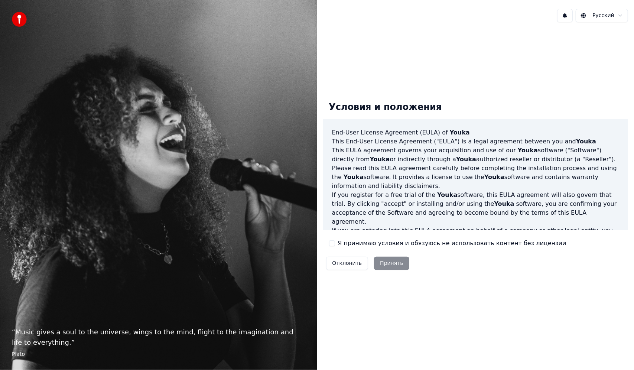
click at [333, 237] on div "Условия и положения End-User License Agreement ([PERSON_NAME]) of Youka This En…" at bounding box center [475, 184] width 305 height 178
click at [333, 242] on button "Я принимаю условия и обязуюсь не использовать контент без лицензии" at bounding box center [332, 243] width 6 height 6
click at [390, 263] on button "Принять" at bounding box center [391, 263] width 35 height 13
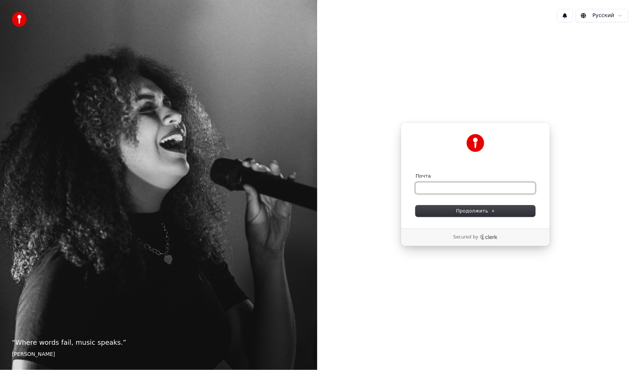
click at [464, 191] on input "Почта" at bounding box center [476, 187] width 120 height 11
click at [487, 204] on form "**********" at bounding box center [476, 195] width 120 height 44
click at [487, 208] on span "Продолжить" at bounding box center [475, 211] width 39 height 7
type input "**********"
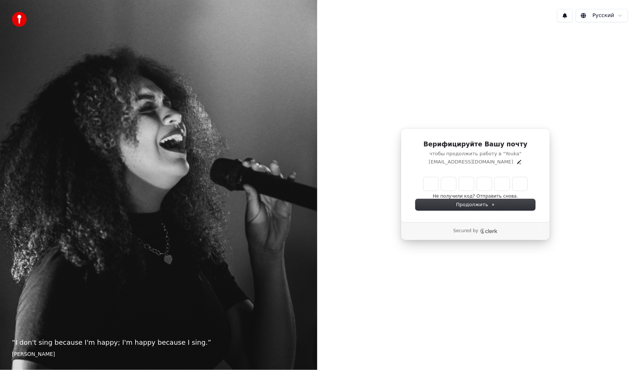
click at [433, 184] on input "Enter verification code" at bounding box center [476, 183] width 104 height 13
type input "******"
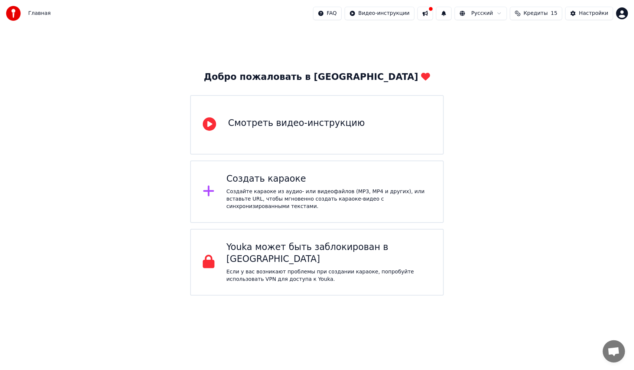
click at [315, 199] on div "Создайте караоке из аудио- или видеофайлов (MP3, MP4 и других), или вставьте UR…" at bounding box center [329, 199] width 205 height 22
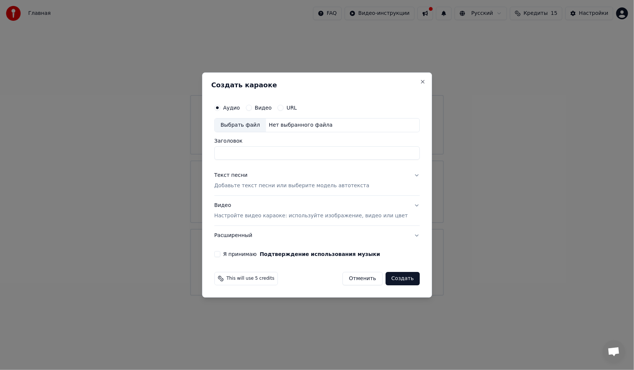
click at [241, 123] on div "Выбрать файл" at bounding box center [240, 125] width 51 height 13
click at [253, 126] on div "Выбрать файл" at bounding box center [240, 125] width 51 height 13
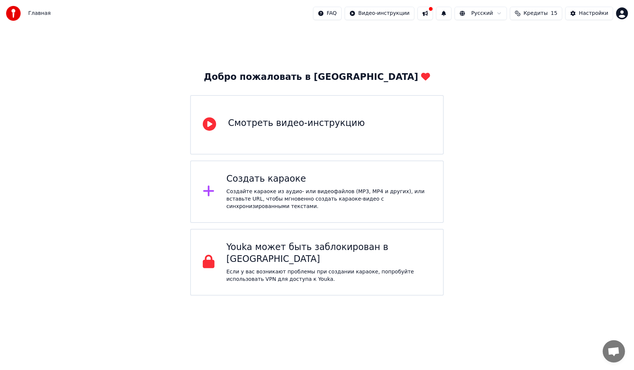
click at [332, 181] on div "Создать караоке" at bounding box center [329, 179] width 205 height 12
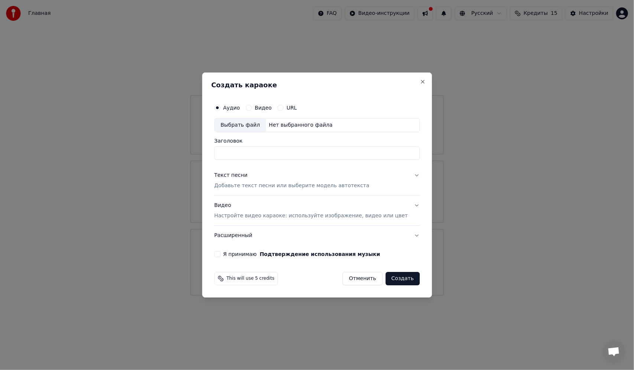
click at [259, 122] on div "Выбрать файл" at bounding box center [240, 125] width 51 height 13
type input "**********"
click at [270, 184] on p "Добавьте текст песни или выберите модель автотекста" at bounding box center [291, 185] width 155 height 7
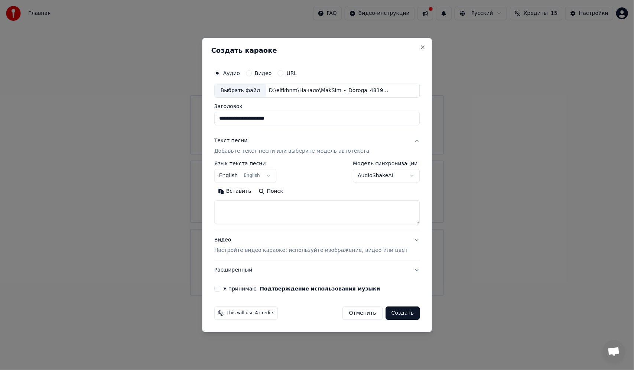
click at [255, 208] on textarea at bounding box center [316, 212] width 205 height 24
paste textarea "**********"
type textarea "**********"
click at [362, 250] on p "Настройте видео караоке: используйте изображение, видео или цвет" at bounding box center [311, 250] width 194 height 7
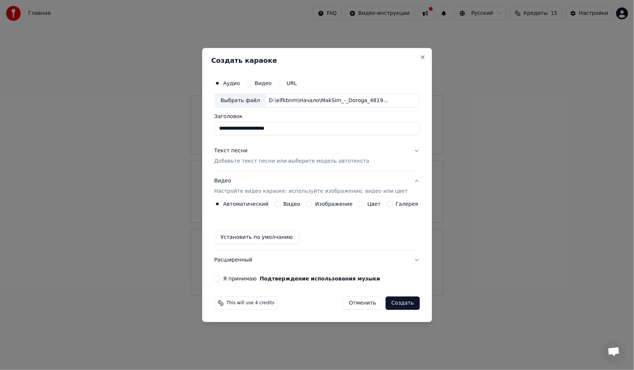
click at [284, 201] on div "Видео" at bounding box center [288, 204] width 26 height 6
click at [281, 205] on button "Видео" at bounding box center [278, 204] width 6 height 6
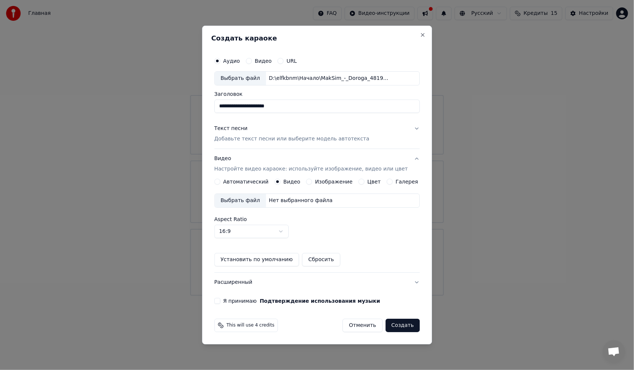
click at [311, 178] on button "Видео Настройте видео караоке: используйте изображение, видео или цвет" at bounding box center [316, 164] width 205 height 30
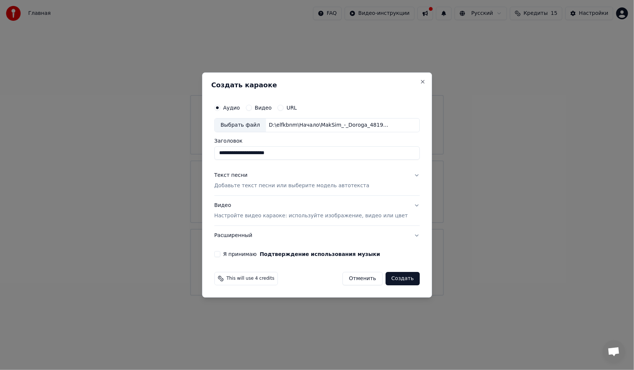
click at [311, 214] on p "Настройте видео караоке: используйте изображение, видео или цвет" at bounding box center [311, 215] width 194 height 7
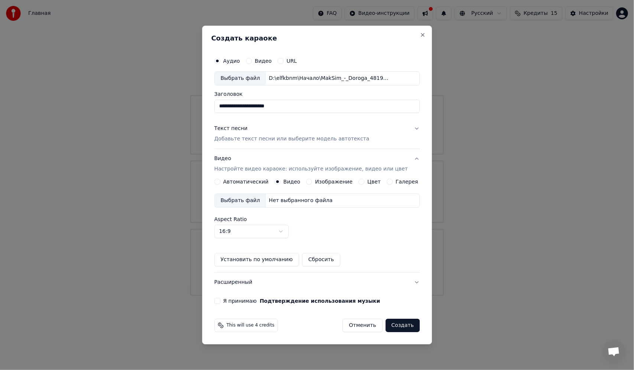
click at [314, 182] on div "Изображение" at bounding box center [330, 182] width 46 height 6
click at [312, 181] on button "Изображение" at bounding box center [310, 182] width 6 height 6
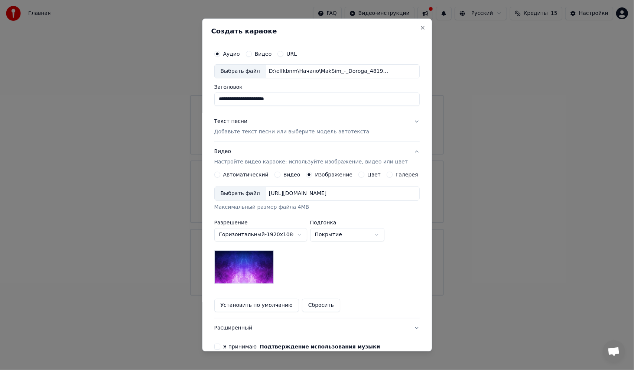
click at [254, 194] on div "Выбрать файл" at bounding box center [240, 193] width 51 height 13
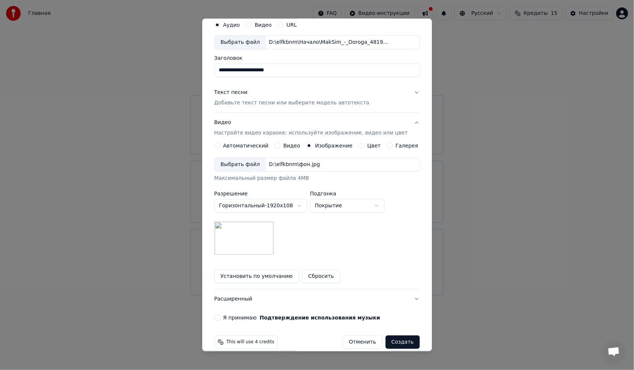
scroll to position [37, 0]
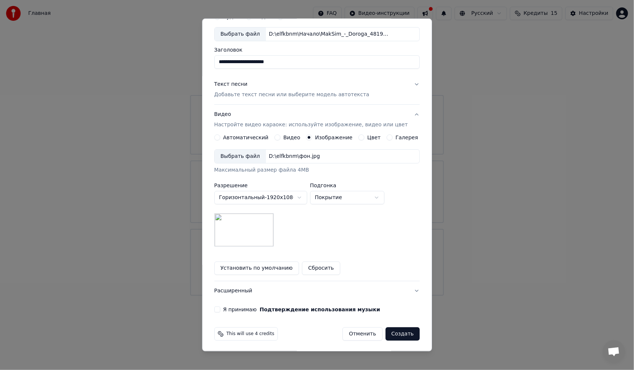
click at [235, 309] on label "Я принимаю Подтверждение использования музыки" at bounding box center [301, 309] width 157 height 5
click at [220, 309] on button "Я принимаю Подтверждение использования музыки" at bounding box center [217, 310] width 6 height 6
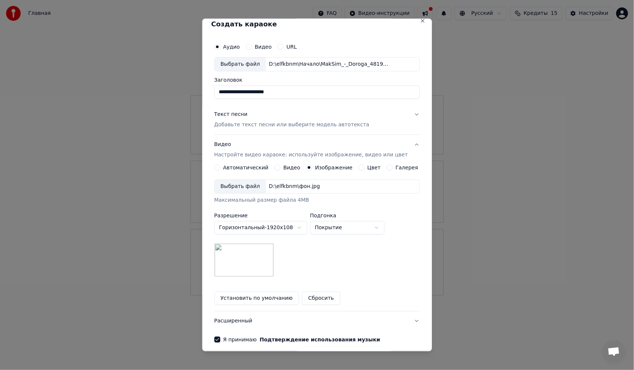
scroll to position [0, 0]
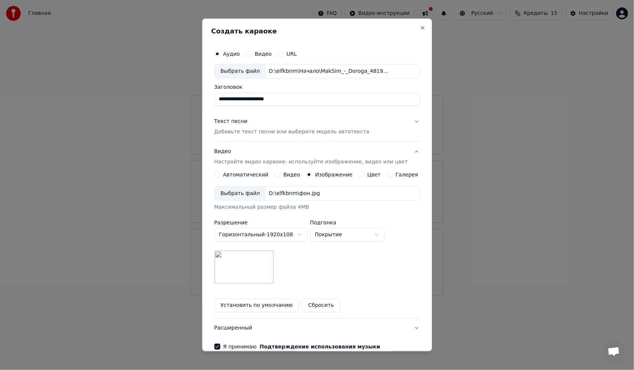
click at [308, 134] on p "Добавьте текст песни или выберите модель автотекста" at bounding box center [291, 131] width 155 height 7
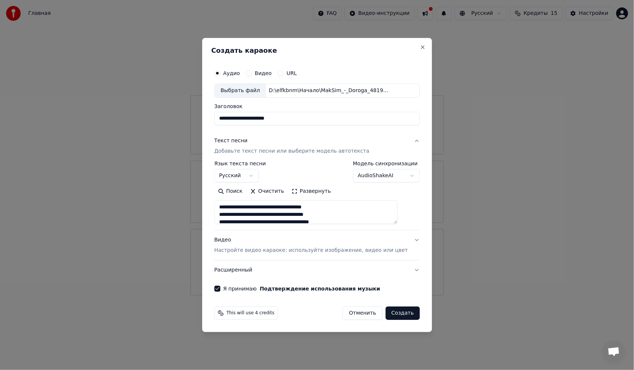
click at [362, 252] on p "Настройте видео караоке: используйте изображение, видео или цвет" at bounding box center [311, 250] width 194 height 7
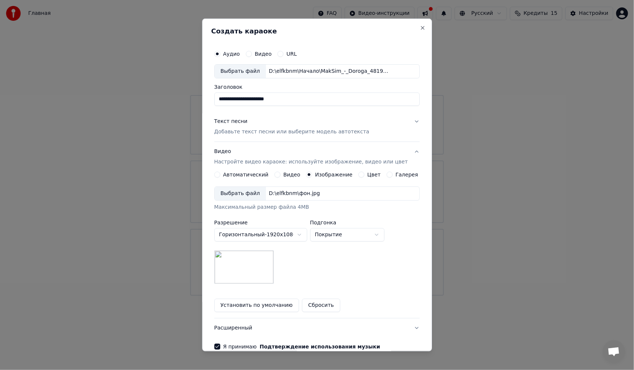
click at [279, 160] on p "Настройте видео караоке: используйте изображение, видео или цвет" at bounding box center [311, 161] width 194 height 7
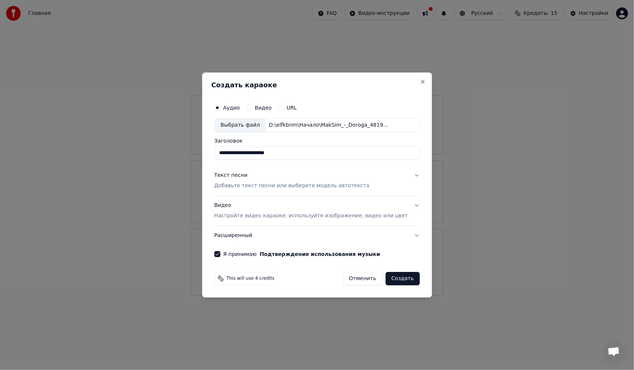
click at [248, 233] on button "Расширенный" at bounding box center [316, 235] width 205 height 19
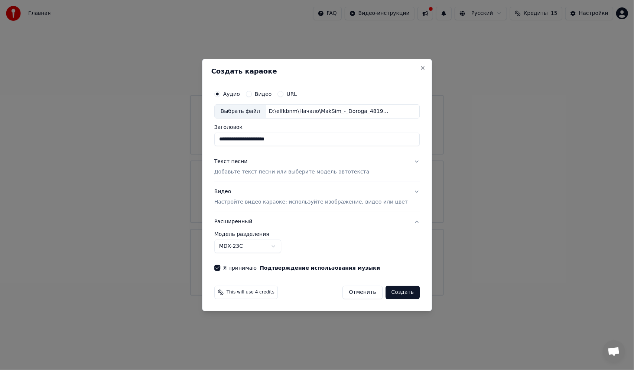
click at [395, 289] on button "Создать" at bounding box center [403, 292] width 34 height 13
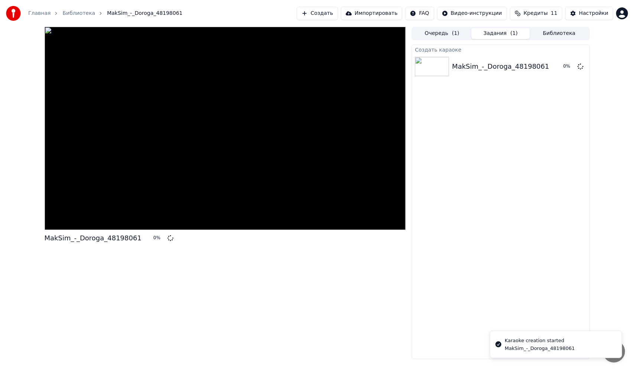
click at [438, 33] on button "Очередь ( 1 )" at bounding box center [442, 33] width 59 height 11
click at [493, 35] on button "Задания ( 1 )" at bounding box center [500, 33] width 59 height 11
click at [181, 135] on div at bounding box center [226, 128] width 362 height 203
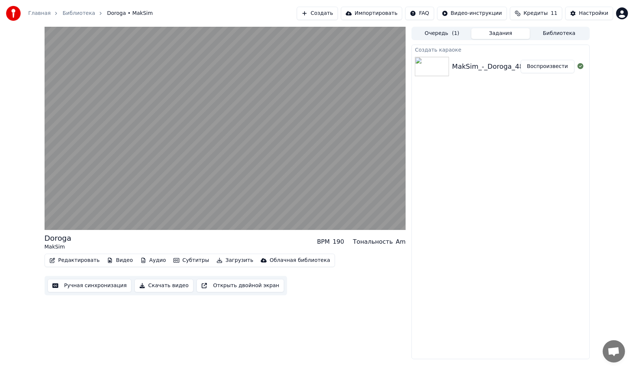
click at [438, 30] on button "Очередь ( 1 )" at bounding box center [442, 33] width 59 height 11
click at [498, 36] on button "Задания" at bounding box center [500, 33] width 59 height 11
click at [550, 35] on button "Библиотека" at bounding box center [559, 33] width 59 height 11
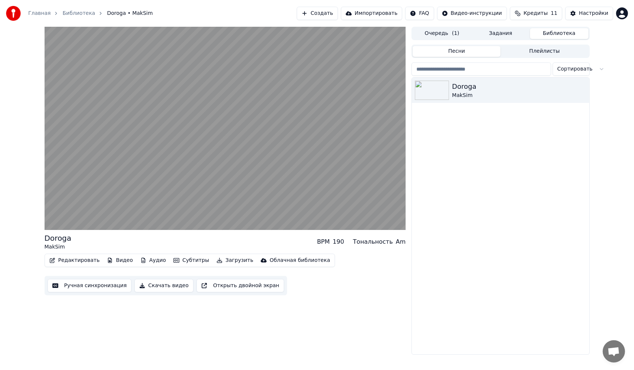
click at [488, 32] on button "Задания" at bounding box center [500, 33] width 59 height 11
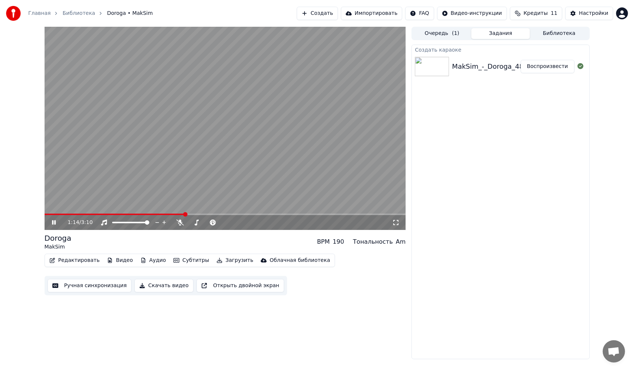
click at [171, 261] on button "Субтитры" at bounding box center [192, 260] width 42 height 10
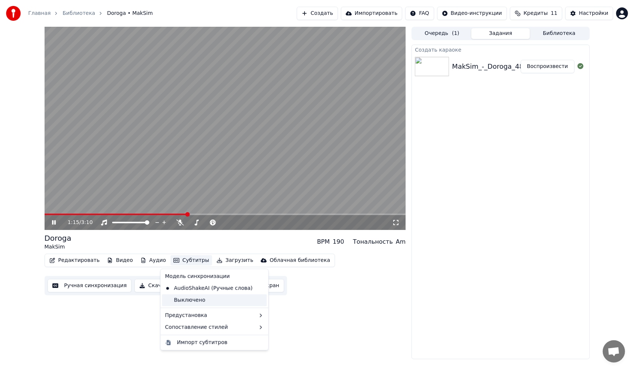
click at [206, 301] on div "Выключено" at bounding box center [214, 300] width 105 height 12
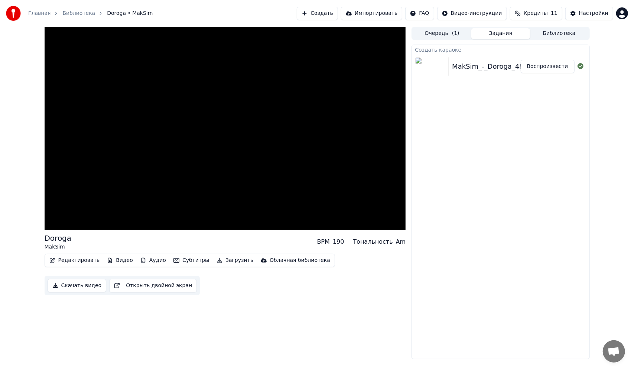
click at [189, 260] on button "Субтитры" at bounding box center [192, 260] width 42 height 10
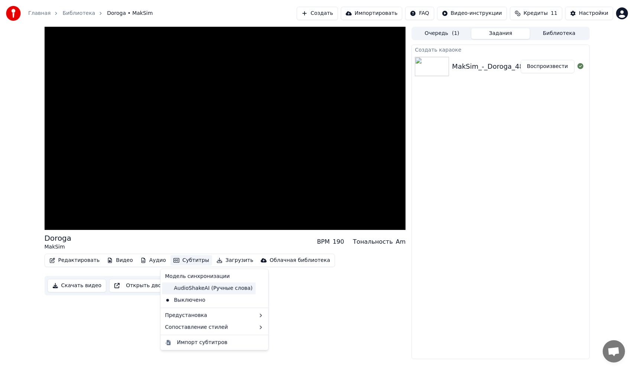
click at [195, 287] on div "AudioShakeAI (Ручные слова)" at bounding box center [209, 288] width 94 height 12
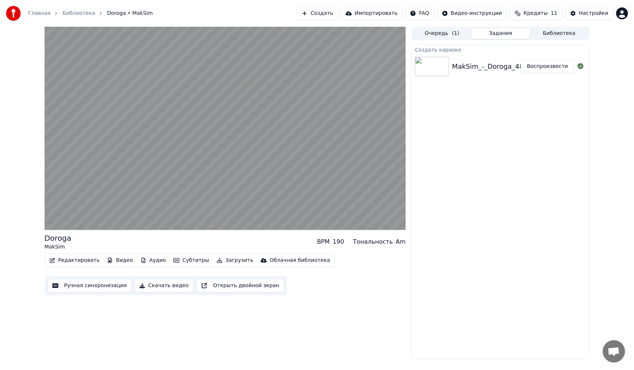
click at [176, 260] on button "Субтитры" at bounding box center [192, 260] width 42 height 10
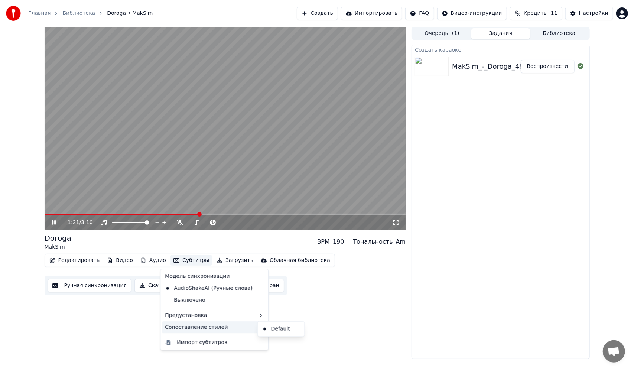
click at [201, 325] on div "Сопоставление стилей" at bounding box center [214, 327] width 105 height 12
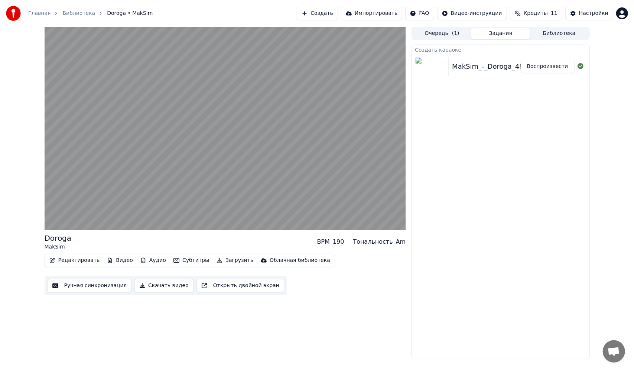
click at [218, 330] on div "Doroga MakSim BPM 190 Тональность Am Редактировать Видео Аудио Субтитры Загрузи…" at bounding box center [226, 193] width 362 height 333
click at [101, 288] on button "Ручная синхронизация" at bounding box center [90, 285] width 84 height 13
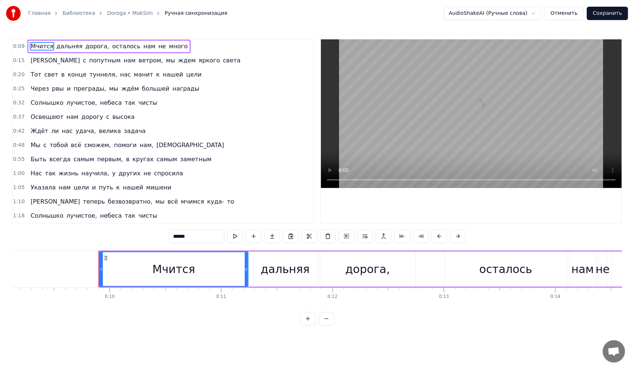
scroll to position [0, 1066]
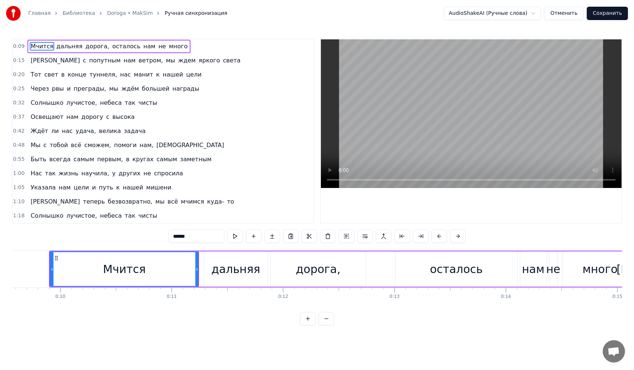
click at [213, 255] on div "дальняя" at bounding box center [236, 269] width 64 height 35
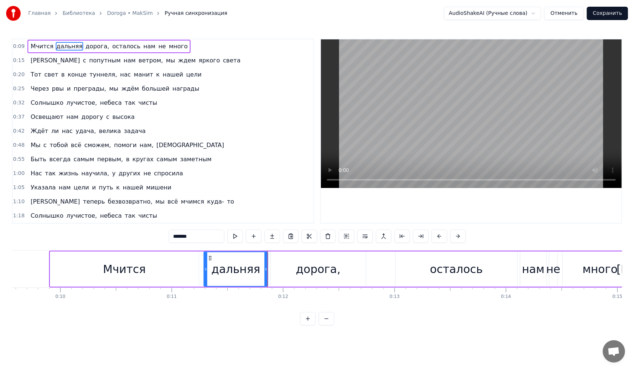
click at [303, 268] on div "дорога," at bounding box center [318, 269] width 45 height 17
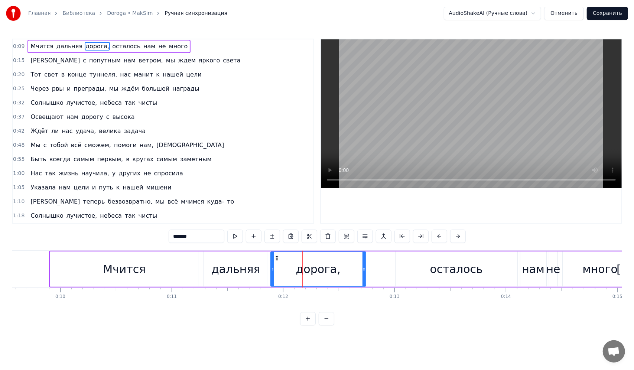
click at [276, 304] on div "Мчится дальняя дорога, осталось нам не много И с попутным нам ветром, мы ждем я…" at bounding box center [317, 278] width 610 height 56
click at [398, 279] on div "осталось" at bounding box center [457, 269] width 122 height 35
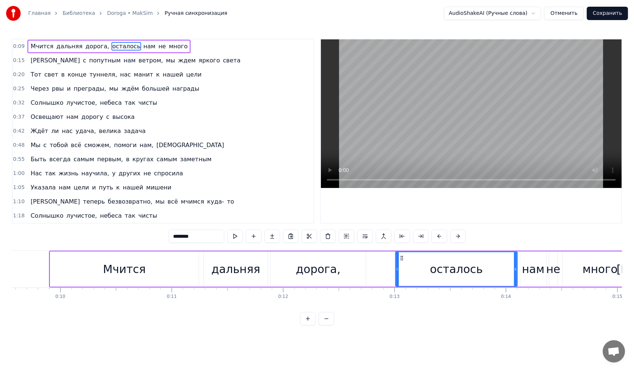
click at [241, 268] on div "дальняя" at bounding box center [235, 269] width 49 height 17
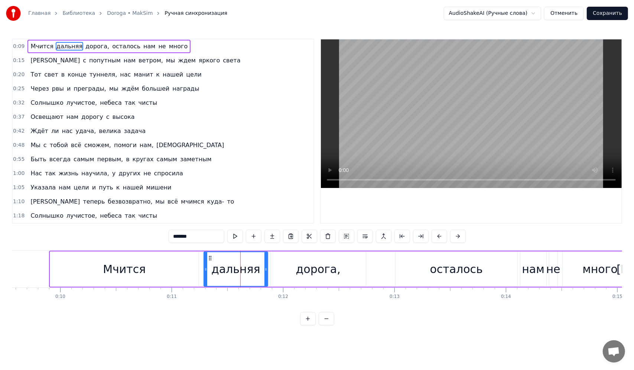
click at [67, 43] on span "дальняя" at bounding box center [69, 46] width 27 height 9
click at [66, 45] on span "дальняя" at bounding box center [69, 46] width 27 height 9
click at [238, 272] on div "дальняя" at bounding box center [235, 269] width 49 height 17
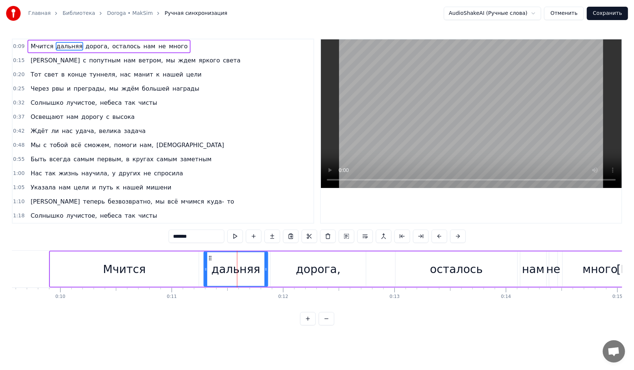
click at [249, 268] on div "дальняя" at bounding box center [235, 269] width 49 height 17
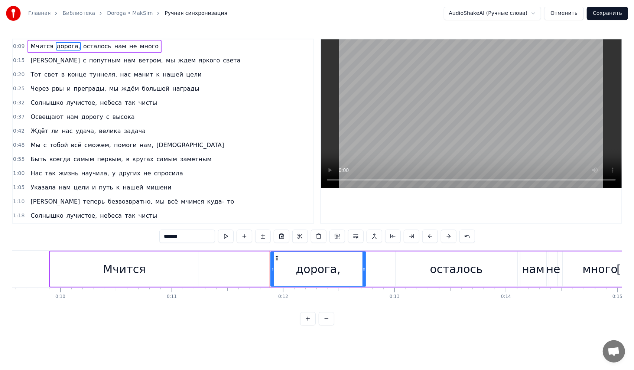
click at [62, 239] on div "0:09 Мчится дорога, осталось нам не много 0:15 И с попутным нам ветром, мы ждем…" at bounding box center [317, 182] width 610 height 287
click at [106, 225] on div "0:09 Мчится дорога, осталось нам не много 0:15 И с попутным нам ветром, мы ждем…" at bounding box center [317, 182] width 610 height 287
click at [156, 155] on span "самым" at bounding box center [167, 159] width 22 height 9
type input "*****"
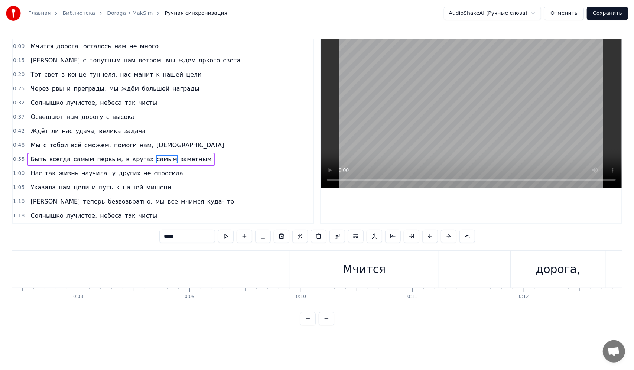
scroll to position [0, 791]
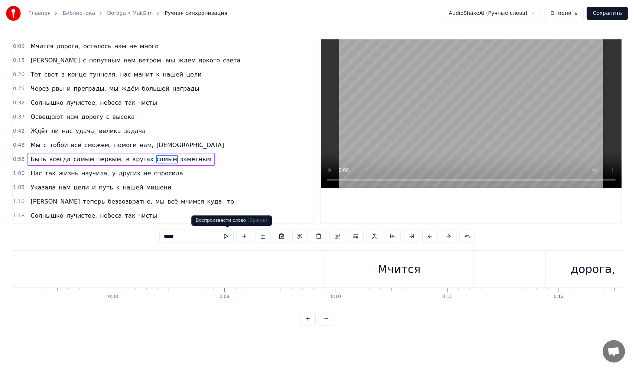
click at [233, 239] on button at bounding box center [226, 236] width 16 height 13
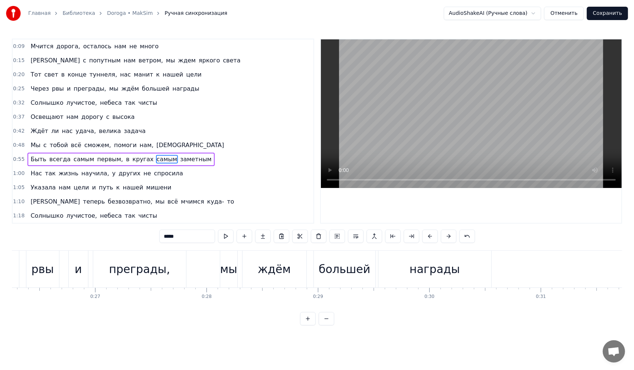
click at [218, 230] on button at bounding box center [226, 236] width 16 height 13
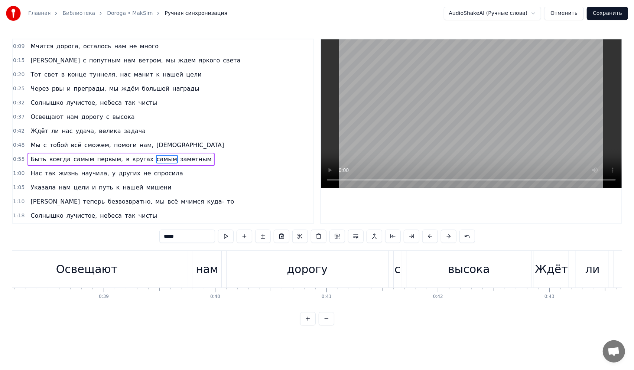
click at [218, 230] on button at bounding box center [226, 236] width 16 height 13
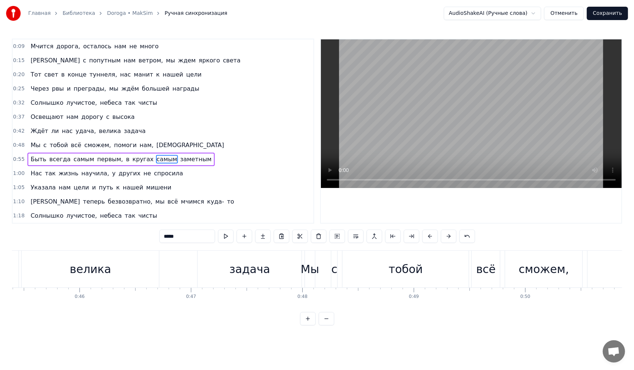
click at [218, 230] on button at bounding box center [226, 236] width 16 height 13
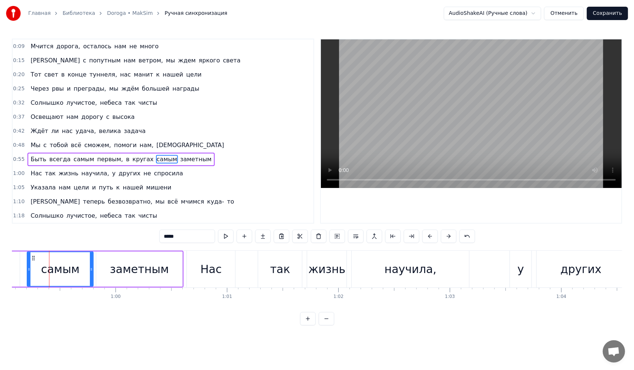
click at [218, 230] on button at bounding box center [226, 236] width 16 height 13
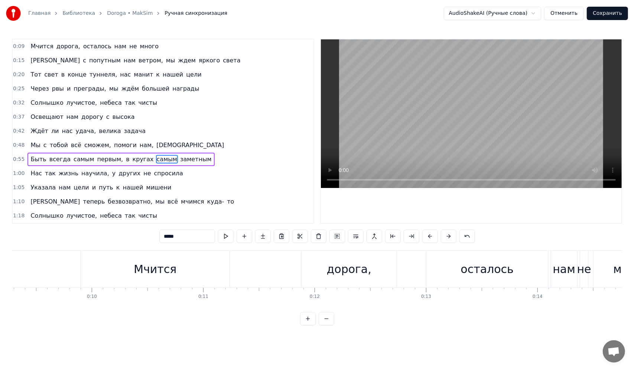
scroll to position [0, 1008]
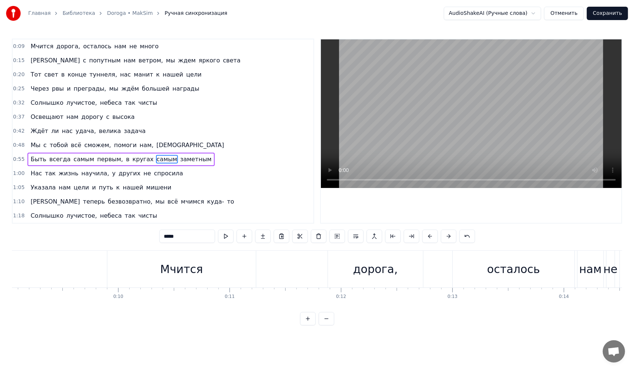
click at [93, 242] on div "0:09 Мчится дорога, осталось нам не много 0:15 И с попутным нам ветром, мы ждем…" at bounding box center [317, 182] width 610 height 287
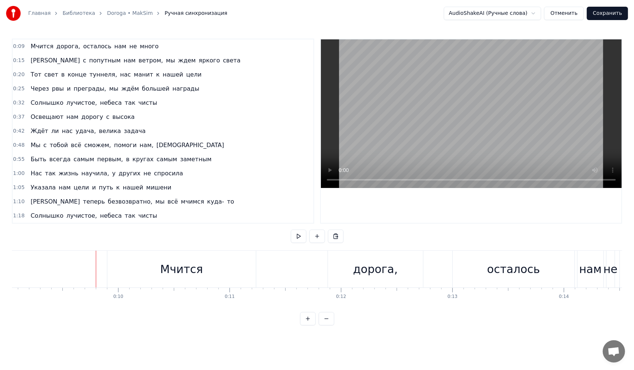
click at [265, 273] on div "Мчится дорога, осталось нам не много" at bounding box center [402, 269] width 590 height 37
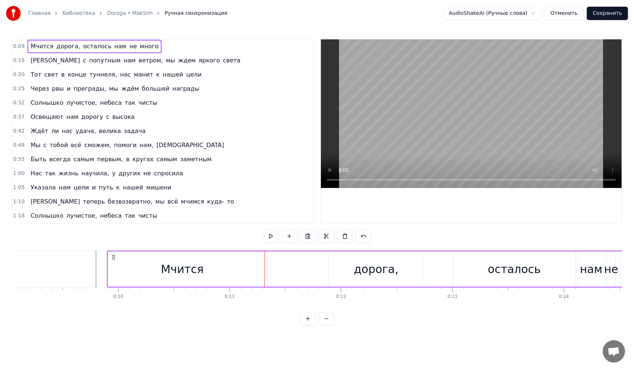
click at [294, 271] on div "Мчится дорога, осталось нам не много" at bounding box center [402, 269] width 590 height 37
click at [263, 271] on div "Мчится дорога, осталось нам не много" at bounding box center [402, 269] width 590 height 37
click at [185, 266] on div "Мчится" at bounding box center [182, 269] width 43 height 17
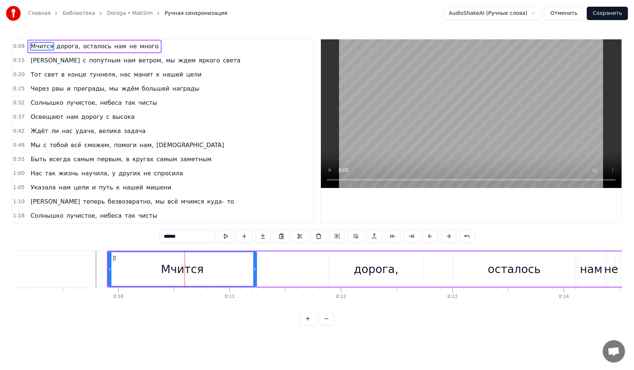
click at [178, 234] on input "******" at bounding box center [187, 236] width 56 height 13
click at [184, 236] on input "******" at bounding box center [187, 236] width 56 height 13
click at [295, 272] on div "Мчится дорога, осталось нам не много" at bounding box center [402, 269] width 590 height 37
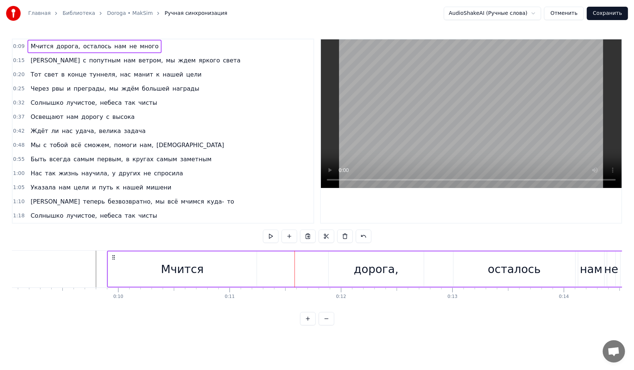
click at [195, 239] on div "0:09 Мчится дорога, осталось нам не много 0:15 И с попутным нам ветром, мы ждем…" at bounding box center [317, 182] width 610 height 287
click at [194, 238] on div "0:09 Мчится дорога, осталось нам не много 0:15 И с попутным нам ветром, мы ждем…" at bounding box center [317, 182] width 610 height 287
click at [367, 235] on button at bounding box center [364, 236] width 16 height 13
click at [306, 276] on div "дальняя" at bounding box center [293, 269] width 49 height 17
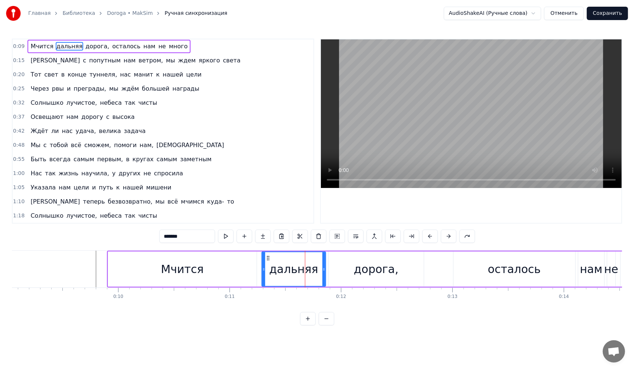
click at [195, 239] on input "*******" at bounding box center [187, 236] width 56 height 13
type input "*"
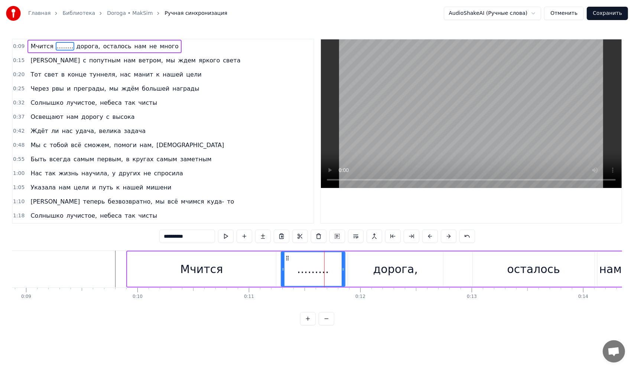
scroll to position [0, 972]
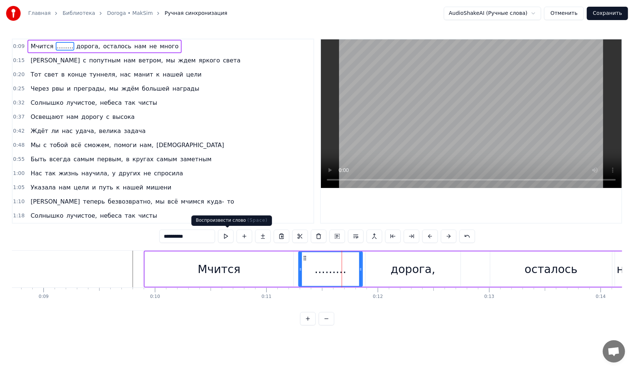
type input "*********"
click at [221, 238] on button at bounding box center [226, 236] width 16 height 13
click at [227, 234] on button at bounding box center [226, 236] width 16 height 13
click at [502, 15] on html "Главная Библиотека Doroga • MakSim Ручная синхронизация AudioShakeAI (Ручные сл…" at bounding box center [317, 168] width 634 height 337
click at [609, 10] on button "Сохранить" at bounding box center [607, 13] width 41 height 13
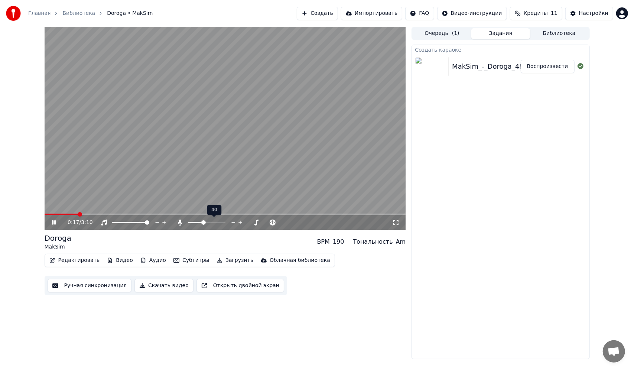
click at [203, 223] on span at bounding box center [203, 222] width 4 height 4
click at [222, 220] on span at bounding box center [223, 222] width 4 height 4
click at [240, 223] on span at bounding box center [239, 222] width 4 height 4
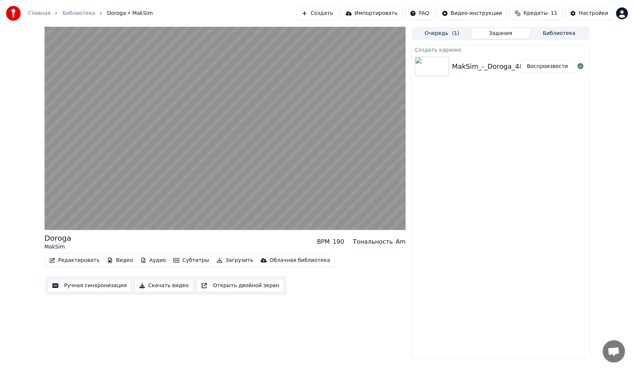
click at [472, 11] on html "Главная Библиотека Doroga • MakSim Создать Импортировать FAQ Видео-инструкции К…" at bounding box center [317, 185] width 634 height 370
click at [538, 130] on html "Главная Библиотека Doroga • MakSim Создать Импортировать FAQ Видео-инструкции К…" at bounding box center [317, 185] width 634 height 370
click at [541, 11] on span "Кредиты" at bounding box center [536, 13] width 24 height 7
click at [490, 122] on div "Создать караоке MakSim_-_Doroga_48198061 Воспроизвести" at bounding box center [501, 202] width 178 height 315
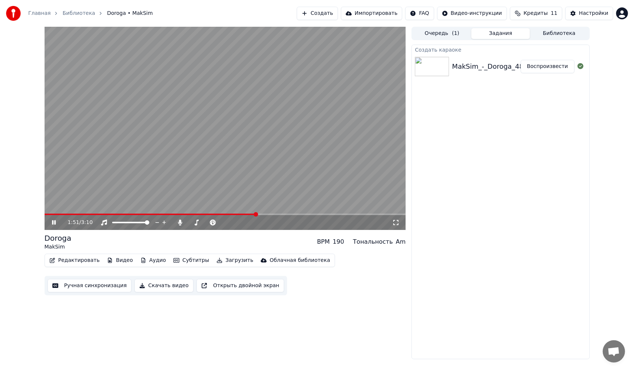
click at [243, 284] on button "Открыть двойной экран" at bounding box center [241, 285] width 88 height 13
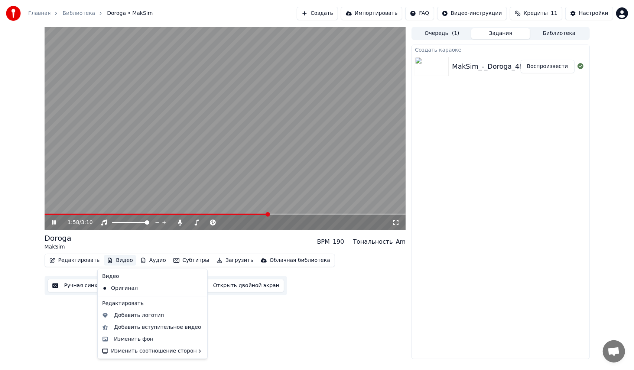
click at [121, 259] on button "Видео" at bounding box center [120, 260] width 32 height 10
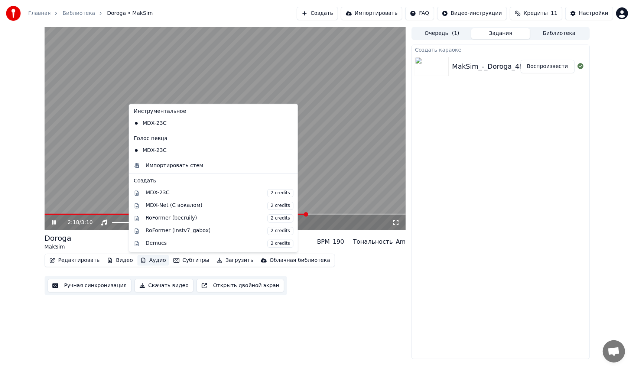
click at [382, 314] on div "2:18 / 3:10 Doroga MakSim BPM 190 Тональность Am Редактировать Видео Аудио Субт…" at bounding box center [226, 193] width 362 height 333
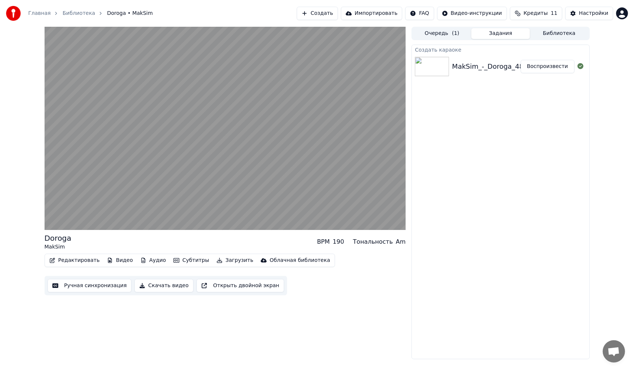
click at [179, 256] on button "Субтитры" at bounding box center [192, 260] width 42 height 10
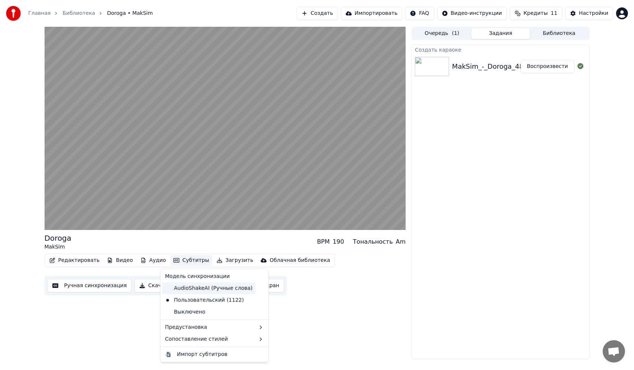
click at [215, 290] on div "AudioShakeAI (Ручные слова)" at bounding box center [209, 288] width 94 height 12
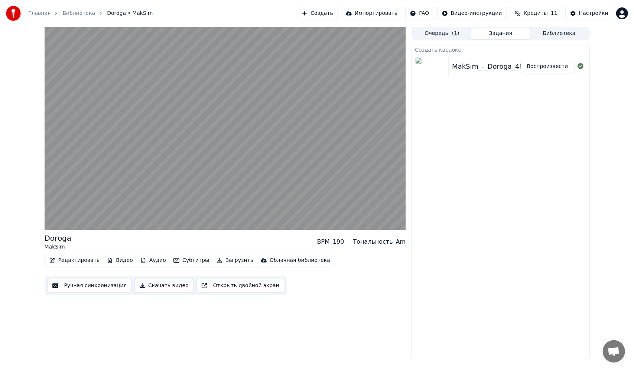
click at [186, 262] on button "Субтитры" at bounding box center [192, 260] width 42 height 10
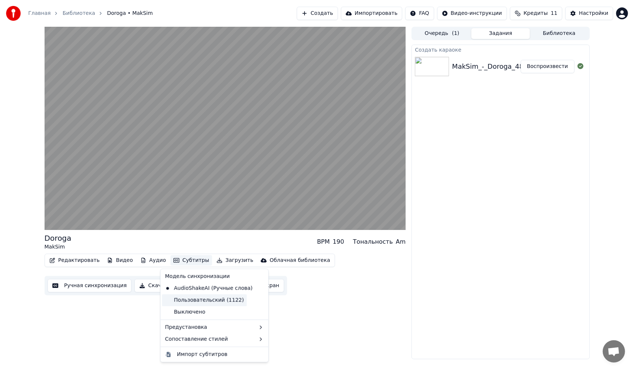
click at [201, 300] on div "Пользовательский (1122)" at bounding box center [204, 300] width 85 height 12
click at [185, 262] on button "Субтитры" at bounding box center [192, 260] width 42 height 10
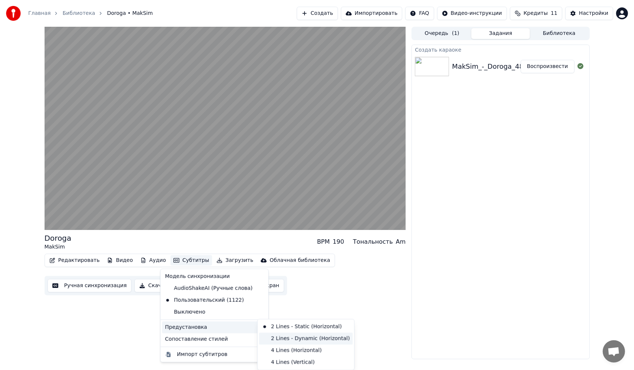
click at [301, 341] on div "2 Lines - Dynamic (Horizontal)" at bounding box center [306, 339] width 94 height 12
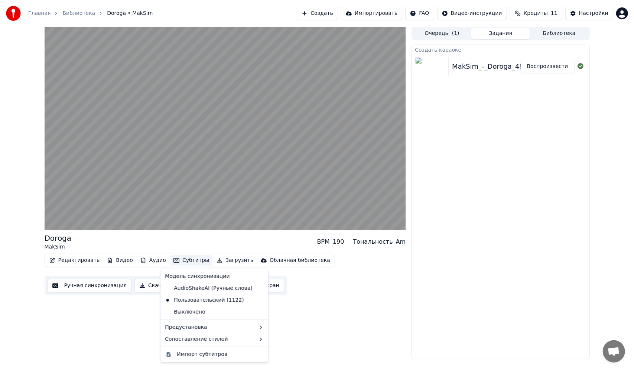
click at [182, 258] on button "Субтитры" at bounding box center [192, 260] width 42 height 10
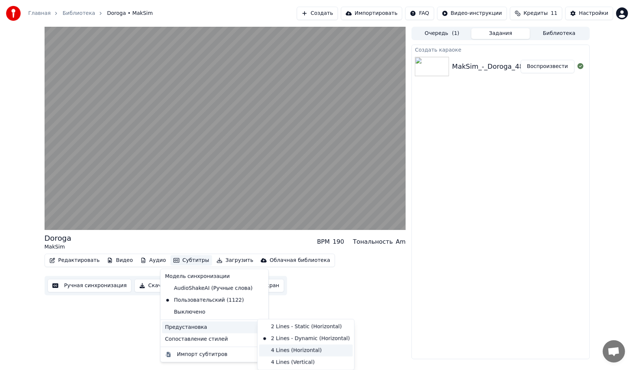
click at [292, 351] on div "4 Lines (Horizontal)" at bounding box center [306, 351] width 94 height 12
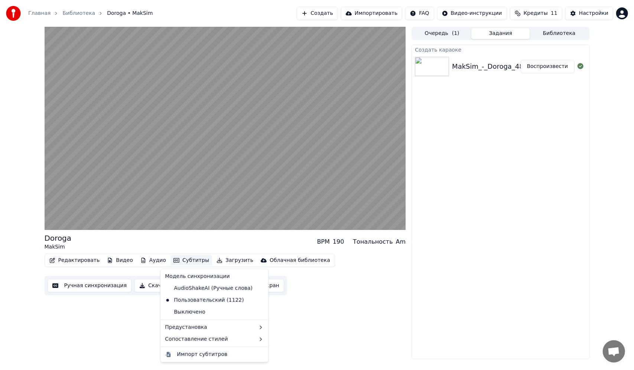
click at [183, 259] on button "Субтитры" at bounding box center [192, 260] width 42 height 10
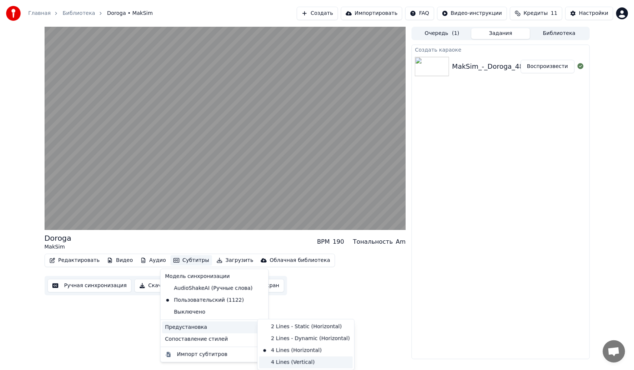
click at [287, 359] on div "4 Lines (Vertical)" at bounding box center [306, 363] width 94 height 12
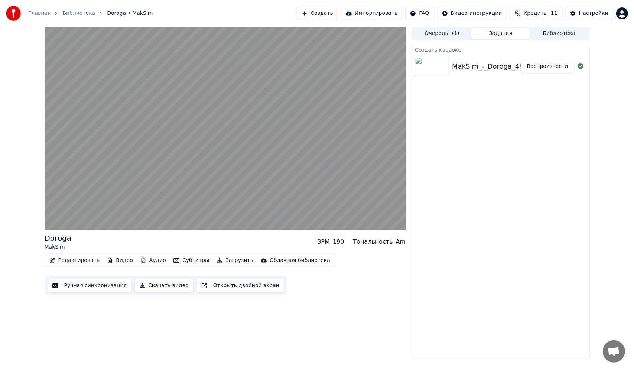
click at [185, 260] on button "Субтитры" at bounding box center [192, 260] width 42 height 10
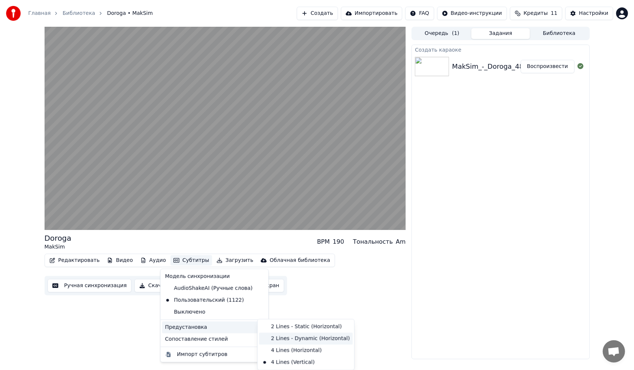
click at [277, 339] on div "2 Lines - Dynamic (Horizontal)" at bounding box center [306, 339] width 94 height 12
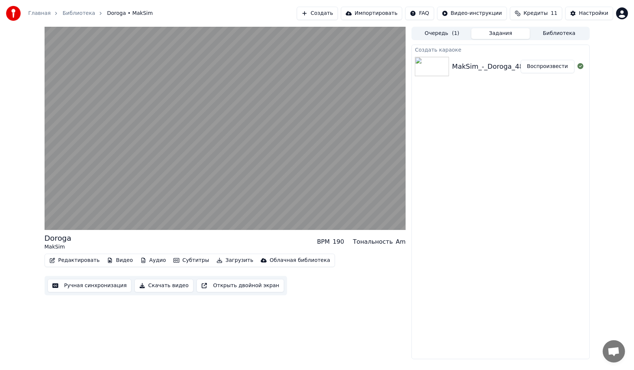
click at [185, 260] on button "Субтитры" at bounding box center [192, 260] width 42 height 10
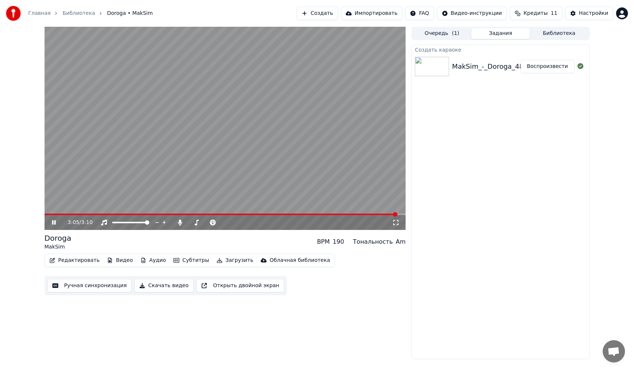
click at [85, 210] on video at bounding box center [226, 128] width 362 height 203
click at [78, 214] on span at bounding box center [62, 214] width 34 height 1
click at [58, 220] on icon at bounding box center [59, 223] width 17 height 6
click at [187, 263] on button "Субтитры" at bounding box center [192, 260] width 42 height 10
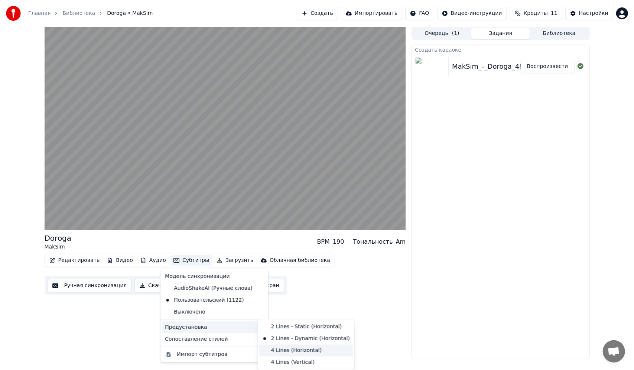
click at [288, 346] on div "4 Lines (Horizontal)" at bounding box center [306, 351] width 94 height 12
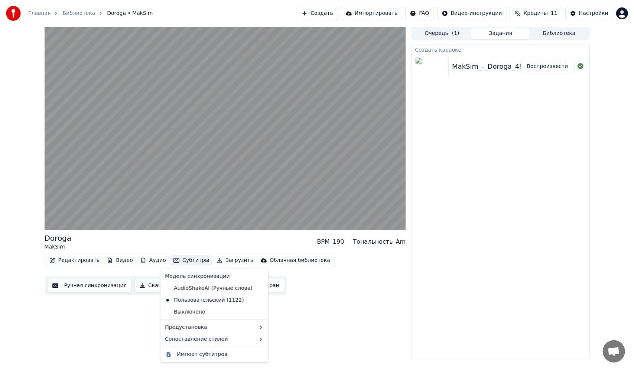
click at [178, 260] on button "Субтитры" at bounding box center [192, 260] width 42 height 10
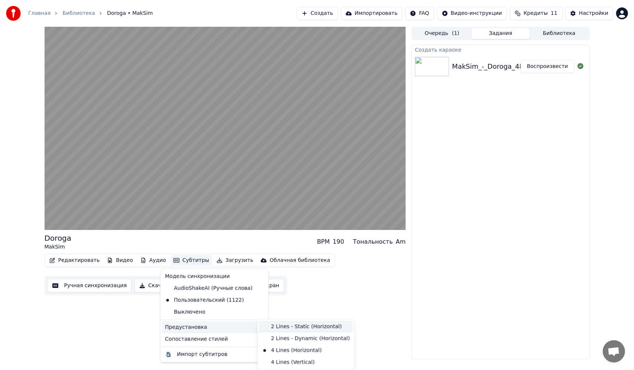
click at [293, 331] on div "2 Lines - Static (Horizontal)" at bounding box center [306, 327] width 94 height 12
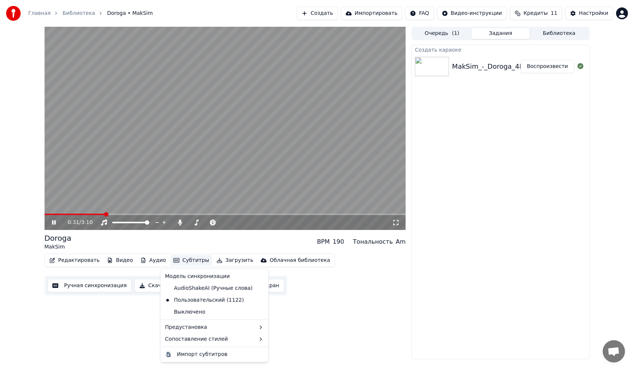
click at [184, 258] on button "Субтитры" at bounding box center [192, 260] width 42 height 10
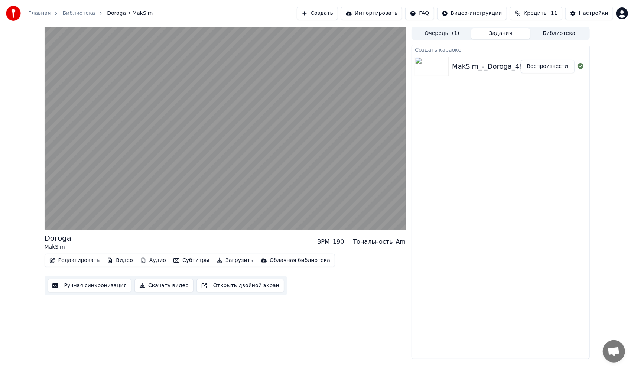
click at [518, 244] on div "Создать караоке MakSim_-_Doroga_48198061 Воспроизвести" at bounding box center [501, 202] width 178 height 315
click at [443, 29] on button "Очередь ( 1 )" at bounding box center [442, 33] width 59 height 11
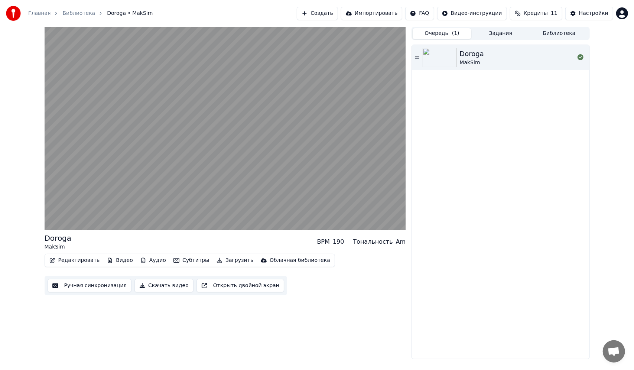
click at [557, 32] on button "Библиотека" at bounding box center [559, 33] width 59 height 11
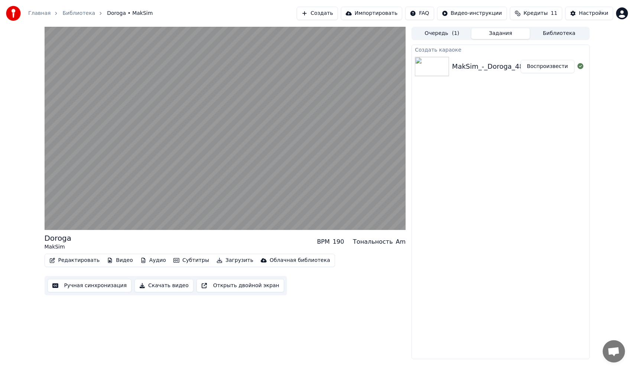
click at [506, 36] on button "Задания" at bounding box center [500, 33] width 59 height 11
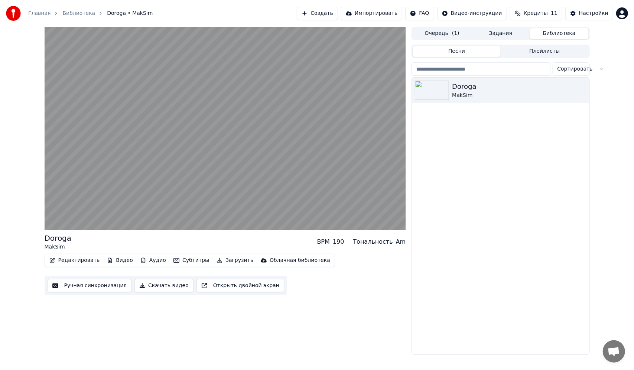
click at [530, 34] on button "Библиотека" at bounding box center [559, 33] width 59 height 11
click at [546, 51] on button "Плейлисты" at bounding box center [545, 51] width 88 height 11
click at [471, 54] on button "Песни" at bounding box center [457, 51] width 88 height 11
click at [489, 35] on button "Задания" at bounding box center [500, 33] width 59 height 11
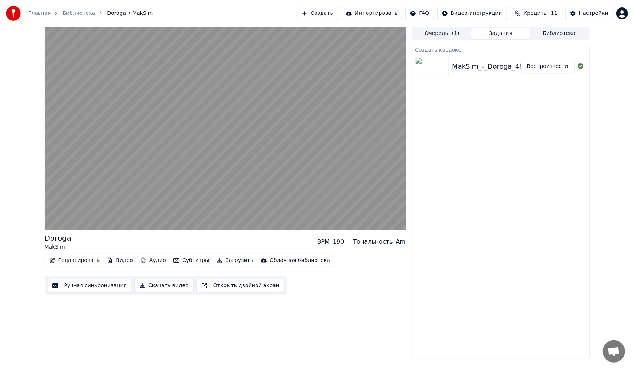
click at [462, 32] on button "Очередь ( 1 )" at bounding box center [442, 33] width 59 height 11
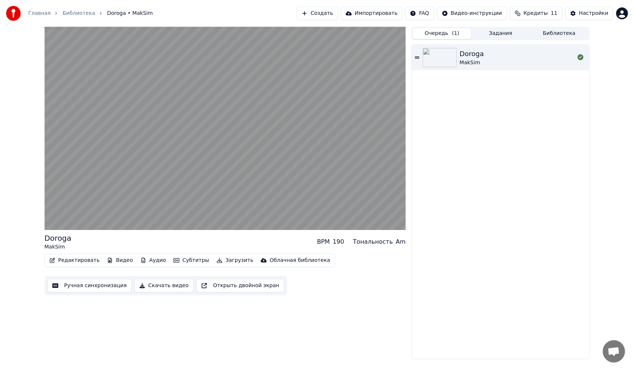
click at [530, 9] on button "Кредиты 11" at bounding box center [536, 13] width 52 height 13
click at [541, 14] on span "Кредиты" at bounding box center [536, 13] width 24 height 7
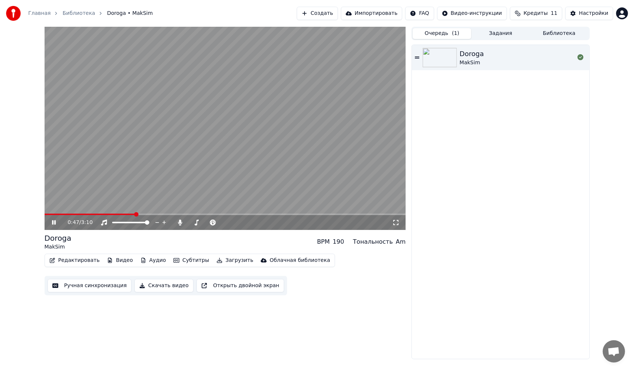
click at [76, 264] on button "Редактировать" at bounding box center [74, 260] width 56 height 10
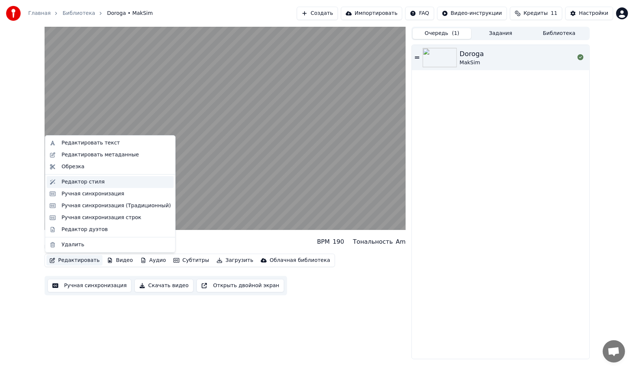
click at [89, 179] on div "Редактор стиля" at bounding box center [83, 181] width 43 height 7
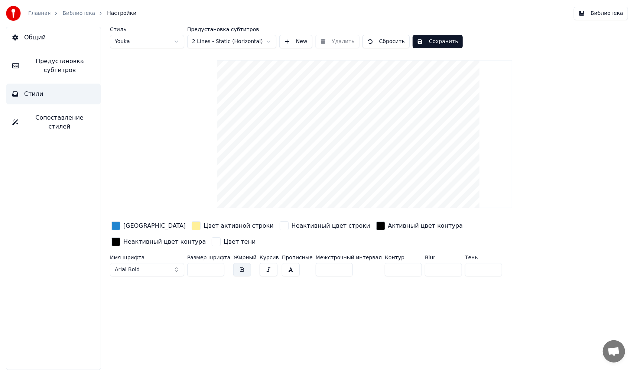
click at [117, 225] on div "button" at bounding box center [115, 225] width 9 height 9
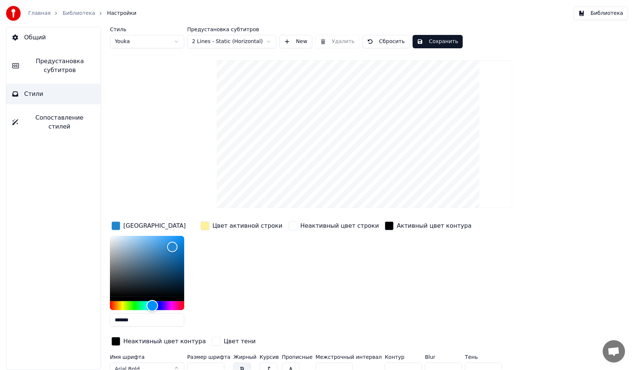
click at [130, 305] on div "Hue" at bounding box center [147, 305] width 74 height 9
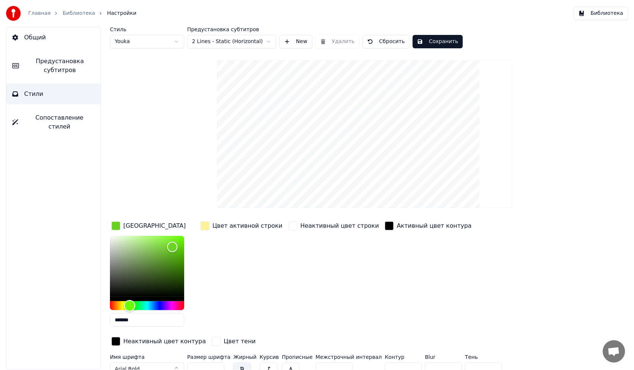
type input "*******"
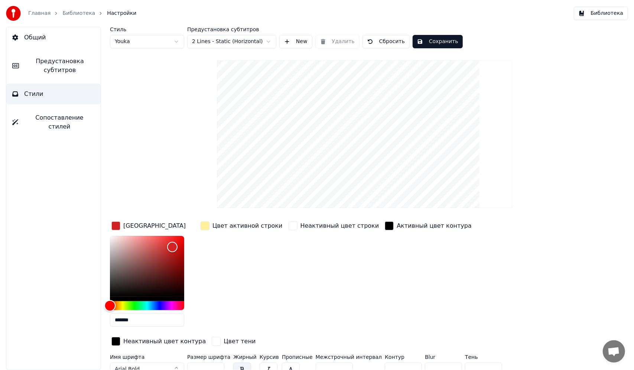
drag, startPoint x: 111, startPoint y: 305, endPoint x: 103, endPoint y: 302, distance: 8.8
click at [103, 302] on div "Стиль Youka Предустановка субтитров 2 Lines - Static (Horizontal) New Удалить С…" at bounding box center [364, 198] width 539 height 343
click at [321, 283] on div "Неактивный цвет строки" at bounding box center [334, 276] width 94 height 113
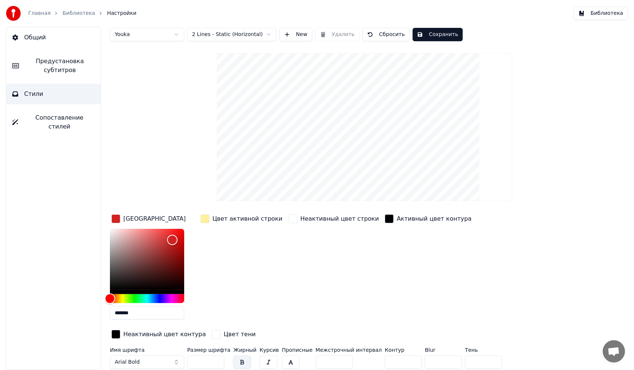
scroll to position [8, 0]
click at [207, 328] on div "Неактивный цвет контура" at bounding box center [158, 334] width 97 height 13
click at [136, 362] on span "Arial Bold" at bounding box center [127, 361] width 25 height 7
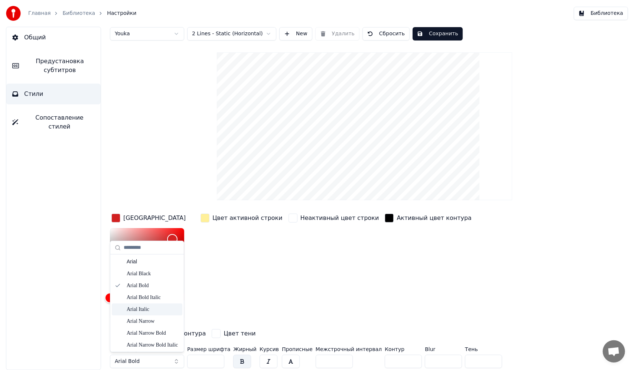
click at [141, 311] on div "Arial Italic" at bounding box center [153, 309] width 53 height 7
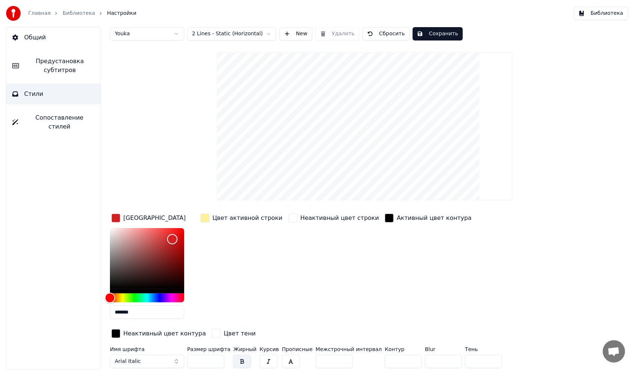
click at [152, 361] on button "Arial Italic" at bounding box center [147, 361] width 74 height 13
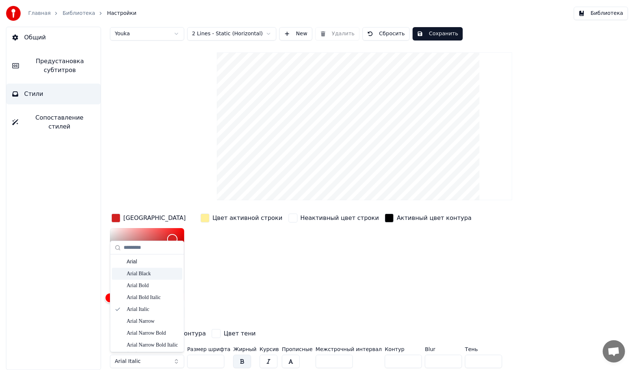
click at [148, 274] on div "Arial Black" at bounding box center [153, 273] width 53 height 7
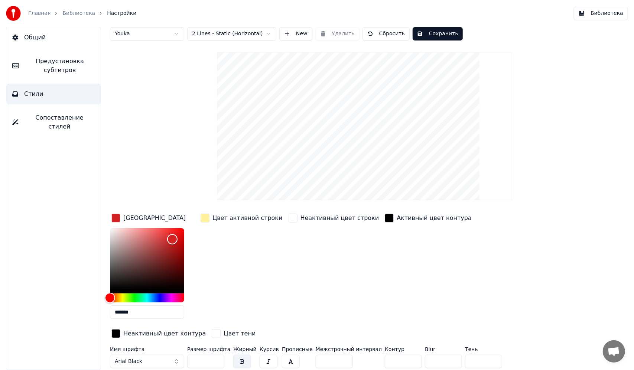
click at [260, 305] on div "Цвет активной строки" at bounding box center [241, 268] width 85 height 113
click at [256, 267] on div "Цвет активной строки" at bounding box center [241, 268] width 85 height 113
click at [439, 32] on button "Сохранить" at bounding box center [438, 33] width 50 height 13
click at [40, 70] on span "Предустановка субтитров" at bounding box center [60, 66] width 70 height 18
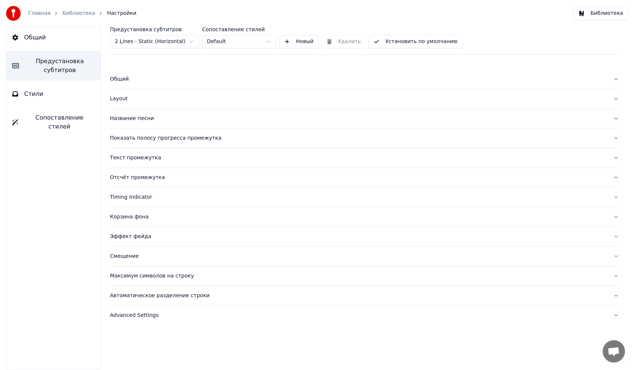
scroll to position [0, 0]
click at [64, 91] on button "Стили" at bounding box center [53, 94] width 94 height 21
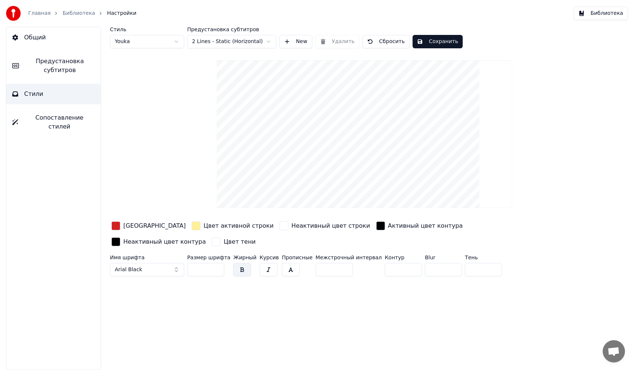
click at [65, 115] on span "Сопоставление стилей" at bounding box center [59, 122] width 71 height 18
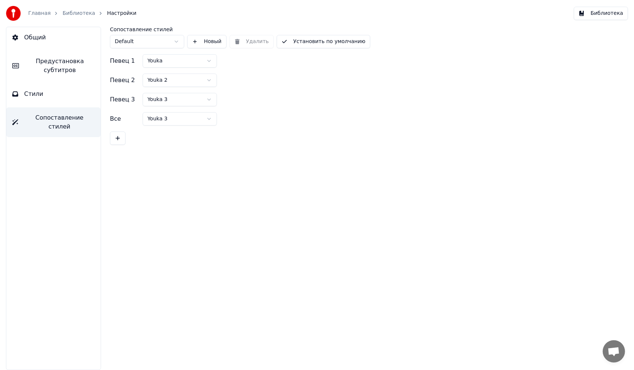
click at [69, 96] on button "Стили" at bounding box center [53, 94] width 94 height 21
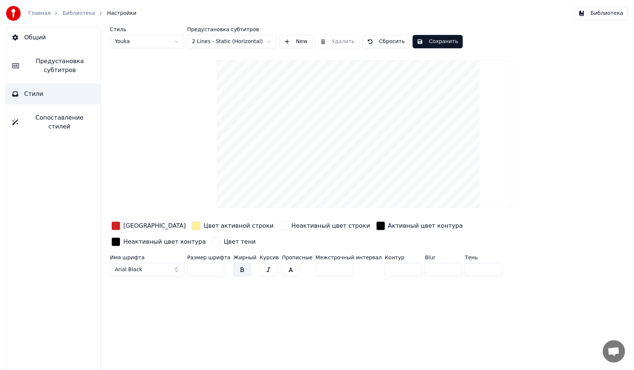
click at [69, 13] on link "Библиотека" at bounding box center [78, 13] width 33 height 7
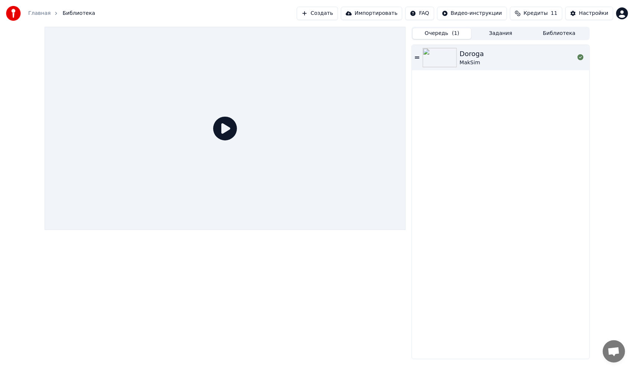
click at [226, 133] on icon at bounding box center [225, 129] width 24 height 24
click at [41, 12] on link "Главная" at bounding box center [39, 13] width 22 height 7
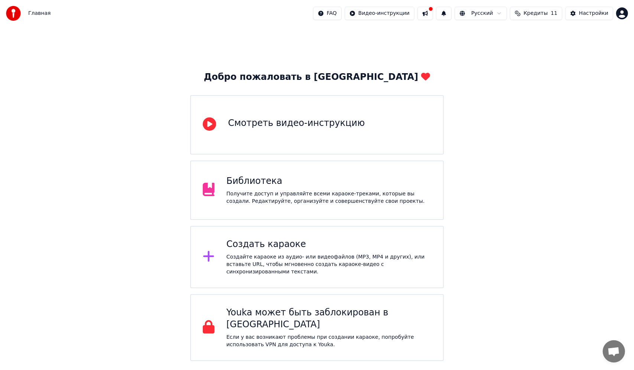
click at [299, 210] on div "Библиотека Получите доступ и управляйте всеми караоке-треками, которые вы созда…" at bounding box center [317, 190] width 254 height 59
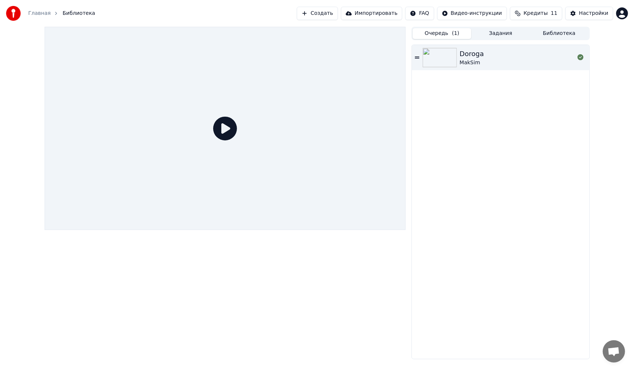
click at [476, 62] on div "MakSim" at bounding box center [472, 62] width 24 height 7
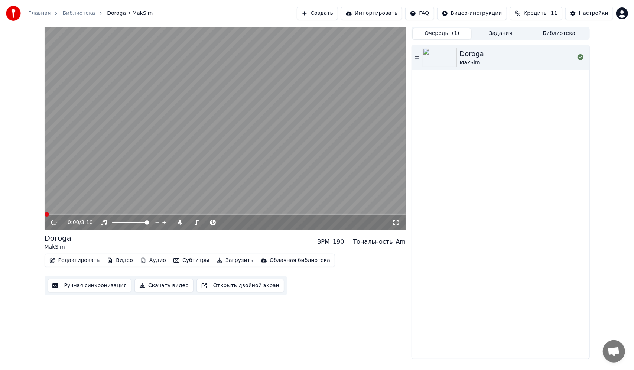
click at [246, 171] on video at bounding box center [226, 128] width 362 height 203
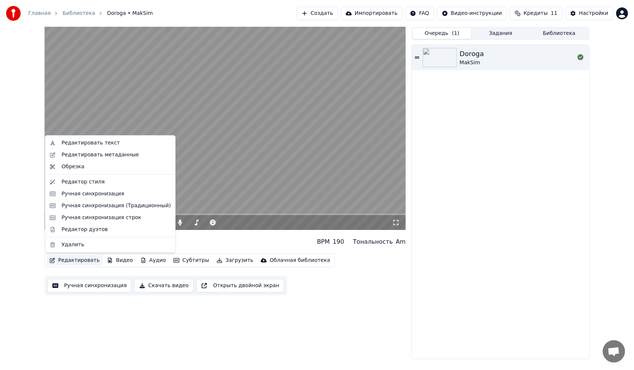
click at [67, 258] on button "Редактировать" at bounding box center [74, 260] width 56 height 10
click at [93, 179] on div "Редактор стиля" at bounding box center [83, 181] width 43 height 7
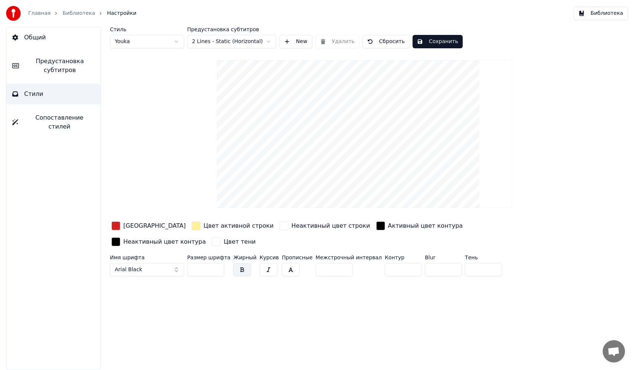
click at [413, 38] on button "Сохранить" at bounding box center [438, 41] width 50 height 13
click at [413, 39] on button "Готово" at bounding box center [433, 41] width 40 height 13
click at [73, 11] on link "Библиотека" at bounding box center [78, 13] width 33 height 7
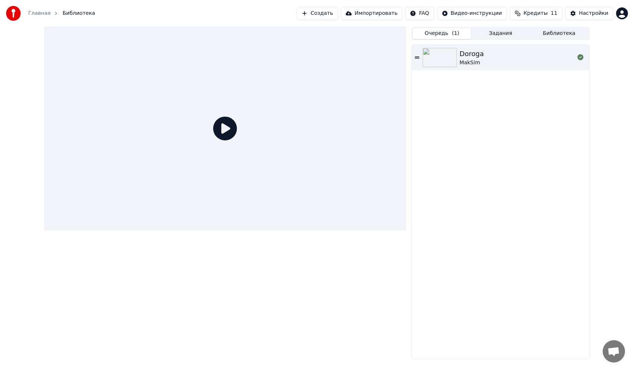
click at [502, 58] on div "[PERSON_NAME]" at bounding box center [517, 58] width 115 height 18
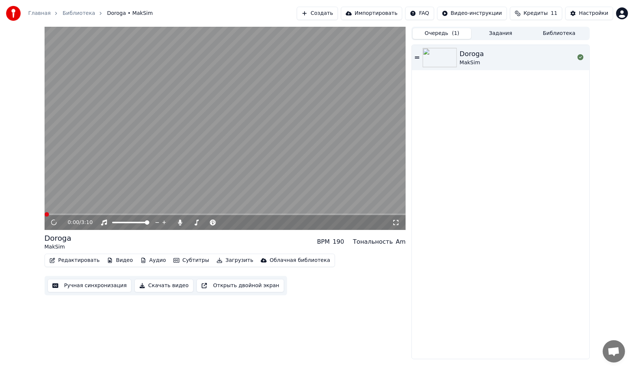
click at [201, 172] on video at bounding box center [226, 128] width 362 height 203
click at [80, 214] on span at bounding box center [226, 214] width 362 height 1
click at [80, 213] on span at bounding box center [82, 214] width 4 height 4
click at [80, 214] on span at bounding box center [67, 214] width 44 height 1
click at [71, 214] on span at bounding box center [58, 214] width 27 height 1
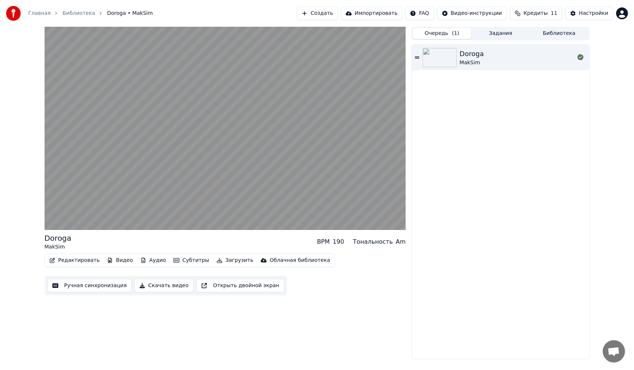
click at [330, 242] on div "BPM" at bounding box center [323, 241] width 13 height 9
click at [341, 241] on div "190" at bounding box center [339, 241] width 12 height 9
click at [400, 243] on div "Am" at bounding box center [401, 241] width 10 height 9
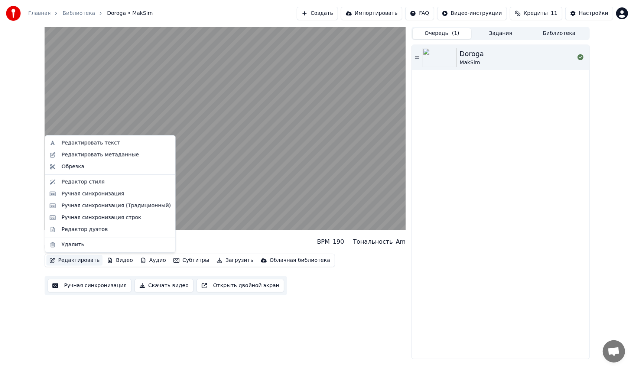
click at [73, 260] on button "Редактировать" at bounding box center [74, 260] width 56 height 10
click at [81, 181] on div "Редактор стиля" at bounding box center [83, 181] width 43 height 7
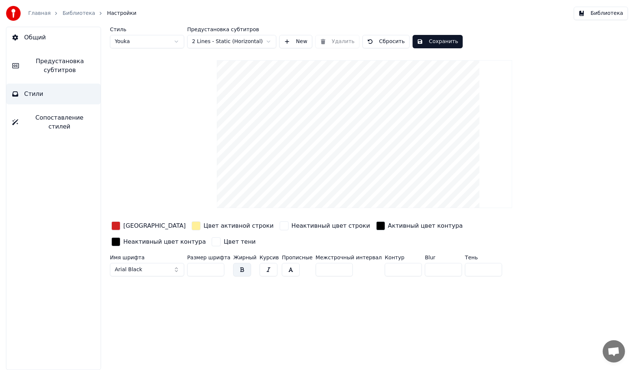
click at [58, 120] on span "Сопоставление стилей" at bounding box center [59, 122] width 71 height 18
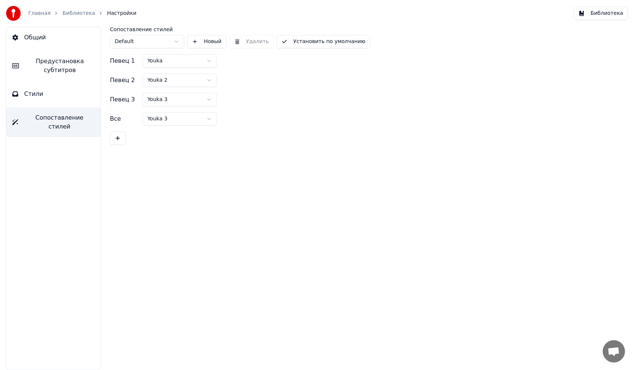
click at [57, 90] on button "Стили" at bounding box center [53, 94] width 94 height 21
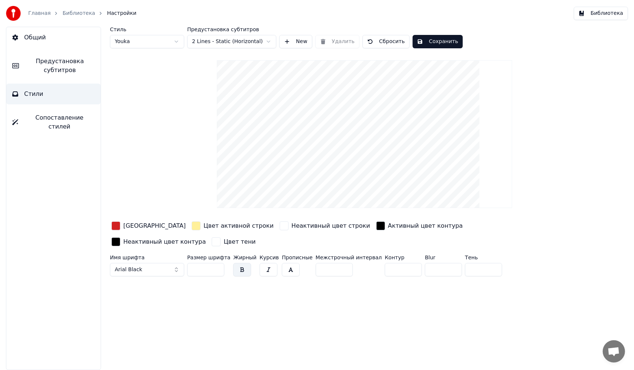
click at [63, 119] on span "Сопоставление стилей" at bounding box center [59, 122] width 71 height 18
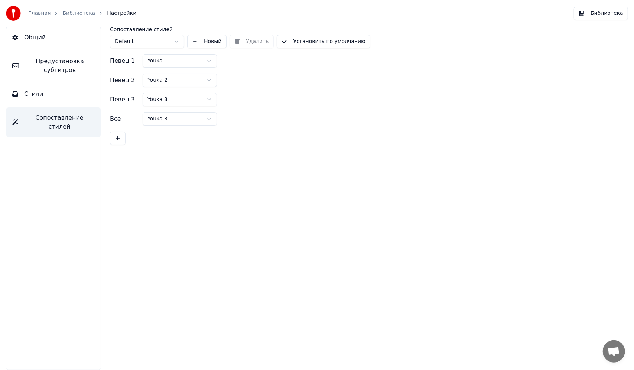
click at [163, 58] on html "Главная Библиотека Настройки Библиотека Общий Предустановка субтитров Стили Соп…" at bounding box center [317, 185] width 634 height 370
click at [163, 82] on html "Главная Библиотека Настройки Библиотека Общий Предустановка субтитров Стили Соп…" at bounding box center [317, 185] width 634 height 370
click at [165, 101] on html "Главная Библиотека Настройки Библиотека Общий Предустановка субтитров Стили Соп…" at bounding box center [317, 185] width 634 height 370
click at [55, 92] on button "Стили" at bounding box center [53, 94] width 94 height 21
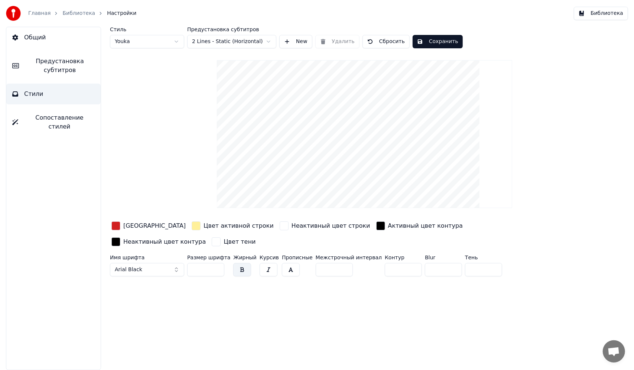
click at [140, 38] on html "Главная Библиотека Настройки Библиотека Общий Предустановка субтитров Стили Соп…" at bounding box center [317, 185] width 634 height 370
click at [154, 46] on html "Главная Библиотека Настройки Библиотека Общий Предустановка субтитров Стили Соп…" at bounding box center [317, 185] width 634 height 370
click at [142, 42] on html "Главная Библиотека Настройки Библиотека Общий Предустановка субтитров Стили Соп…" at bounding box center [317, 185] width 634 height 370
click at [136, 42] on html "Главная Библиотека Настройки Библиотека Общий Предустановка субтитров Стили Соп…" at bounding box center [317, 185] width 634 height 370
click at [118, 227] on div "button" at bounding box center [115, 225] width 9 height 9
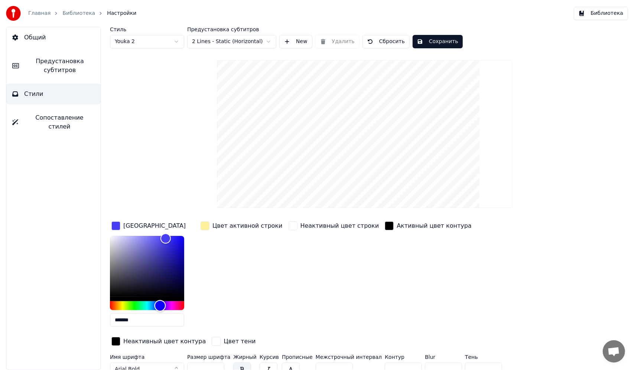
drag, startPoint x: 151, startPoint y: 305, endPoint x: 160, endPoint y: 306, distance: 9.4
click at [160, 306] on div "Hue" at bounding box center [147, 305] width 74 height 9
click at [131, 130] on div "Стиль Youka 2 Предустановка субтитров 2 Lines - Static (Horizontal) New Удалить…" at bounding box center [364, 203] width 509 height 352
click at [159, 38] on html "Главная Библиотека Настройки Библиотека Общий Предустановка субтитров Стили Соп…" at bounding box center [317, 185] width 634 height 370
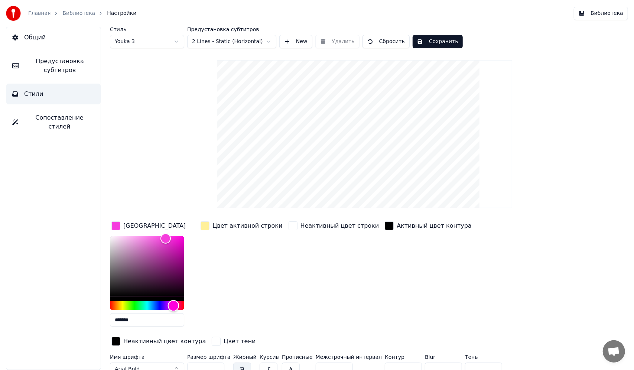
type input "*******"
click at [131, 305] on div "Hue" at bounding box center [147, 305] width 74 height 9
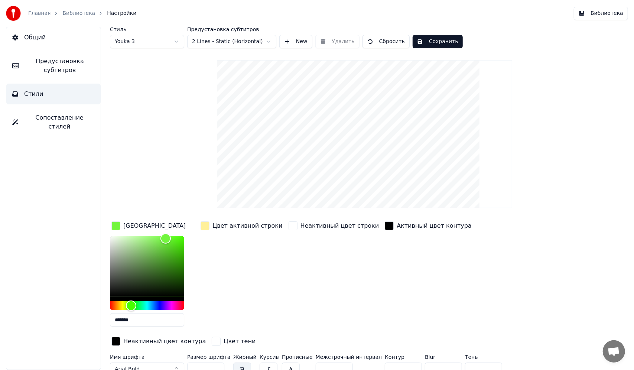
click at [184, 175] on div "Стиль Youka 3 Предустановка субтитров 2 Lines - Static (Horizontal) New Удалить…" at bounding box center [364, 203] width 509 height 352
click at [305, 278] on div "Неактивный цвет строки" at bounding box center [334, 276] width 94 height 113
click at [292, 45] on button "New" at bounding box center [295, 41] width 33 height 13
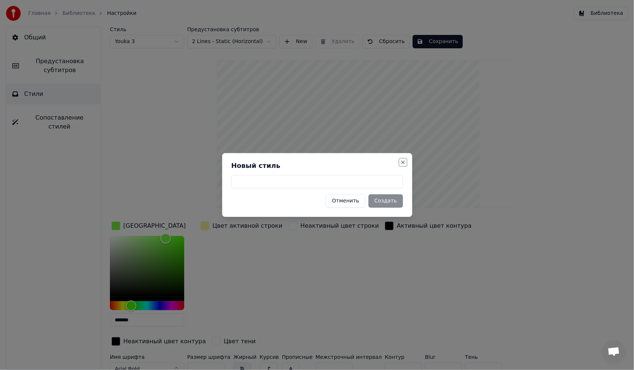
click at [403, 160] on button "Close" at bounding box center [403, 162] width 6 height 6
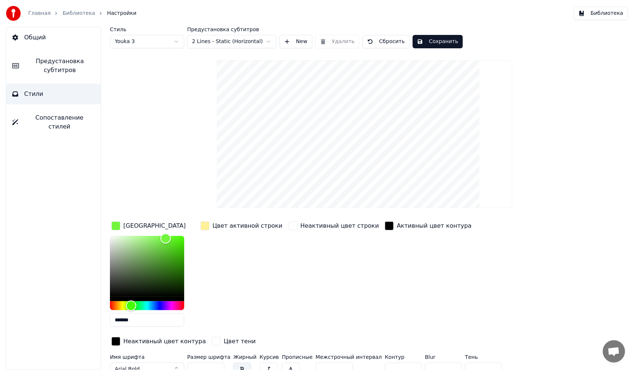
click at [431, 45] on button "Сохранить" at bounding box center [438, 41] width 50 height 13
click at [145, 146] on div "Стиль Youka 3 Предустановка субтитров 2 Lines - Static (Horizontal) New Удалить…" at bounding box center [364, 203] width 509 height 352
click at [72, 72] on span "Предустановка субтитров" at bounding box center [60, 66] width 70 height 18
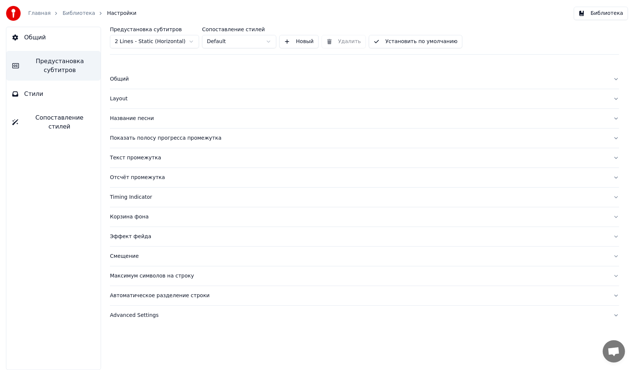
click at [162, 40] on html "Главная Библиотека Настройки Библиотека Общий Предустановка субтитров Стили Соп…" at bounding box center [317, 185] width 634 height 370
click at [202, 136] on div "Показать полосу прогресса промежутка" at bounding box center [359, 137] width 498 height 7
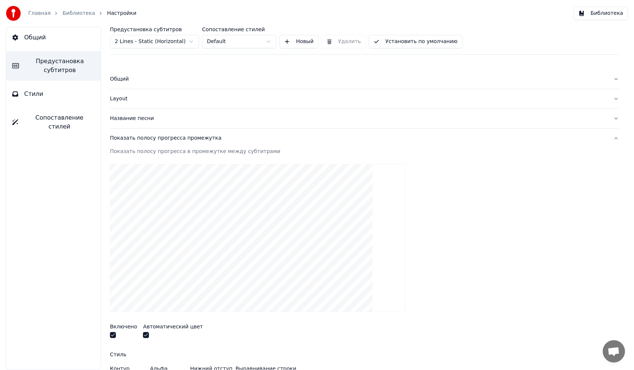
click at [173, 143] on button "Показать полосу прогресса промежутка" at bounding box center [364, 138] width 509 height 19
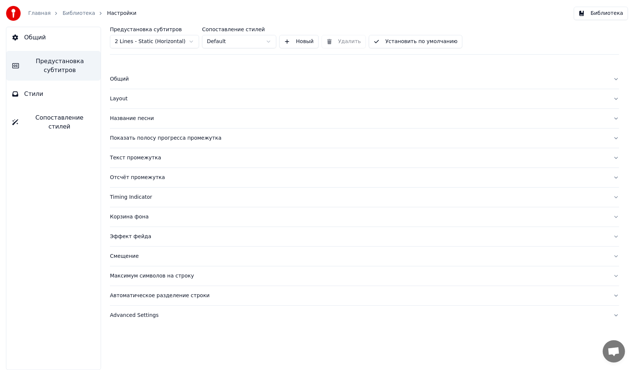
click at [146, 161] on button "Текст промежутка" at bounding box center [364, 157] width 509 height 19
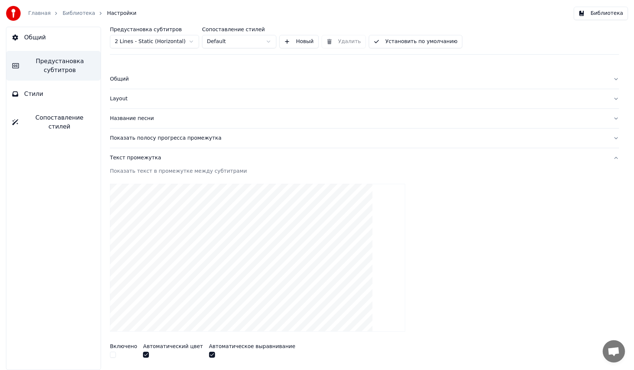
click at [146, 159] on div "Текст промежутка" at bounding box center [359, 157] width 498 height 7
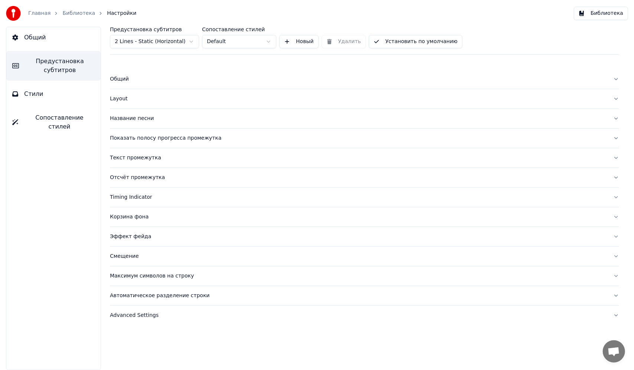
click at [164, 295] on div "Автоматическое разделение строки" at bounding box center [359, 295] width 498 height 7
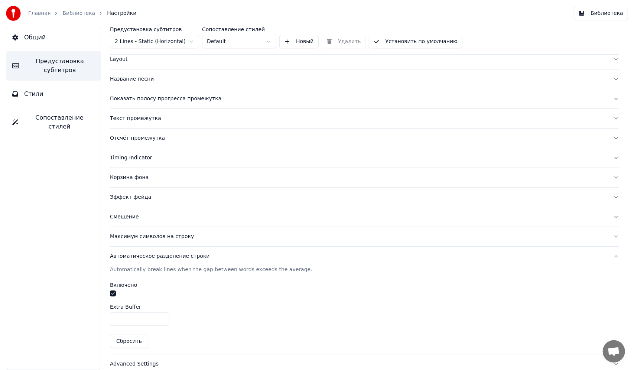
scroll to position [47, 0]
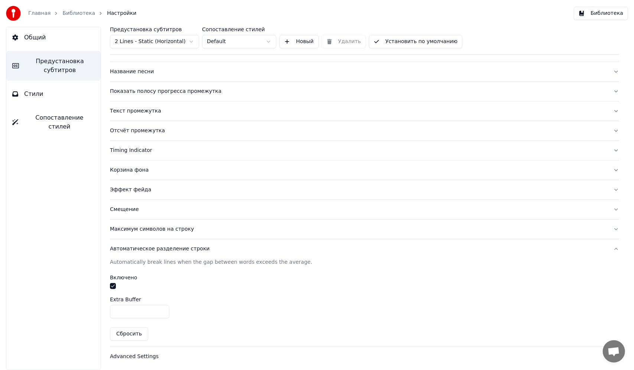
click at [159, 251] on button "Автоматическое разделение строки" at bounding box center [364, 248] width 509 height 19
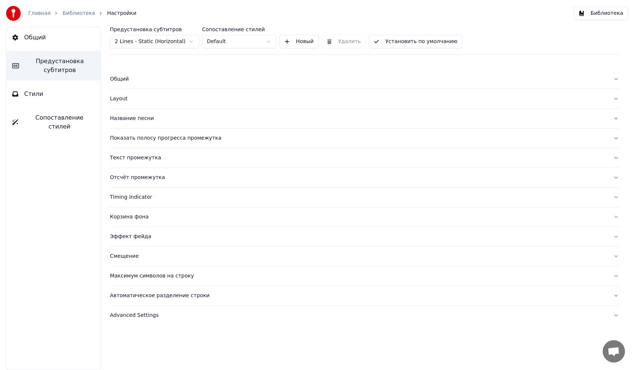
click at [42, 104] on div "Общий Предустановка субтитров Стили Сопоставление стилей" at bounding box center [53, 198] width 95 height 343
click at [44, 95] on button "Стили" at bounding box center [53, 94] width 94 height 21
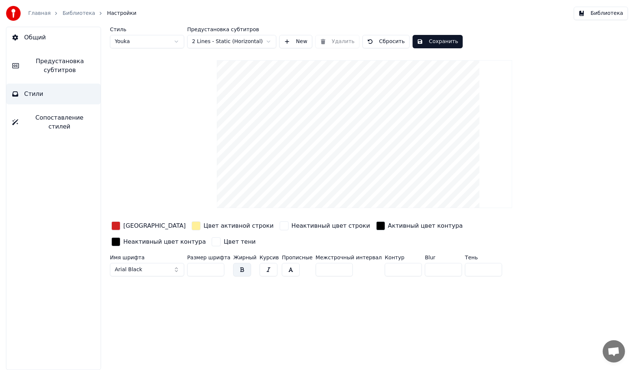
click at [38, 121] on span "Сопоставление стилей" at bounding box center [59, 122] width 71 height 18
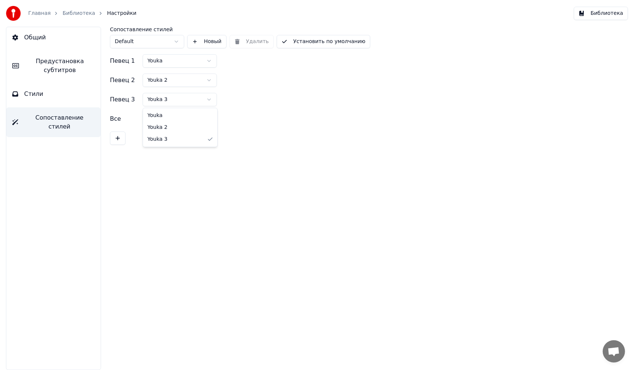
click at [168, 100] on html "Главная Библиотека Настройки Библиотека Общий Предустановка субтитров Стили Соп…" at bounding box center [317, 185] width 634 height 370
click at [161, 106] on html "Главная Библиотека Настройки Библиотека Общий Предустановка субтитров Стили Соп…" at bounding box center [317, 185] width 634 height 370
click at [177, 101] on html "Главная Библиотека Настройки Библиотека Общий Предустановка субтитров Стили Соп…" at bounding box center [317, 185] width 634 height 370
click at [163, 120] on html "Главная Библиотека Настройки Библиотека Общий Предустановка субтитров Стили Соп…" at bounding box center [317, 185] width 634 height 370
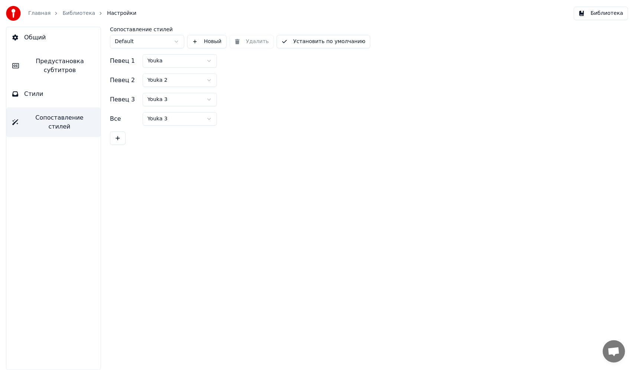
click at [136, 178] on html "Главная Библиотека Настройки Библиотека Общий Предустановка субтитров Стили Соп…" at bounding box center [317, 185] width 634 height 370
click at [44, 74] on span "Предустановка субтитров" at bounding box center [60, 66] width 70 height 18
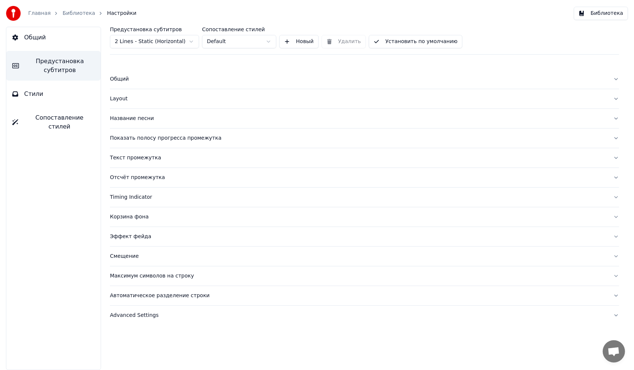
click at [80, 15] on link "Библиотека" at bounding box center [78, 13] width 33 height 7
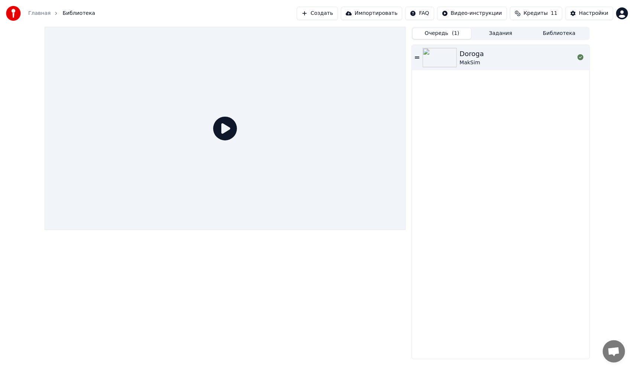
click at [208, 117] on div at bounding box center [226, 128] width 362 height 203
click at [231, 132] on icon at bounding box center [225, 129] width 24 height 24
click at [489, 64] on div "[PERSON_NAME]" at bounding box center [517, 58] width 115 height 18
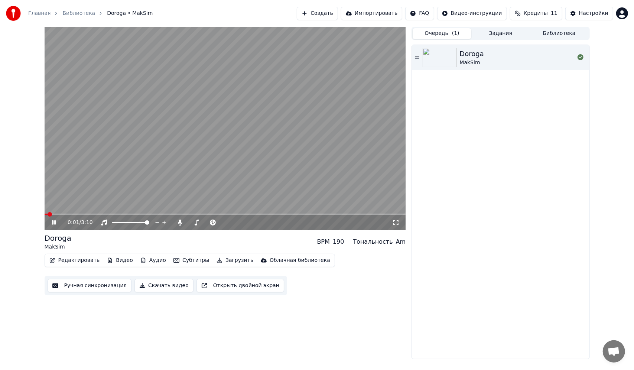
click at [73, 215] on span at bounding box center [226, 214] width 362 height 1
click at [102, 285] on button "Ручная синхронизация" at bounding box center [90, 285] width 84 height 13
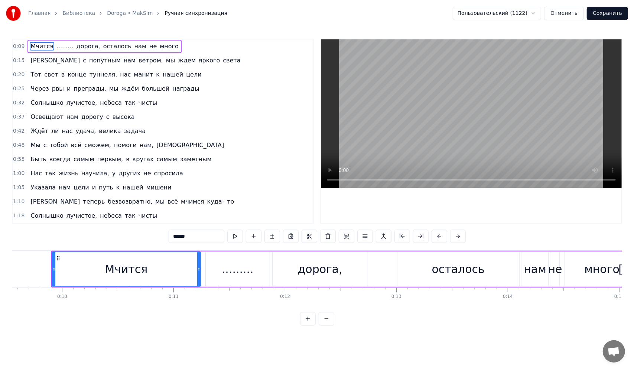
scroll to position [0, 1066]
drag, startPoint x: 20, startPoint y: 43, endPoint x: 205, endPoint y: 80, distance: 188.7
click at [194, 82] on div "0:09 Мчится ......... дорога, осталось нам не много 0:15 И с попутным нам ветро…" at bounding box center [163, 131] width 302 height 185
drag, startPoint x: 205, startPoint y: 64, endPoint x: 192, endPoint y: 105, distance: 43.4
click at [192, 105] on div "0:09 Мчится ......... дорога, осталось нам не много 0:15 И с попутным нам ветро…" at bounding box center [163, 131] width 302 height 185
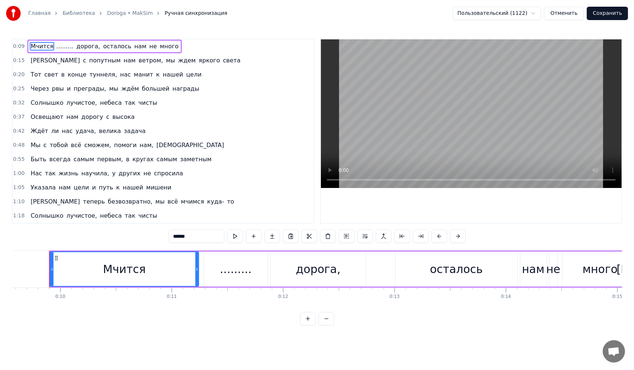
drag, startPoint x: 192, startPoint y: 105, endPoint x: 165, endPoint y: 51, distance: 60.2
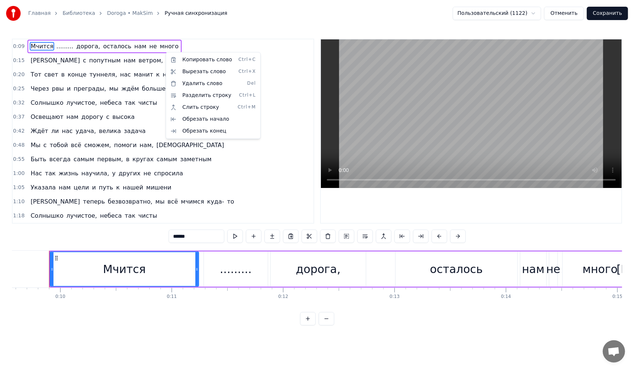
click at [218, 45] on html "Главная Библиотека Doroga • MakSim Ручная синхронизация Пользовательский (1122)…" at bounding box center [317, 168] width 634 height 337
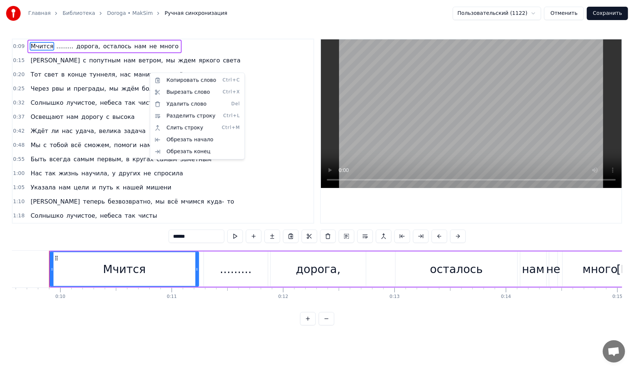
click at [195, 57] on html "Главная Библиотека Doroga • MakSim Ручная синхронизация Пользовательский (1122)…" at bounding box center [317, 168] width 634 height 337
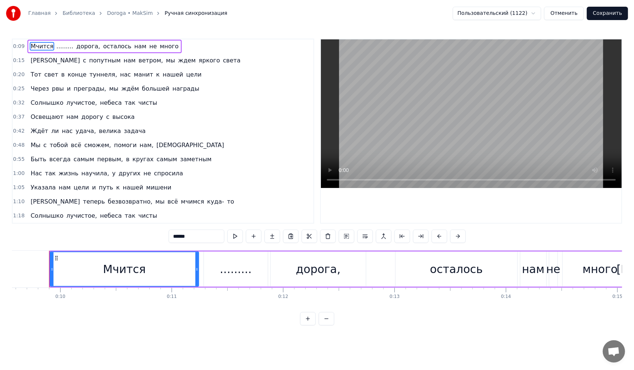
click at [185, 75] on span "цели" at bounding box center [193, 74] width 17 height 9
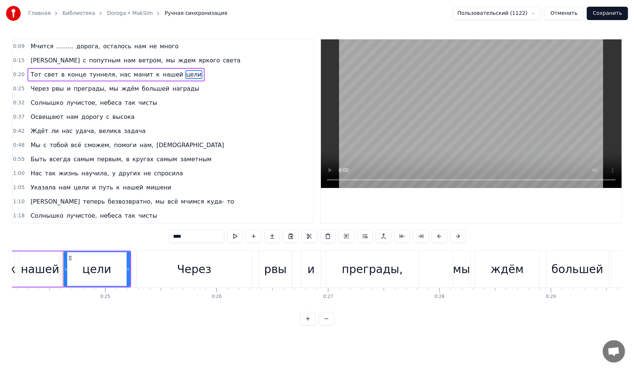
scroll to position [0, 2707]
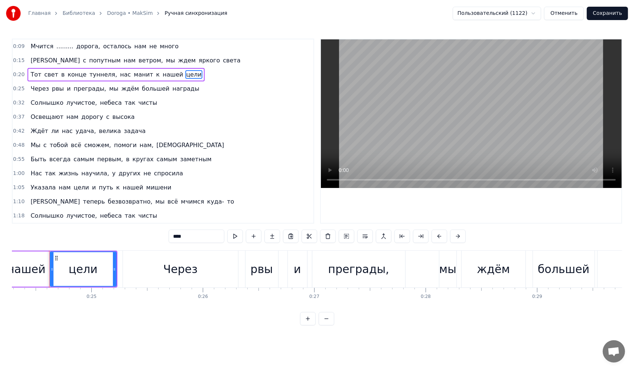
click at [194, 265] on div "Через" at bounding box center [180, 269] width 34 height 17
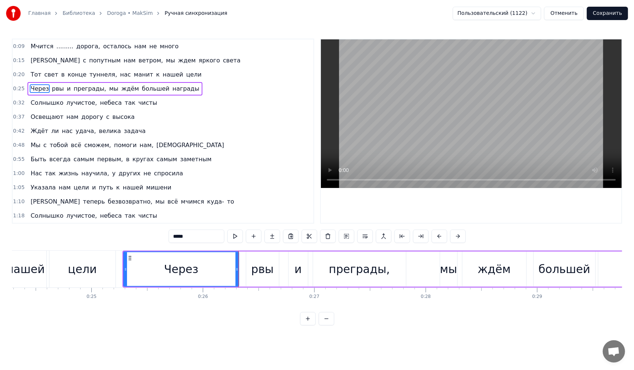
click at [397, 337] on html "Главная Библиотека Doroga • MakSim Ручная синхронизация Пользовательский (1122)…" at bounding box center [317, 168] width 634 height 337
click at [260, 278] on div "рвы" at bounding box center [262, 269] width 33 height 35
type input "***"
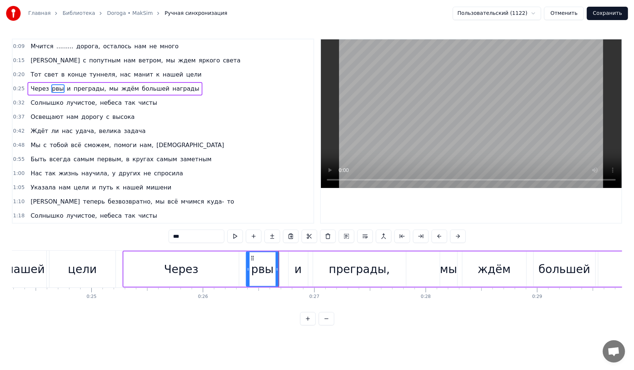
click at [441, 337] on html "Главная Библиотека Doroga • MakSim Ручная синхронизация Пользовательский (1122)…" at bounding box center [317, 168] width 634 height 337
drag, startPoint x: 554, startPoint y: 340, endPoint x: 519, endPoint y: 334, distance: 35.4
click at [519, 334] on html "Главная Библиотека Doroga • MakSim Ручная синхронизация Пользовательский (1122)…" at bounding box center [317, 168] width 634 height 337
drag, startPoint x: 505, startPoint y: 249, endPoint x: 453, endPoint y: 240, distance: 53.4
click at [453, 240] on div "0:09 Мчится ......... дорога, осталось нам не много 0:15 И с попутным нам ветро…" at bounding box center [317, 182] width 610 height 287
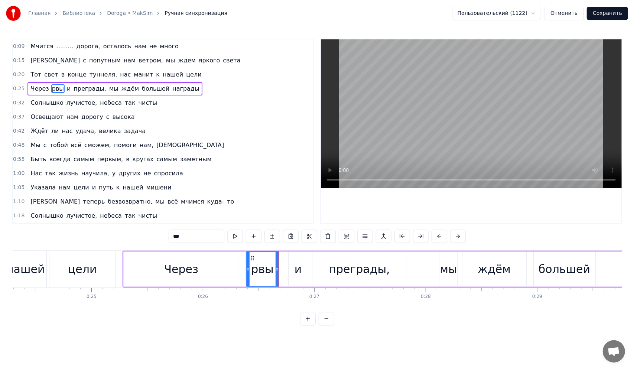
click at [461, 324] on div "0:09 Мчится ......... дорога, осталось нам не много 0:15 И с попутным нам ветро…" at bounding box center [317, 182] width 610 height 287
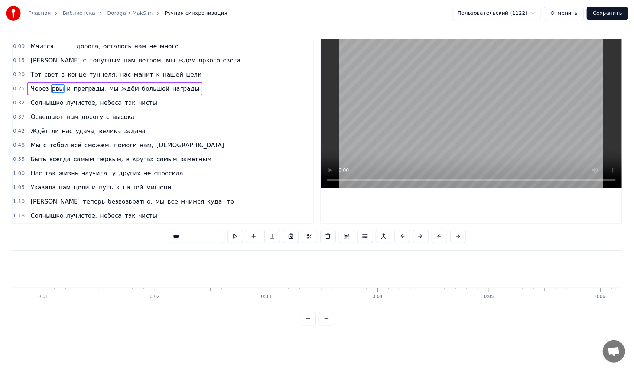
scroll to position [0, 0]
click at [510, 6] on div "Главная Библиотека Doroga • MakSim Ручная синхронизация Пользовательский (1122)…" at bounding box center [317, 13] width 634 height 27
click at [511, 7] on html "Главная Библиотека Doroga • MakSim Ручная синхронизация Пользовательский (1122)…" at bounding box center [317, 168] width 634 height 337
click at [513, 13] on html "Главная Библиотека Doroga • MakSim Ручная синхронизация Пользовательский (1122)…" at bounding box center [317, 168] width 634 height 337
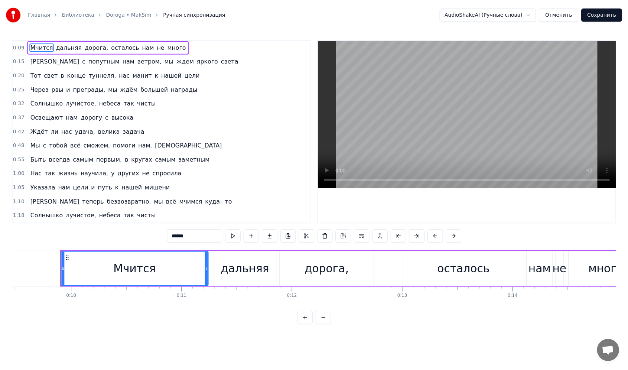
scroll to position [0, 1066]
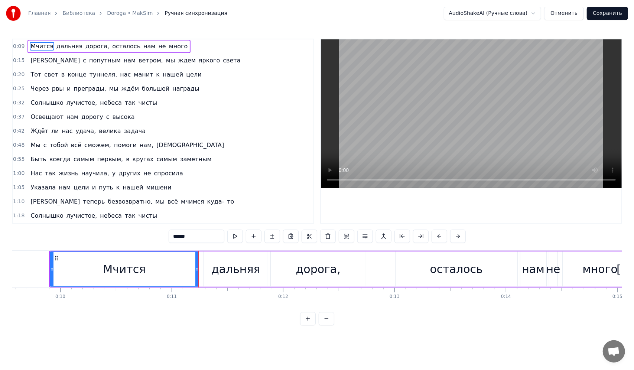
click at [606, 11] on html "Главная Библиотека Doroga • MakSim Ручная синхронизация AudioShakeAI (Ручные сл…" at bounding box center [317, 168] width 634 height 337
click at [606, 11] on button "Сохранить" at bounding box center [607, 13] width 41 height 13
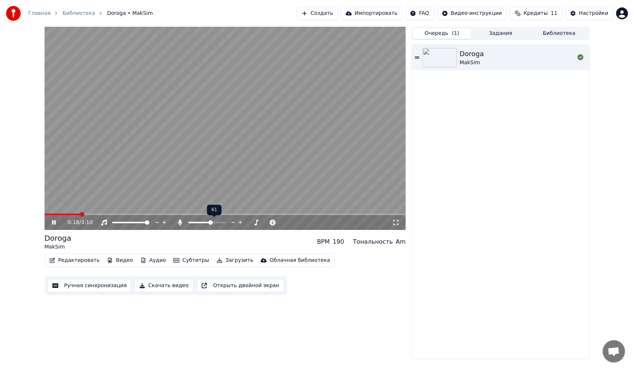
click at [211, 221] on span at bounding box center [210, 222] width 4 height 4
click at [134, 321] on div "0:19 / 3:10 Doroga MakSim BPM 190 Тональность Am Редактировать Видео Аудио Субт…" at bounding box center [226, 193] width 362 height 333
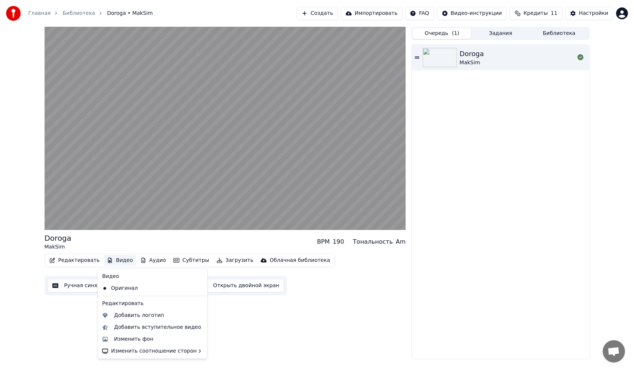
click at [117, 262] on button "Видео" at bounding box center [120, 260] width 32 height 10
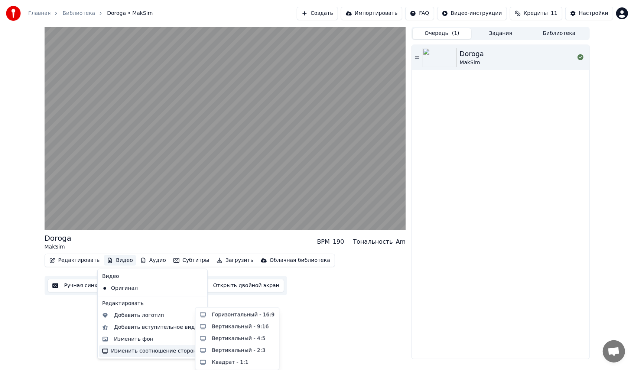
click at [301, 321] on div "Doroga MakSim BPM 190 Тональность Am Редактировать Видео Аудио Субтитры Загрузи…" at bounding box center [226, 193] width 362 height 333
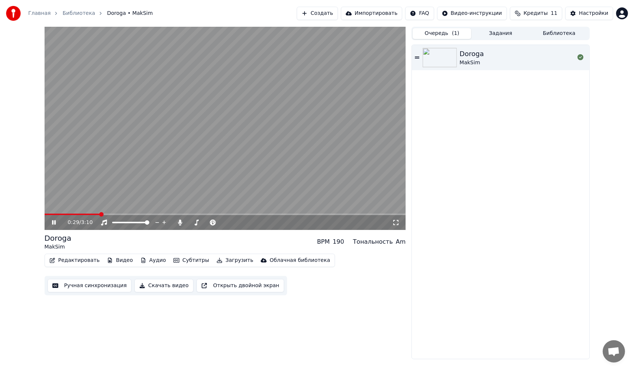
click at [144, 128] on video at bounding box center [226, 128] width 362 height 203
click at [53, 225] on icon at bounding box center [59, 223] width 17 height 6
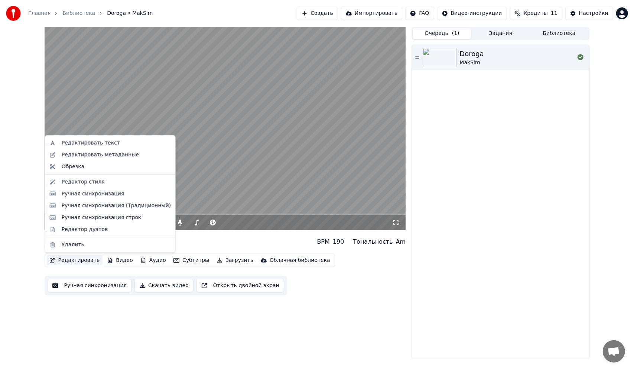
click at [63, 263] on button "Редактировать" at bounding box center [74, 260] width 56 height 10
click at [90, 230] on div "Редактор дуэтов" at bounding box center [85, 229] width 46 height 7
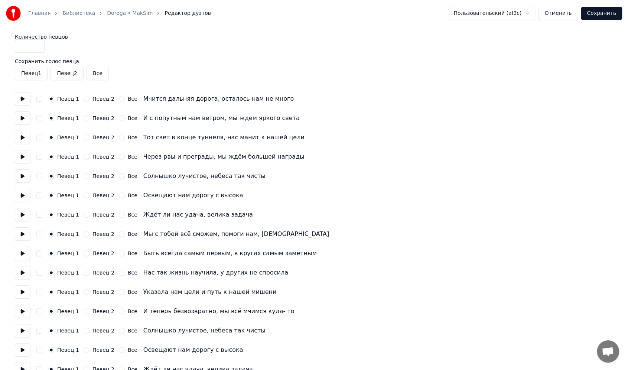
click at [41, 98] on button "button" at bounding box center [39, 99] width 6 height 6
click at [37, 111] on div "Количество певцов * Сохранить голос певца Певец 1 Певец 2 Все Певец 1 Певец 2 В…" at bounding box center [314, 350] width 599 height 632
click at [37, 117] on button "button" at bounding box center [39, 118] width 6 height 6
click at [39, 137] on button "button" at bounding box center [39, 137] width 6 height 6
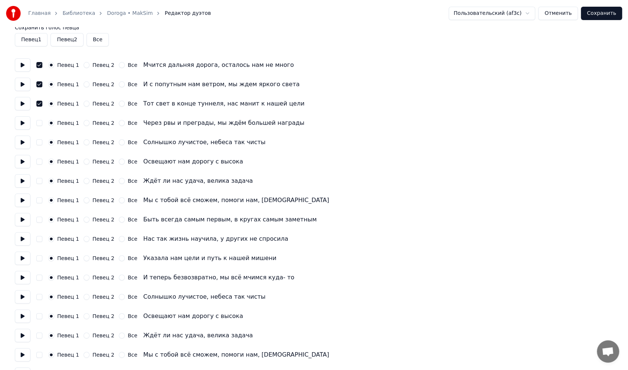
scroll to position [37, 0]
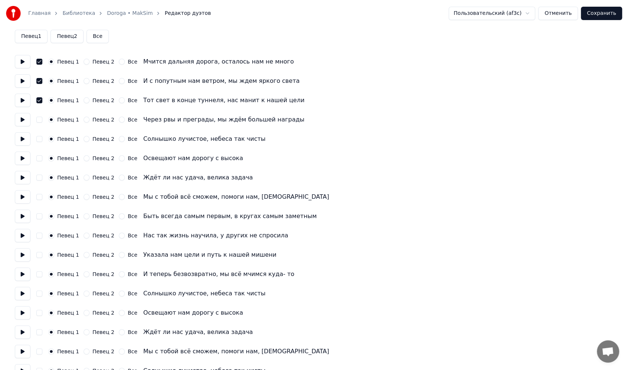
click at [39, 124] on div "Количество певцов * Сохранить голос певца Певец 1 Певец 2 Все Певец 1 Певец 2 В…" at bounding box center [314, 313] width 599 height 632
click at [39, 122] on button "button" at bounding box center [39, 120] width 6 height 6
click at [39, 140] on button "button" at bounding box center [39, 139] width 6 height 6
click at [38, 140] on button "button" at bounding box center [39, 139] width 6 height 6
click at [119, 137] on button "Все" at bounding box center [122, 139] width 6 height 6
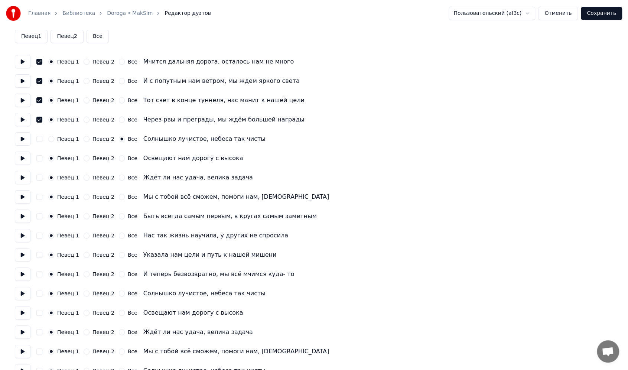
click at [119, 160] on button "Все" at bounding box center [122, 158] width 6 height 6
click at [119, 178] on button "Все" at bounding box center [122, 178] width 6 height 6
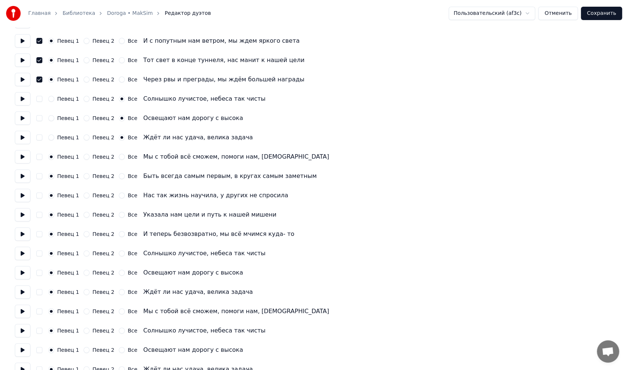
scroll to position [74, 0]
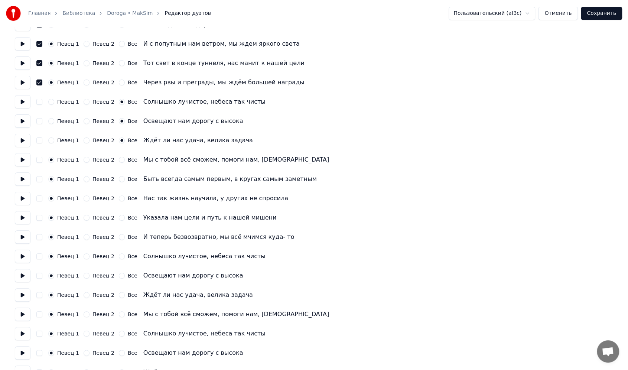
click at [119, 160] on button "Все" at bounding box center [122, 160] width 6 height 6
click at [119, 181] on button "Все" at bounding box center [122, 179] width 6 height 6
click at [119, 199] on button "Все" at bounding box center [122, 198] width 6 height 6
click at [120, 218] on div "Все" at bounding box center [128, 218] width 19 height 6
click at [119, 220] on button "Все" at bounding box center [122, 218] width 6 height 6
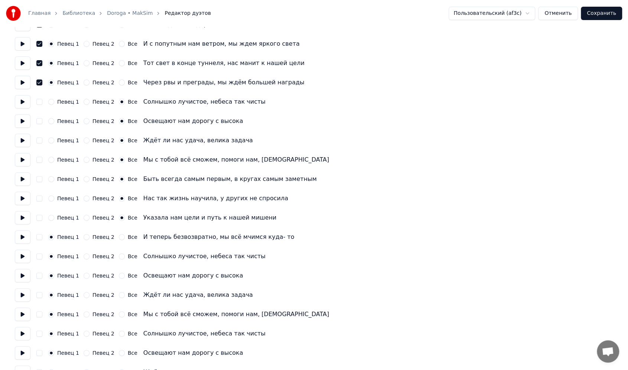
click at [17, 242] on button at bounding box center [23, 236] width 16 height 13
click at [23, 175] on button at bounding box center [23, 178] width 16 height 13
click at [24, 161] on button at bounding box center [23, 159] width 16 height 13
click at [119, 178] on button "Все" at bounding box center [122, 179] width 6 height 6
click at [119, 177] on button "Все" at bounding box center [122, 179] width 6 height 6
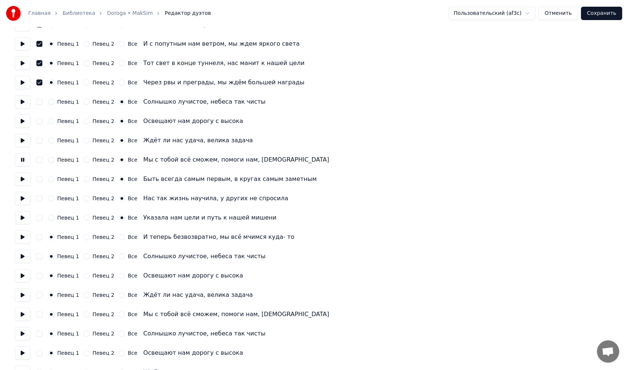
click at [119, 181] on button "Все" at bounding box center [122, 179] width 6 height 6
click at [120, 180] on icon "button" at bounding box center [121, 179] width 3 height 3
click at [120, 179] on circle "button" at bounding box center [121, 179] width 3 height 3
click at [120, 218] on circle "button" at bounding box center [121, 218] width 3 height 3
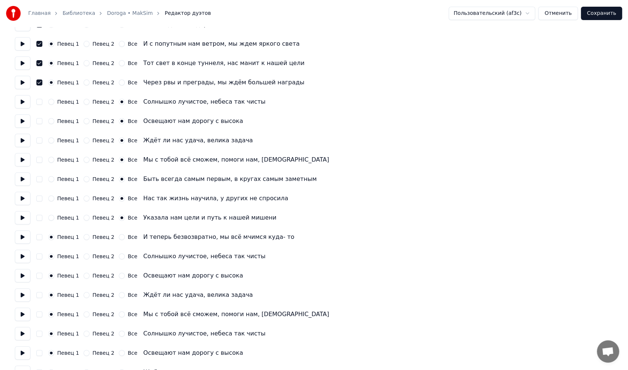
click at [120, 218] on circle "button" at bounding box center [121, 218] width 3 height 3
click at [119, 215] on button "Все" at bounding box center [122, 218] width 6 height 6
click at [128, 218] on label "Все" at bounding box center [133, 217] width 10 height 5
click at [125, 218] on button "Все" at bounding box center [122, 218] width 6 height 6
click at [85, 219] on button "Певец 2" at bounding box center [87, 218] width 6 height 6
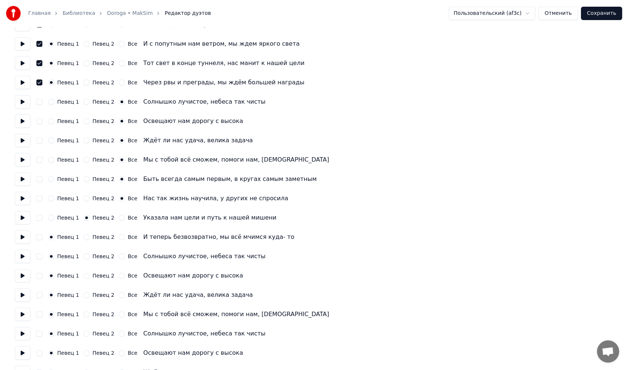
click at [86, 203] on div "Певец 1 Певец 2 Все Нас так жизнь научила, у других не спросила" at bounding box center [314, 198] width 599 height 13
click at [87, 175] on div "Певец 1 Певец 2 Все Быть всегда самым первым, в кругах самым заметным" at bounding box center [314, 178] width 599 height 13
click at [85, 198] on button "Певец 2" at bounding box center [87, 198] width 6 height 6
click at [85, 177] on button "Певец 2" at bounding box center [87, 179] width 6 height 6
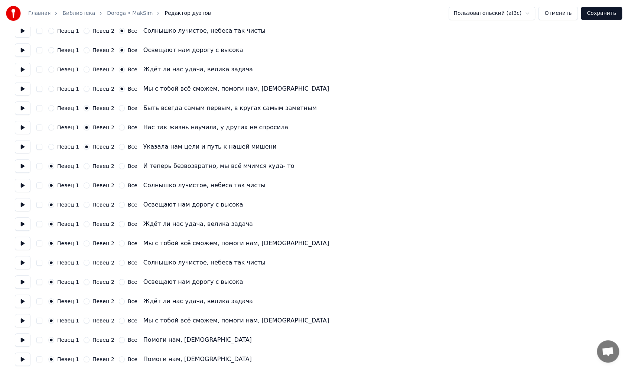
scroll to position [149, 0]
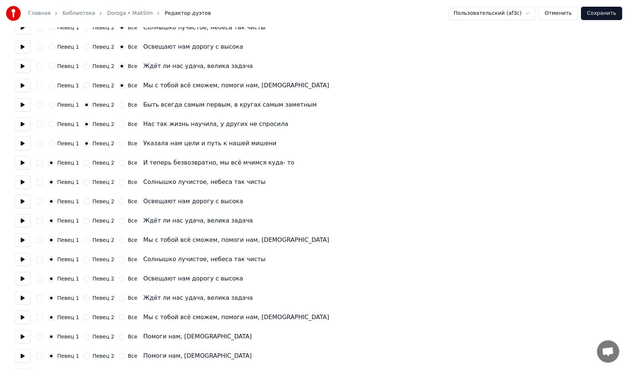
click at [85, 165] on button "Певец 2" at bounding box center [87, 163] width 6 height 6
click at [21, 177] on button at bounding box center [23, 181] width 16 height 13
click at [119, 182] on button "Все" at bounding box center [122, 182] width 6 height 6
click at [119, 201] on button "Все" at bounding box center [122, 201] width 6 height 6
click at [119, 218] on button "Все" at bounding box center [122, 221] width 6 height 6
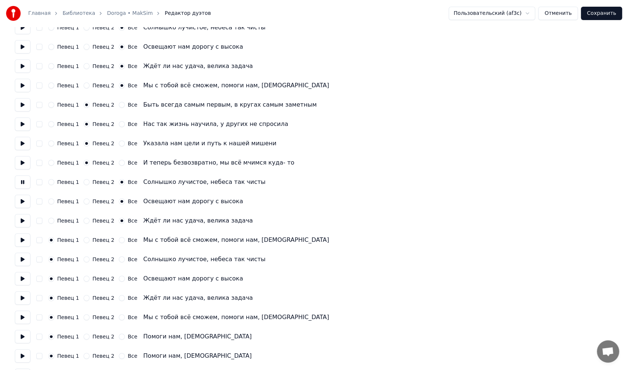
click at [119, 241] on button "Все" at bounding box center [122, 240] width 6 height 6
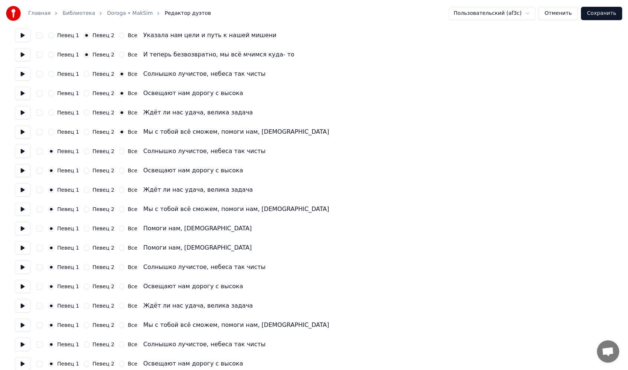
scroll to position [260, 0]
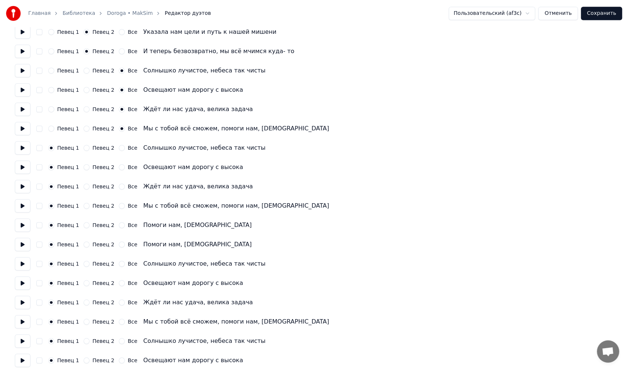
click at [119, 148] on button "Все" at bounding box center [122, 148] width 6 height 6
click at [114, 164] on div "Певец 1 Певец 2 Все Освещают нам дорогу с высока" at bounding box center [314, 167] width 599 height 13
click at [119, 168] on button "Все" at bounding box center [122, 167] width 6 height 6
click at [119, 185] on button "Все" at bounding box center [122, 187] width 6 height 6
click at [119, 205] on button "Все" at bounding box center [122, 206] width 6 height 6
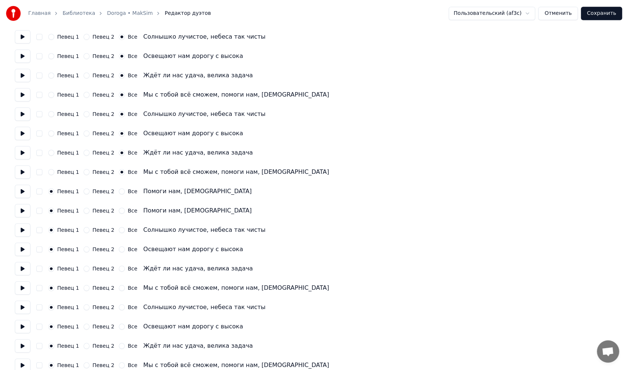
scroll to position [297, 0]
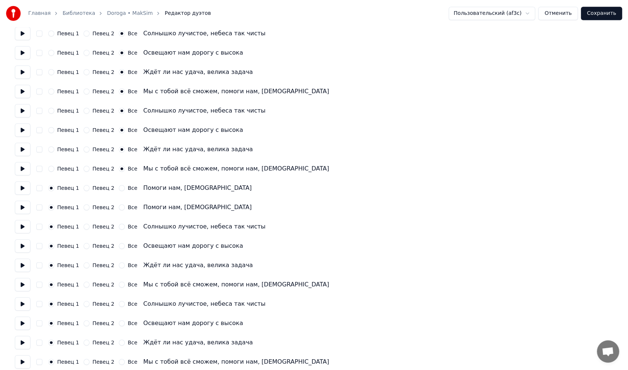
click at [119, 188] on button "Все" at bounding box center [122, 188] width 6 height 6
click at [119, 206] on button "Все" at bounding box center [122, 207] width 6 height 6
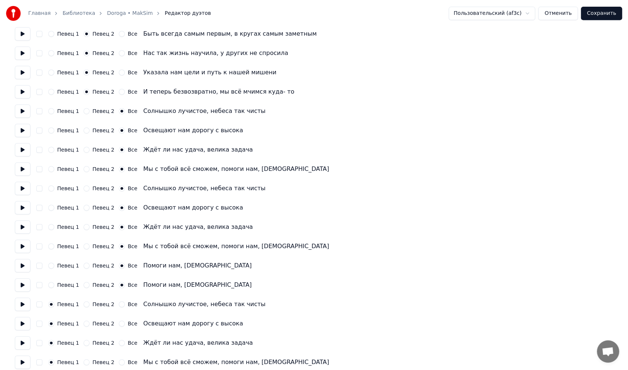
scroll to position [223, 0]
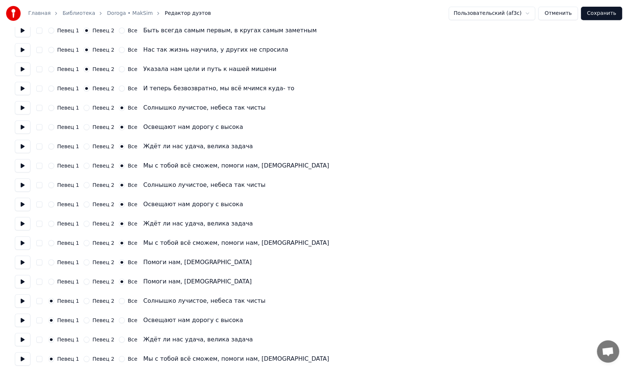
click at [19, 127] on button at bounding box center [23, 126] width 16 height 13
click at [52, 186] on button "Певец 1" at bounding box center [51, 185] width 6 height 6
click at [52, 205] on button "Певец 1" at bounding box center [51, 204] width 6 height 6
click at [51, 221] on button "Певец 1" at bounding box center [51, 224] width 6 height 6
click at [51, 242] on button "Певец 1" at bounding box center [51, 243] width 6 height 6
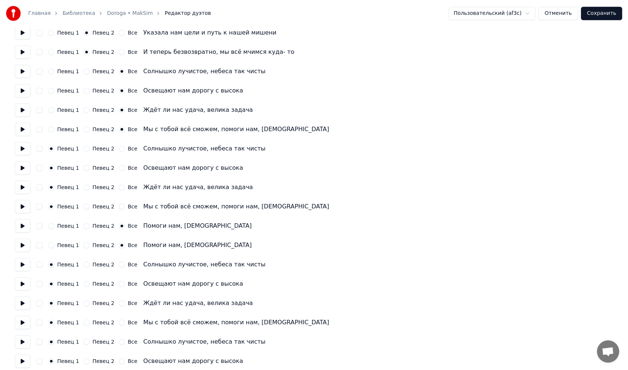
scroll to position [260, 0]
click at [50, 226] on button "Певец 1" at bounding box center [51, 225] width 6 height 6
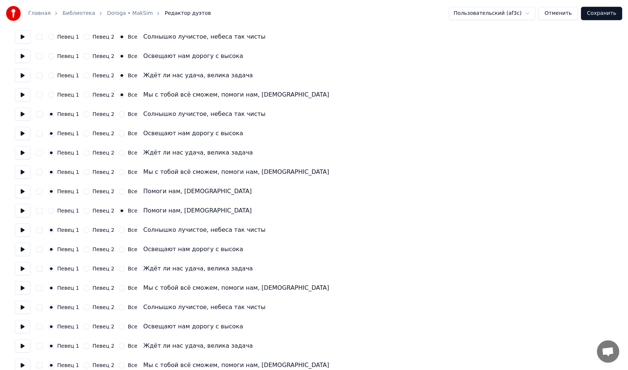
scroll to position [297, 0]
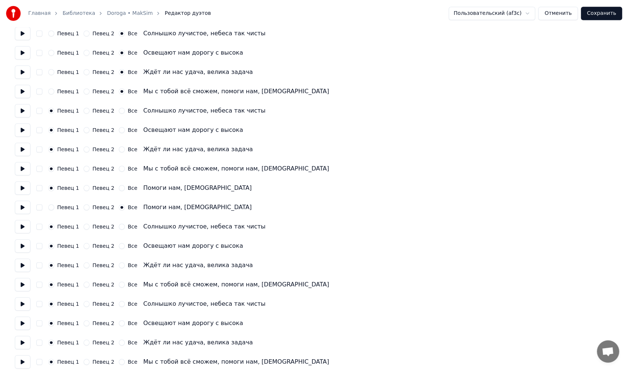
click at [84, 207] on button "Певец 2" at bounding box center [87, 207] width 6 height 6
click at [84, 225] on button "Певец 2" at bounding box center [87, 227] width 6 height 6
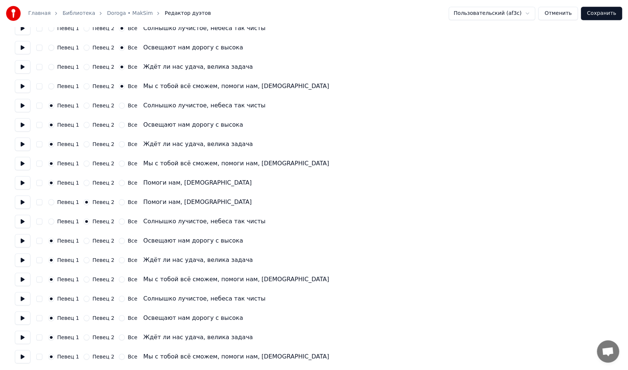
scroll to position [303, 0]
click at [84, 239] on button "Певец 2" at bounding box center [87, 240] width 6 height 6
click at [84, 261] on button "Певец 2" at bounding box center [87, 259] width 6 height 6
click at [84, 276] on button "Певец 2" at bounding box center [87, 279] width 6 height 6
click at [119, 299] on button "Все" at bounding box center [122, 298] width 6 height 6
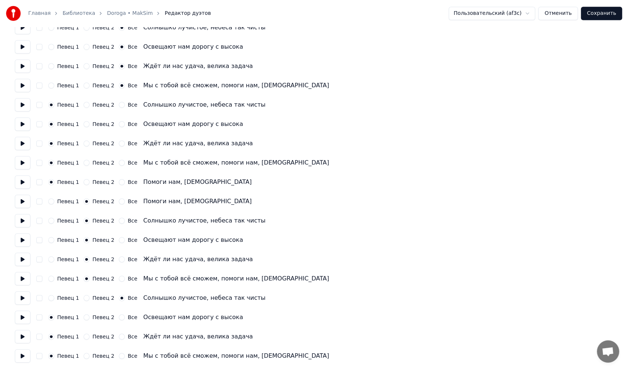
click at [119, 319] on button "Все" at bounding box center [122, 317] width 6 height 6
click at [116, 333] on div "Певец 1 Певец 2 Все Ждёт ли нас удача, велика задача" at bounding box center [314, 336] width 599 height 13
click at [119, 356] on button "Все" at bounding box center [122, 356] width 6 height 6
click at [119, 334] on button "Все" at bounding box center [122, 337] width 6 height 6
click at [605, 14] on button "Сохранить" at bounding box center [601, 13] width 41 height 13
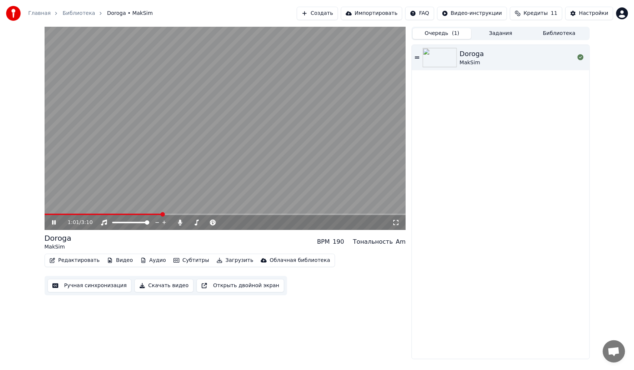
click at [49, 221] on div "1:01 / 3:10" at bounding box center [226, 222] width 356 height 7
click at [55, 224] on icon at bounding box center [54, 222] width 4 height 4
click at [70, 261] on button "Редактировать" at bounding box center [74, 260] width 56 height 10
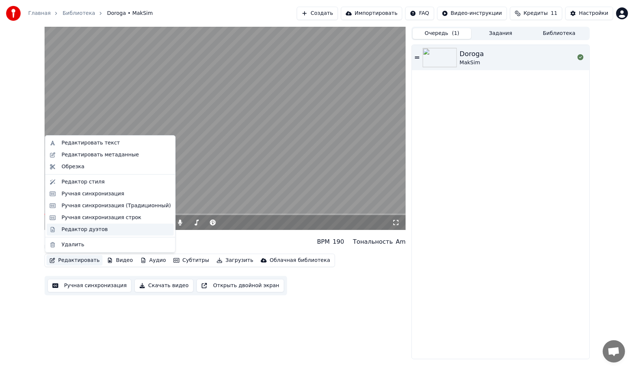
click at [94, 230] on div "Редактор дуэтов" at bounding box center [85, 229] width 46 height 7
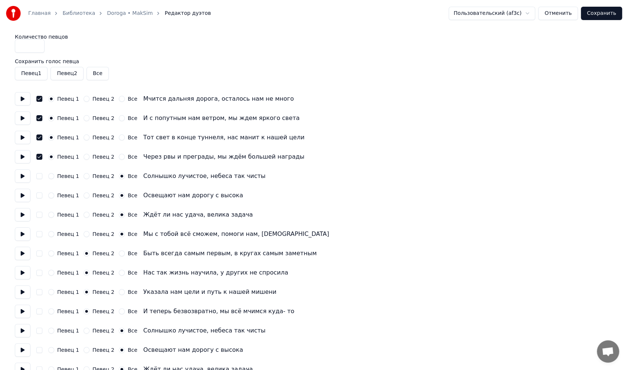
click at [37, 175] on button "button" at bounding box center [39, 176] width 6 height 6
click at [40, 196] on button "button" at bounding box center [39, 195] width 6 height 6
click at [42, 215] on div "Певец 1 Певец 2 Все Ждёт ли нас удача, велика задача" at bounding box center [314, 214] width 599 height 13
click at [40, 229] on div "Певец 1 Певец 2 Все Мы с тобой всё сможем, помоги нам, [DEMOGRAPHIC_DATA]" at bounding box center [314, 233] width 599 height 13
click at [41, 211] on div "Певец 1 Певец 2 Все Ждёт ли нас удача, велика задача" at bounding box center [314, 214] width 599 height 13
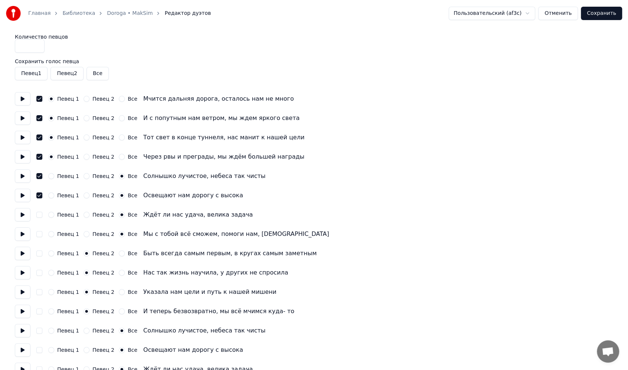
click at [38, 217] on button "button" at bounding box center [39, 215] width 6 height 6
click at [38, 233] on button "button" at bounding box center [39, 234] width 6 height 6
type input "*"
click at [36, 44] on input "*" at bounding box center [30, 45] width 30 height 13
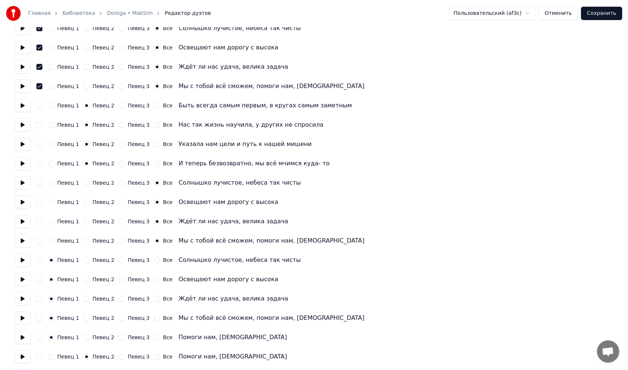
scroll to position [149, 0]
click at [156, 181] on circle "button" at bounding box center [157, 182] width 3 height 3
click at [156, 200] on icon "button" at bounding box center [157, 201] width 3 height 3
click at [119, 183] on button "Певец 3" at bounding box center [122, 182] width 6 height 6
click at [119, 201] on button "Певец 3" at bounding box center [122, 201] width 6 height 6
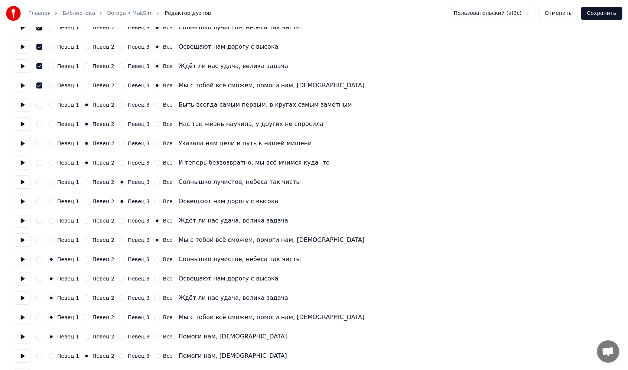
click at [119, 220] on button "Певец 3" at bounding box center [122, 221] width 6 height 6
click at [119, 237] on div "Певец 3" at bounding box center [134, 240] width 31 height 6
click at [119, 242] on button "Певец 3" at bounding box center [122, 240] width 6 height 6
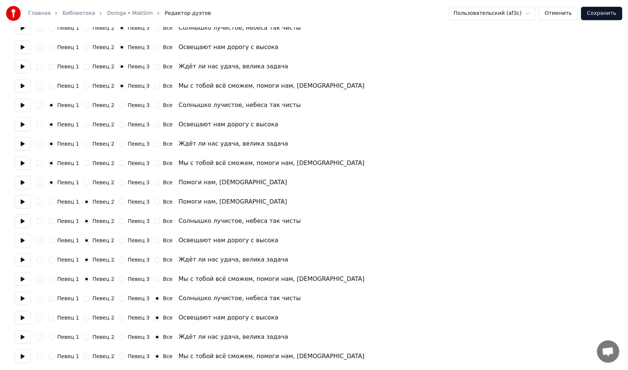
scroll to position [303, 0]
click at [119, 296] on button "Певец 3" at bounding box center [122, 298] width 6 height 6
click at [119, 315] on button "Певец 3" at bounding box center [122, 317] width 6 height 6
click at [119, 336] on button "Певец 3" at bounding box center [122, 337] width 6 height 6
click at [119, 353] on div "Певец 3" at bounding box center [134, 356] width 31 height 6
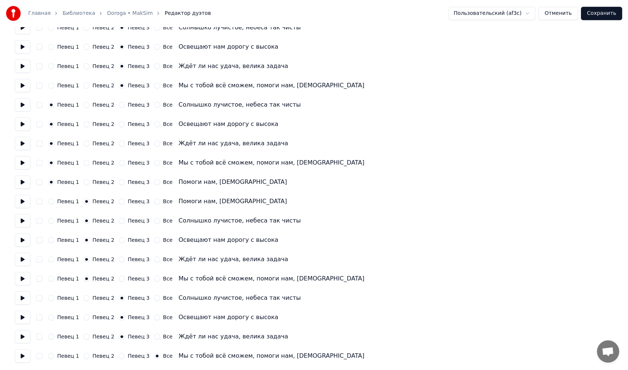
click at [119, 354] on button "Певец 3" at bounding box center [122, 356] width 6 height 6
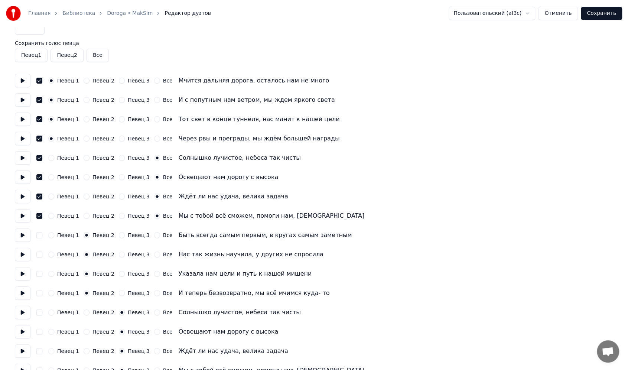
scroll to position [0, 0]
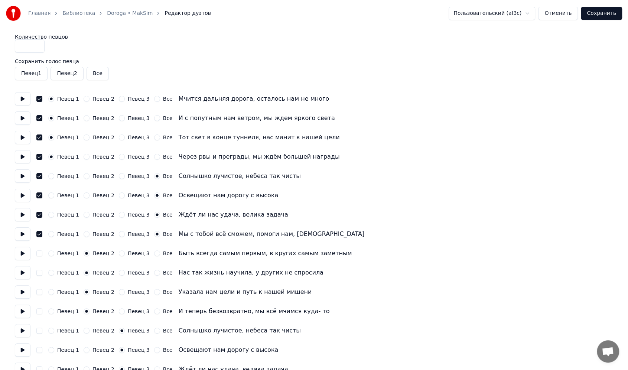
click at [611, 12] on button "Сохранить" at bounding box center [601, 13] width 41 height 13
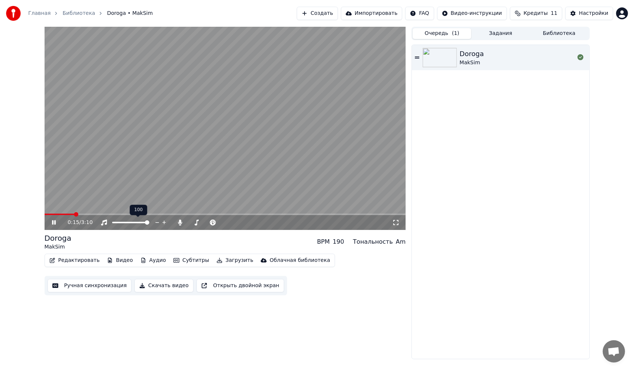
click at [123, 224] on div at bounding box center [138, 222] width 60 height 7
click at [122, 222] on span at bounding box center [117, 222] width 10 height 1
click at [205, 223] on span at bounding box center [205, 222] width 4 height 4
click at [262, 166] on video at bounding box center [226, 128] width 362 height 203
click at [202, 155] on video at bounding box center [226, 128] width 362 height 203
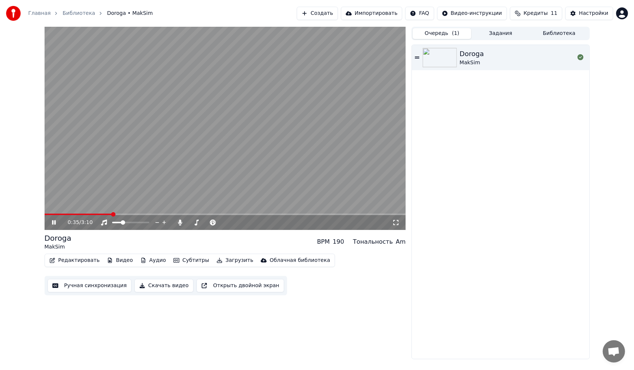
click at [202, 155] on video at bounding box center [226, 128] width 362 height 203
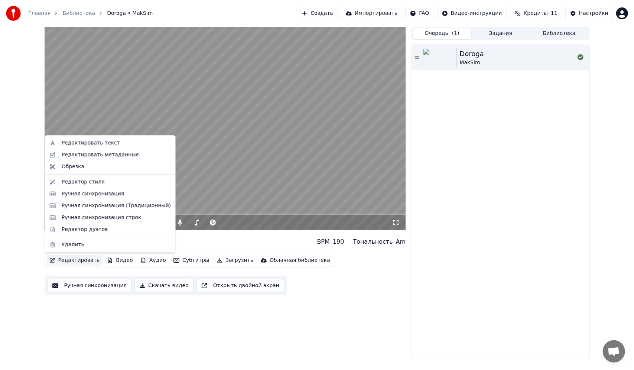
click at [75, 265] on button "Редактировать" at bounding box center [74, 260] width 56 height 10
click at [86, 228] on div "Редактор дуэтов" at bounding box center [85, 229] width 46 height 7
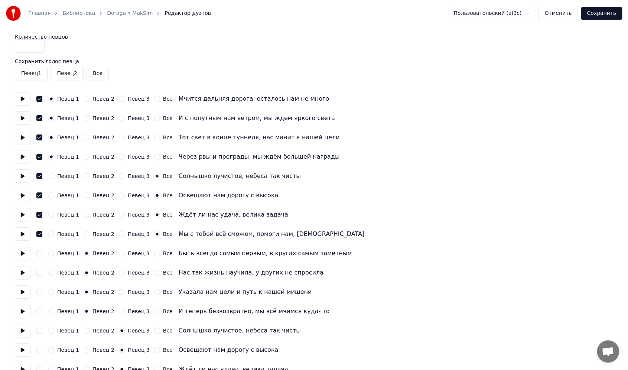
click at [38, 100] on button "button" at bounding box center [39, 99] width 6 height 6
click at [39, 114] on div "Певец 1 Певец 2 Певец 3 Все И с попутным нам ветром, мы ждем яркого света" at bounding box center [314, 117] width 599 height 13
click at [40, 120] on button "button" at bounding box center [39, 118] width 6 height 6
click at [38, 136] on button "button" at bounding box center [39, 137] width 6 height 6
click at [42, 159] on button "button" at bounding box center [39, 157] width 6 height 6
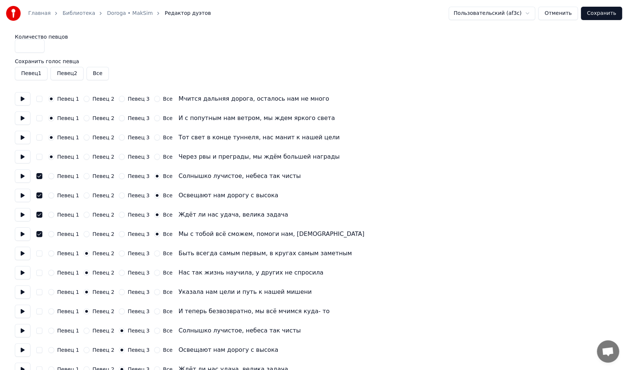
click at [39, 176] on button "button" at bounding box center [39, 176] width 6 height 6
click at [38, 196] on button "button" at bounding box center [39, 195] width 6 height 6
click at [40, 215] on button "button" at bounding box center [39, 215] width 6 height 6
click at [39, 232] on button "button" at bounding box center [39, 234] width 6 height 6
click at [596, 20] on div "Главная Библиотека Doroga • MakSim Редактор дуэтов Пользовательский (af3c) Отме…" at bounding box center [314, 13] width 628 height 27
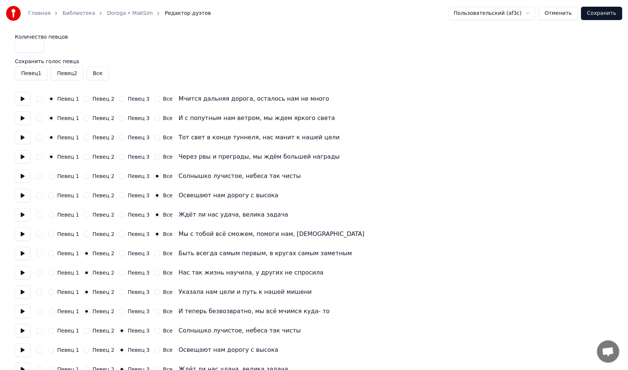
click at [598, 16] on button "Сохранить" at bounding box center [601, 13] width 41 height 13
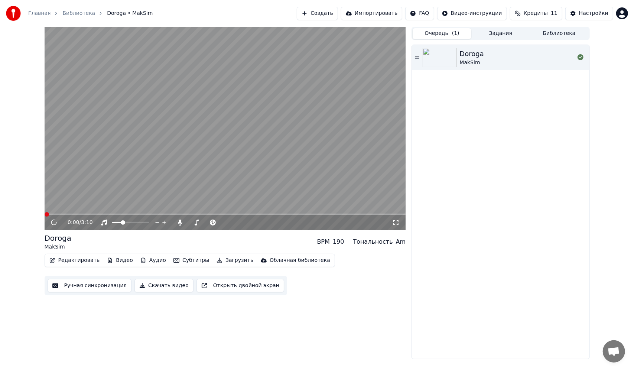
click at [219, 129] on video at bounding box center [226, 128] width 362 height 203
click at [251, 130] on video at bounding box center [226, 128] width 362 height 203
click at [68, 256] on button "Редактировать" at bounding box center [74, 260] width 56 height 10
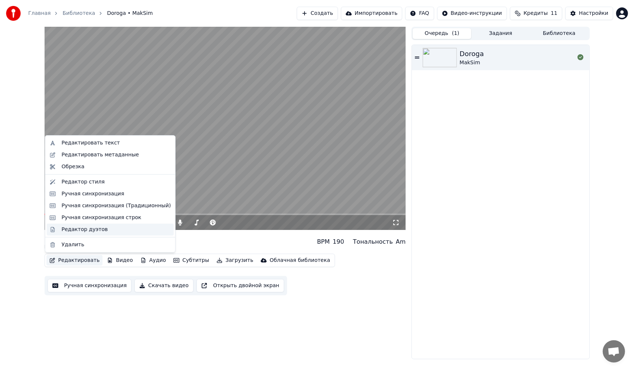
click at [78, 227] on div "Редактор дуэтов" at bounding box center [85, 229] width 46 height 7
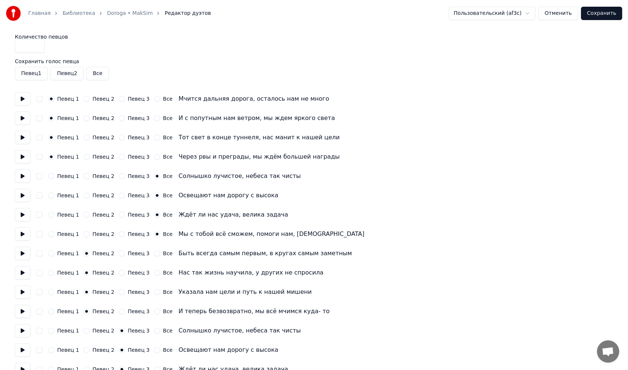
click at [119, 177] on button "Певец 3" at bounding box center [122, 176] width 6 height 6
click at [119, 194] on button "Певец 3" at bounding box center [122, 195] width 6 height 6
click at [119, 214] on button "Певец 3" at bounding box center [122, 215] width 6 height 6
click at [119, 232] on button "Певец 3" at bounding box center [122, 234] width 6 height 6
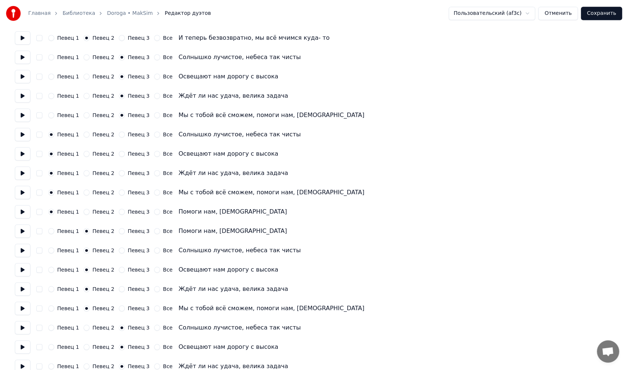
scroll to position [303, 0]
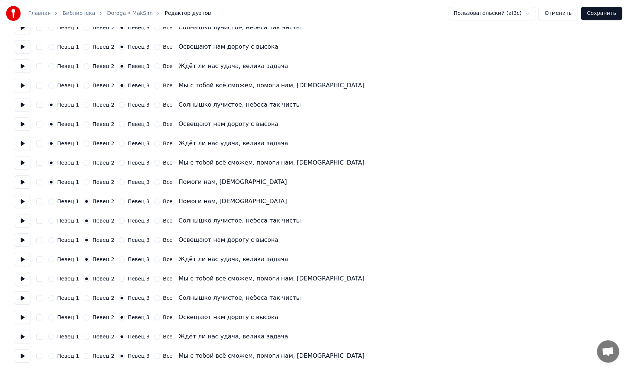
click at [606, 15] on button "Сохранить" at bounding box center [601, 13] width 41 height 13
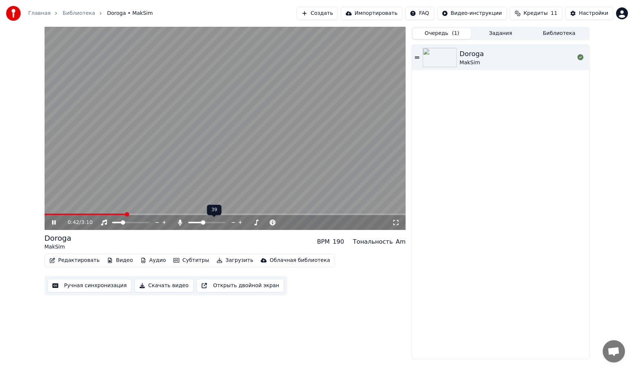
click at [188, 222] on span at bounding box center [195, 222] width 14 height 1
click at [240, 222] on span at bounding box center [239, 222] width 37 height 1
click at [79, 214] on span at bounding box center [62, 214] width 34 height 1
click at [191, 220] on span at bounding box center [193, 222] width 4 height 4
click at [129, 213] on video at bounding box center [226, 128] width 362 height 203
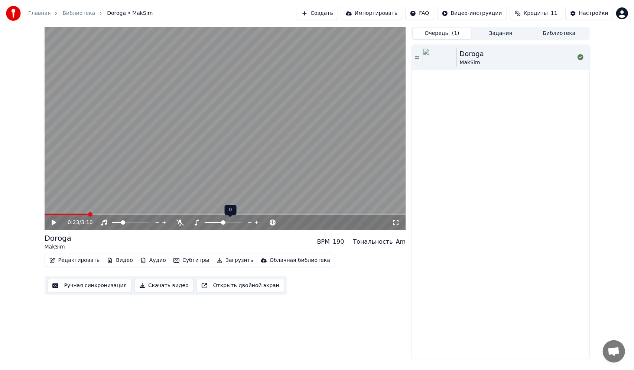
click at [132, 215] on div "0:23 / 3:10" at bounding box center [226, 222] width 362 height 15
click at [131, 214] on span at bounding box center [226, 214] width 362 height 1
click at [53, 220] on icon at bounding box center [54, 222] width 4 height 5
click at [184, 214] on span at bounding box center [226, 214] width 362 height 1
click at [201, 221] on span at bounding box center [201, 222] width 4 height 4
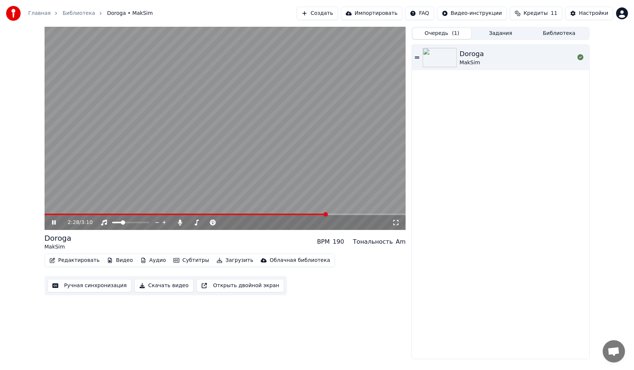
click at [305, 214] on span at bounding box center [186, 214] width 283 height 1
click at [212, 221] on span at bounding box center [211, 222] width 4 height 4
click at [54, 223] on icon at bounding box center [54, 222] width 4 height 4
click at [68, 262] on button "Редактировать" at bounding box center [74, 260] width 56 height 10
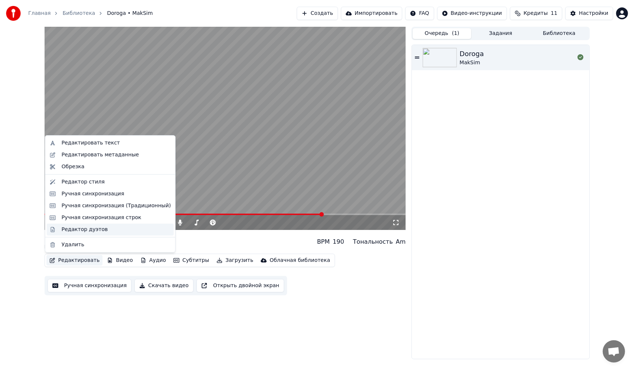
click at [81, 230] on div "Редактор дуэтов" at bounding box center [85, 229] width 46 height 7
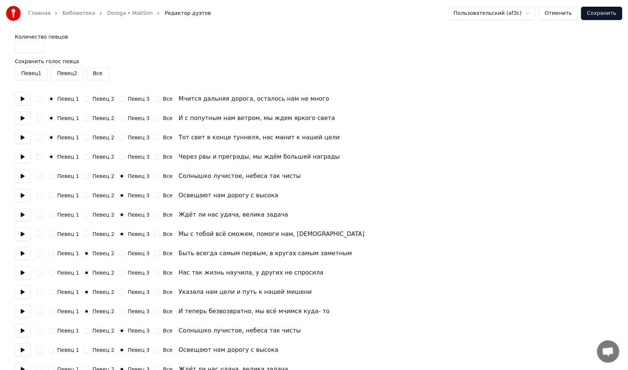
click at [29, 76] on button "Певец 1" at bounding box center [31, 73] width 33 height 13
click at [68, 71] on button "Певец 2" at bounding box center [67, 73] width 33 height 13
click at [89, 69] on button "Все" at bounding box center [98, 73] width 22 height 13
click at [604, 20] on button "Сохранить" at bounding box center [601, 13] width 41 height 13
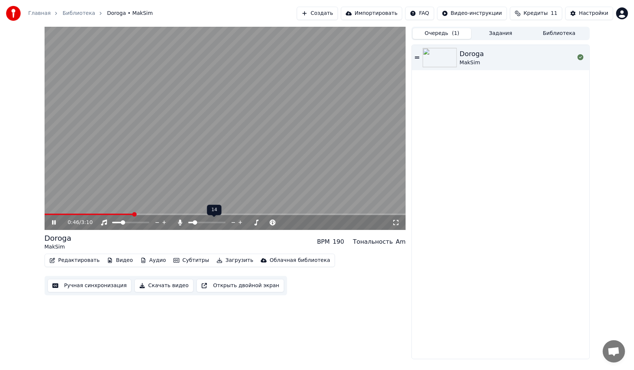
click at [194, 222] on span at bounding box center [190, 222] width 5 height 1
click at [189, 221] on span at bounding box center [191, 222] width 4 height 4
click at [198, 214] on span at bounding box center [226, 214] width 362 height 1
click at [227, 214] on span at bounding box center [226, 214] width 362 height 1
click at [231, 214] on span at bounding box center [226, 214] width 362 height 1
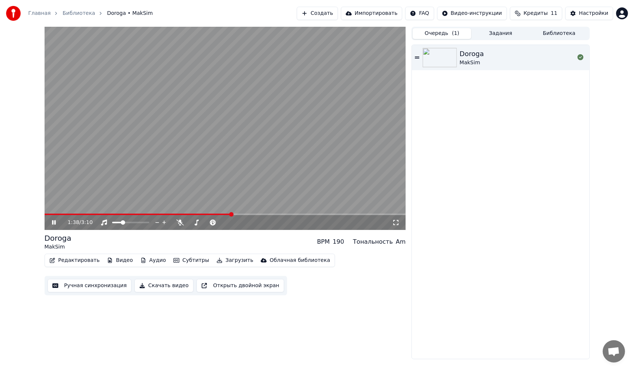
click at [51, 223] on icon at bounding box center [59, 223] width 17 height 6
click at [72, 259] on button "Редактировать" at bounding box center [74, 260] width 56 height 10
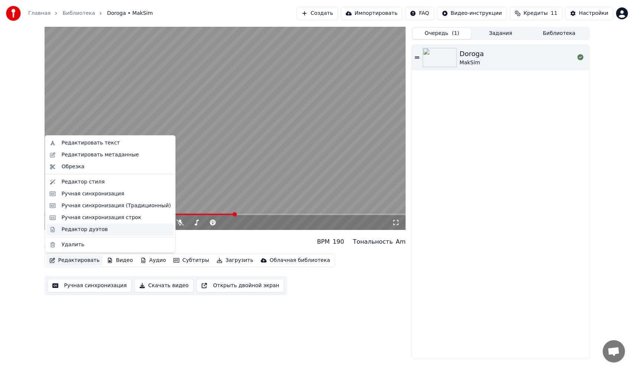
click at [88, 230] on div "Редактор дуэтов" at bounding box center [85, 229] width 46 height 7
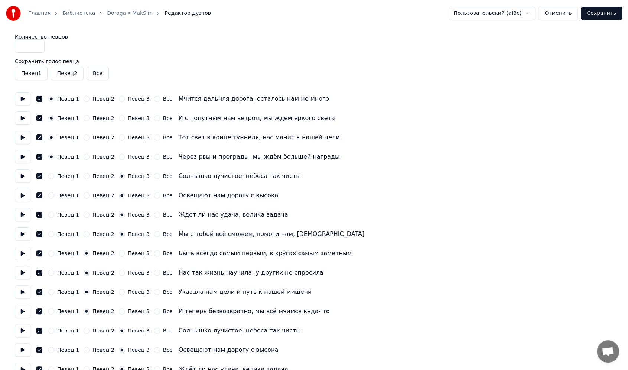
click at [25, 100] on button at bounding box center [23, 98] width 16 height 13
click at [40, 97] on button "button" at bounding box center [39, 99] width 6 height 6
click at [42, 115] on div "Певец 1 Певец 2 Певец 3 Все И с попутным нам ветром, мы ждем яркого света" at bounding box center [314, 117] width 599 height 13
click at [40, 119] on button "button" at bounding box center [39, 118] width 6 height 6
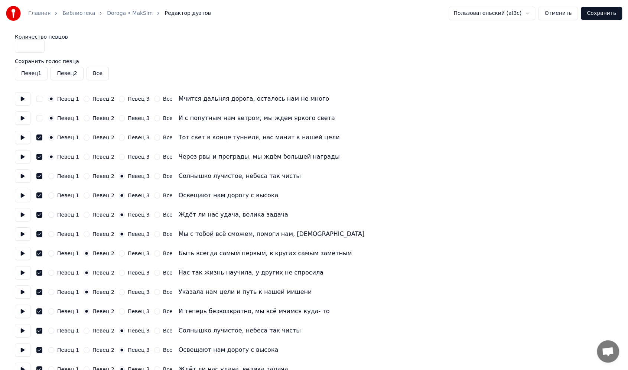
click at [42, 76] on button "Певец 1" at bounding box center [31, 73] width 33 height 13
click at [55, 73] on button "Певец 2" at bounding box center [67, 73] width 33 height 13
click at [95, 72] on button "Все" at bounding box center [98, 73] width 22 height 13
click at [90, 77] on button "Все" at bounding box center [98, 73] width 22 height 13
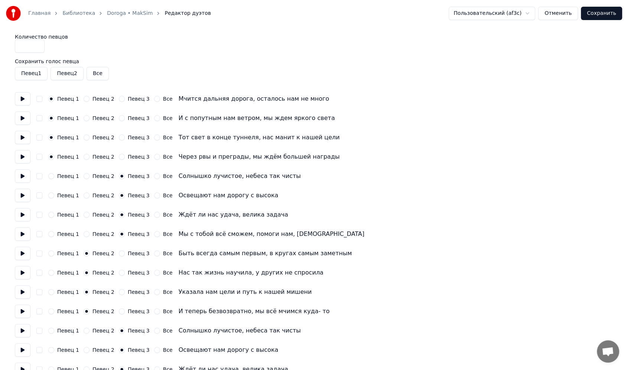
click at [516, 15] on html "Главная Библиотека Doroga • MakSim Редактор дуэтов Пользовательский (af3c) Отме…" at bounding box center [314, 336] width 628 height 673
click at [78, 116] on div "Певец 1 Певец 2 Певец 3 Все" at bounding box center [110, 118] width 124 height 6
click at [84, 139] on button "Певец 2" at bounding box center [87, 137] width 6 height 6
click at [52, 136] on button "Певец 1" at bounding box center [51, 137] width 6 height 6
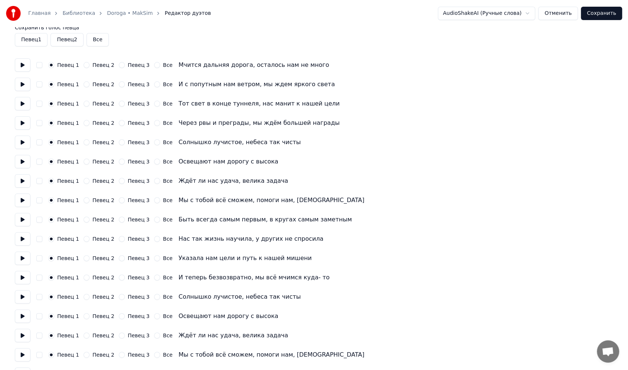
scroll to position [37, 0]
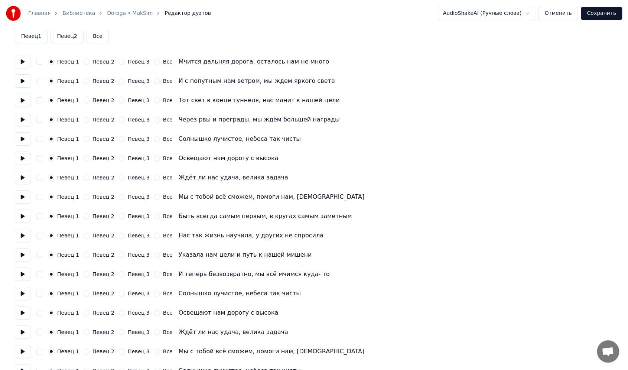
click at [84, 140] on button "Певец 2" at bounding box center [87, 139] width 6 height 6
click at [85, 160] on button "Певец 2" at bounding box center [87, 158] width 6 height 6
click at [84, 179] on button "Певец 2" at bounding box center [87, 178] width 6 height 6
click at [84, 197] on button "Певец 2" at bounding box center [87, 197] width 6 height 6
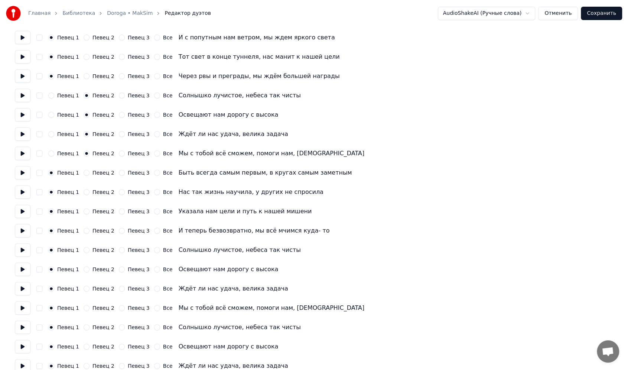
scroll to position [111, 0]
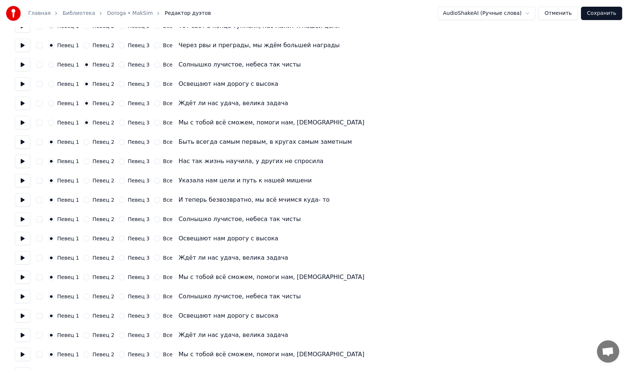
click at [84, 142] on button "Певец 2" at bounding box center [87, 142] width 6 height 6
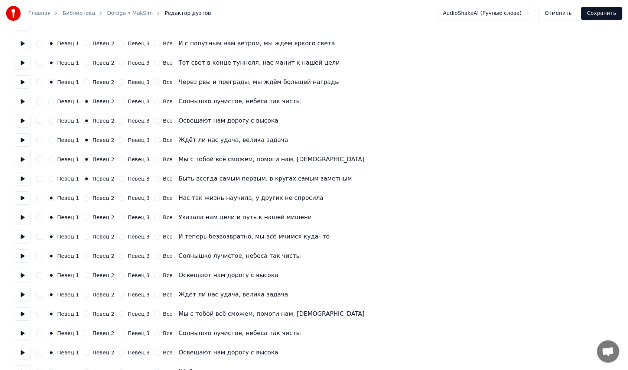
scroll to position [74, 0]
click at [20, 160] on button at bounding box center [23, 159] width 16 height 13
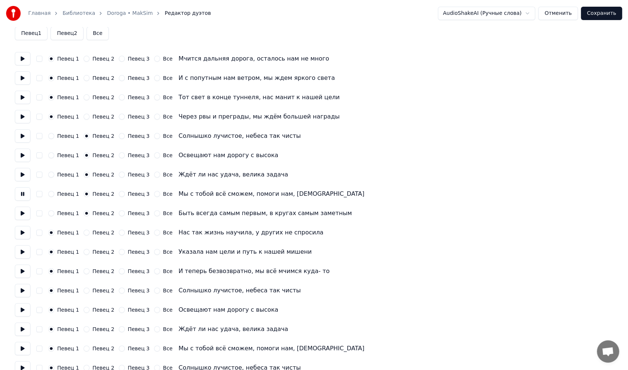
scroll to position [37, 0]
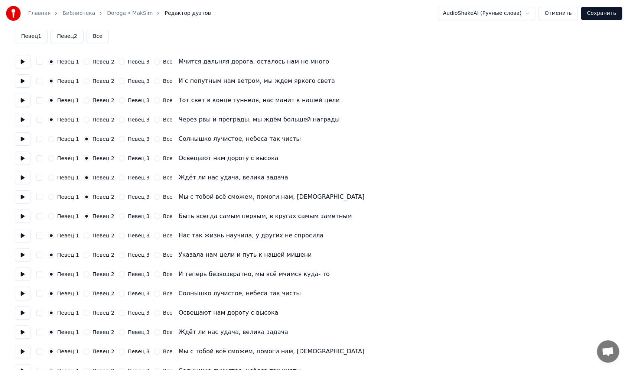
click at [119, 139] on button "Певец 3" at bounding box center [122, 139] width 6 height 6
click at [119, 159] on button "Певец 3" at bounding box center [122, 158] width 6 height 6
click at [119, 178] on button "Певец 3" at bounding box center [122, 178] width 6 height 6
click at [119, 197] on button "Певец 3" at bounding box center [122, 197] width 6 height 6
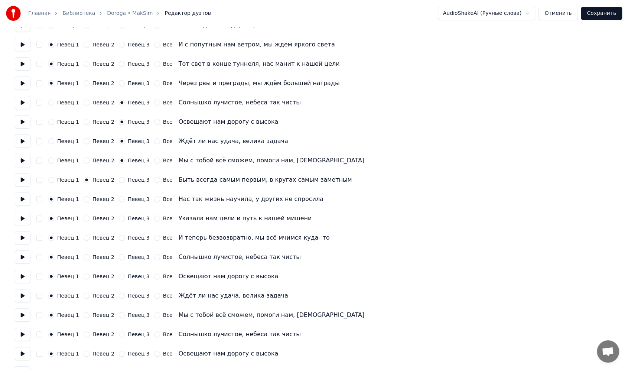
scroll to position [74, 0]
drag, startPoint x: 82, startPoint y: 196, endPoint x: 85, endPoint y: 210, distance: 14.1
click at [84, 196] on button "Певец 2" at bounding box center [87, 198] width 6 height 6
click at [85, 215] on button "Певец 2" at bounding box center [87, 218] width 6 height 6
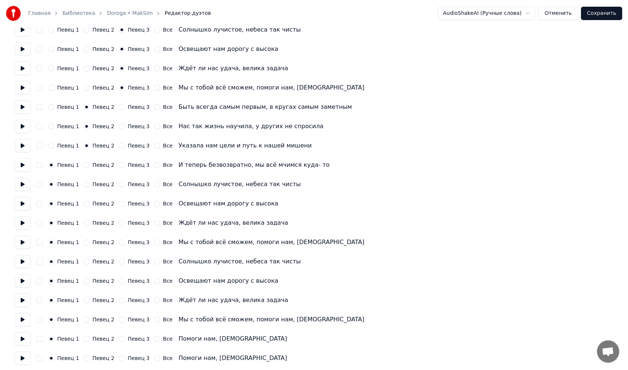
scroll to position [149, 0]
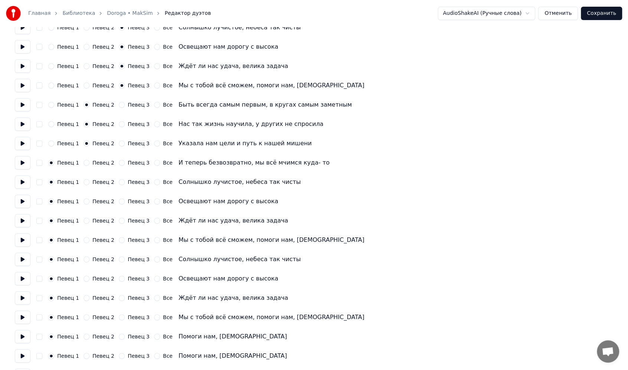
click at [85, 163] on button "Певец 2" at bounding box center [87, 163] width 6 height 6
click at [119, 181] on button "Певец 3" at bounding box center [122, 182] width 6 height 6
click at [119, 204] on button "Певец 3" at bounding box center [122, 201] width 6 height 6
click at [116, 217] on div "Певец 1 Певец 2 Певец 3 Все Ждёт ли нас удача, велика задача" at bounding box center [314, 220] width 599 height 13
click at [119, 219] on button "Певец 3" at bounding box center [122, 221] width 6 height 6
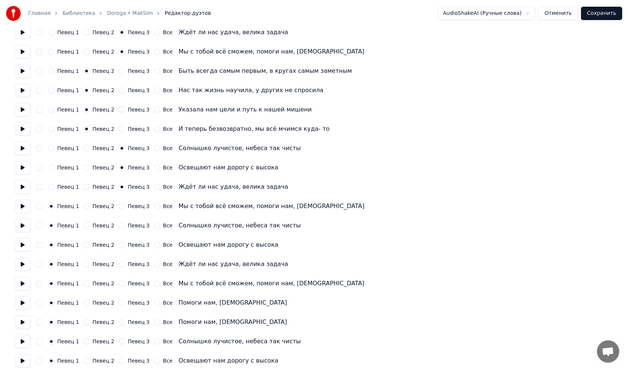
scroll to position [186, 0]
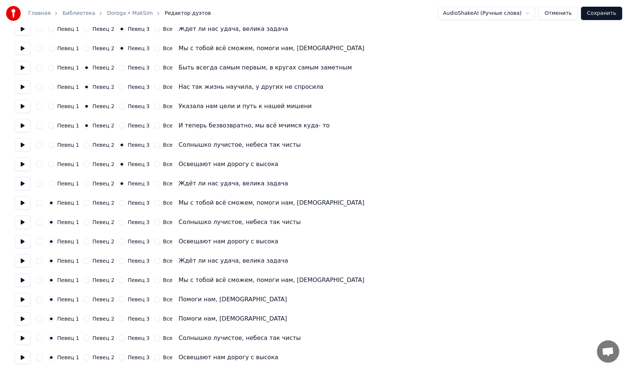
click at [119, 204] on button "Певец 3" at bounding box center [122, 203] width 6 height 6
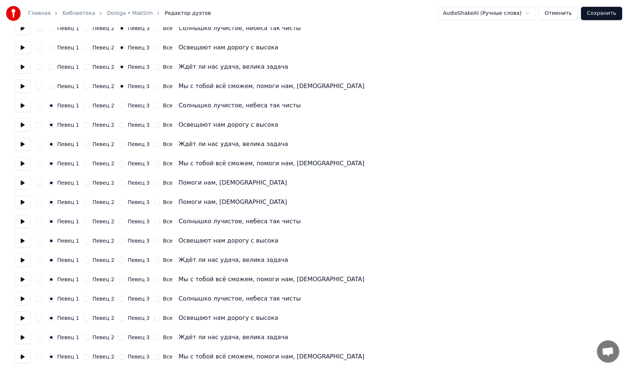
scroll to position [303, 0]
click at [84, 200] on button "Певец 2" at bounding box center [87, 201] width 6 height 6
click at [84, 218] on button "Певец 2" at bounding box center [87, 221] width 6 height 6
click at [84, 239] on button "Певец 2" at bounding box center [87, 240] width 6 height 6
click at [85, 258] on button "Певец 2" at bounding box center [87, 259] width 6 height 6
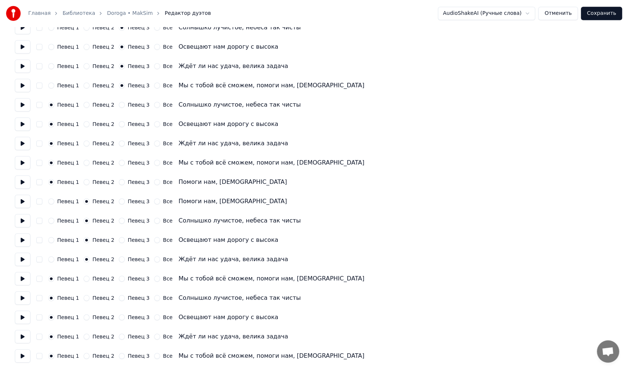
click at [85, 281] on button "Певец 2" at bounding box center [87, 279] width 6 height 6
click at [119, 298] on button "Певец 3" at bounding box center [122, 298] width 6 height 6
click at [119, 317] on button "Певец 3" at bounding box center [122, 317] width 6 height 6
click at [116, 333] on div "Певец 1 Певец 2 Певец 3 Все Ждёт ли нас удача, велика задача" at bounding box center [314, 336] width 599 height 13
click at [120, 338] on div "Певец 3" at bounding box center [134, 337] width 31 height 6
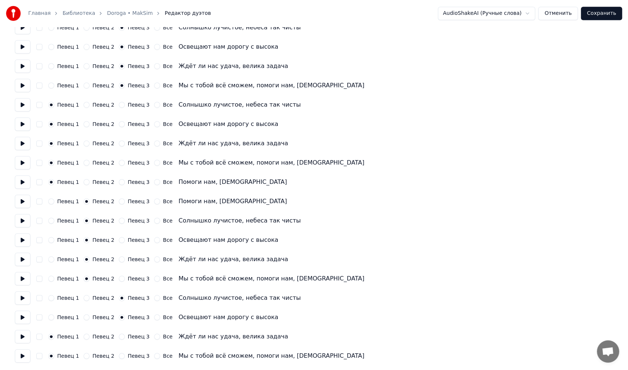
click at [119, 357] on button "Певец 3" at bounding box center [122, 356] width 6 height 6
click at [119, 337] on button "Певец 3" at bounding box center [122, 337] width 6 height 6
click at [591, 16] on button "Сохранить" at bounding box center [601, 13] width 41 height 13
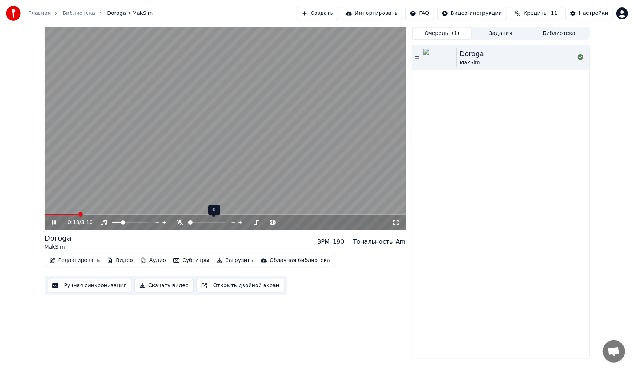
click at [188, 225] on span at bounding box center [190, 222] width 4 height 4
click at [138, 214] on span at bounding box center [226, 214] width 362 height 1
click at [265, 212] on video at bounding box center [226, 128] width 362 height 203
click at [266, 216] on div "0:51 / 3:10" at bounding box center [226, 222] width 362 height 15
click at [263, 214] on span at bounding box center [226, 214] width 362 height 1
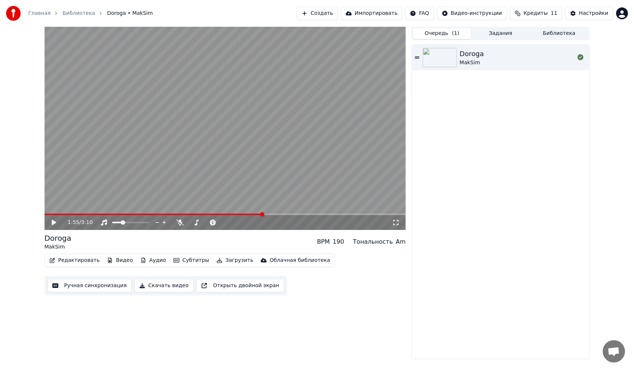
click at [262, 194] on video at bounding box center [226, 128] width 362 height 203
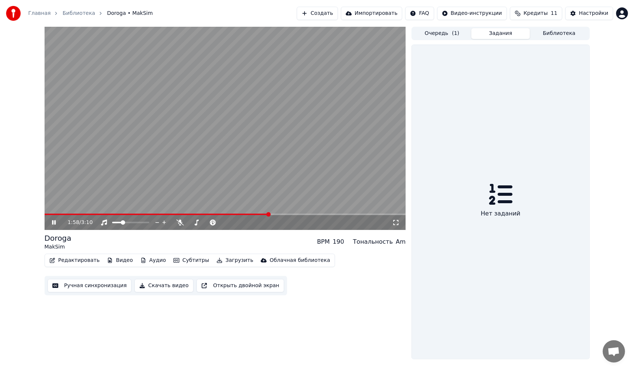
click at [502, 29] on button "Задания" at bounding box center [500, 33] width 59 height 11
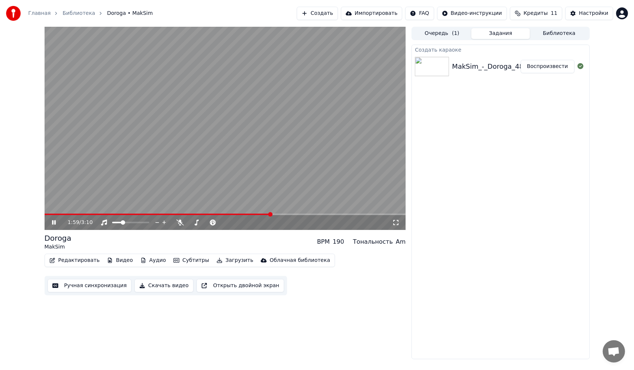
click at [474, 62] on div "MakSim_-_Doroga_48198061" at bounding box center [500, 66] width 97 height 10
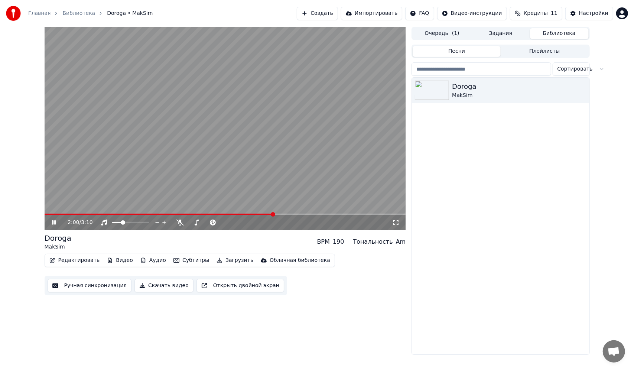
click at [550, 38] on button "Библиотека" at bounding box center [559, 33] width 59 height 11
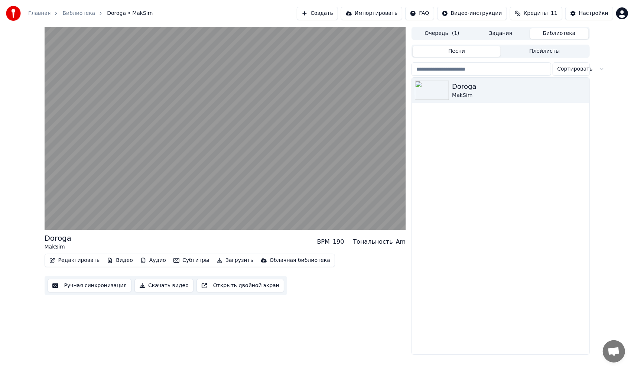
click at [443, 31] on button "Очередь ( 1 )" at bounding box center [442, 33] width 59 height 11
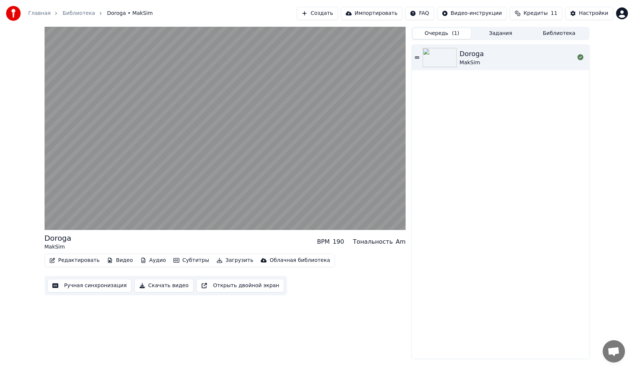
click at [476, 6] on div "Главная Библиотека Doroga • MakSim Создать Импортировать FAQ Видео-инструкции К…" at bounding box center [317, 13] width 634 height 27
click at [476, 10] on html "Главная Библиотека Doroga • MakSim Создать Импортировать FAQ Видео-инструкции К…" at bounding box center [317, 185] width 634 height 370
click at [474, 40] on div "Инструкция по синхронизации текста" at bounding box center [490, 41] width 111 height 12
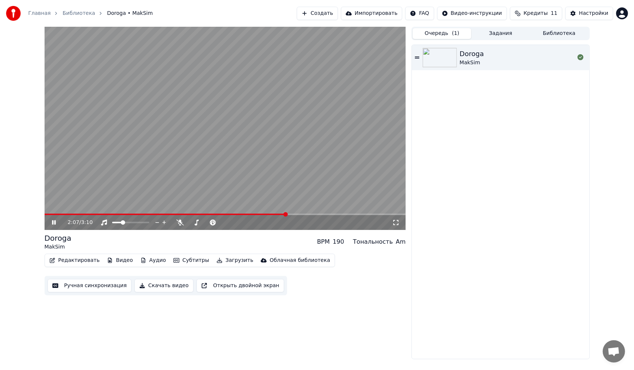
click at [230, 162] on video at bounding box center [226, 128] width 362 height 203
click at [257, 172] on video at bounding box center [226, 128] width 362 height 203
click at [299, 214] on span at bounding box center [226, 214] width 362 height 1
click at [305, 213] on video at bounding box center [226, 128] width 362 height 203
click at [308, 215] on span at bounding box center [226, 214] width 362 height 1
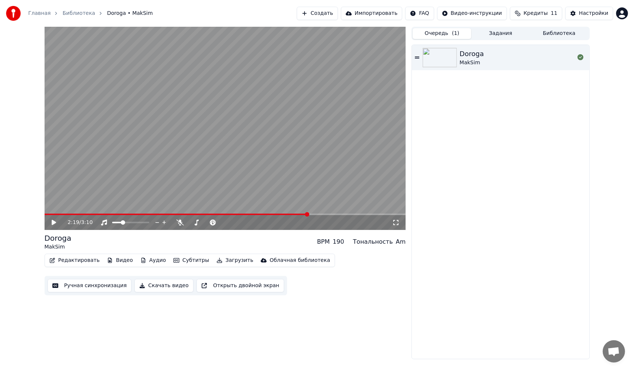
click at [313, 187] on video at bounding box center [226, 128] width 362 height 203
click at [201, 166] on video at bounding box center [226, 128] width 362 height 203
click at [97, 130] on video at bounding box center [226, 128] width 362 height 203
click at [140, 178] on video at bounding box center [226, 128] width 362 height 203
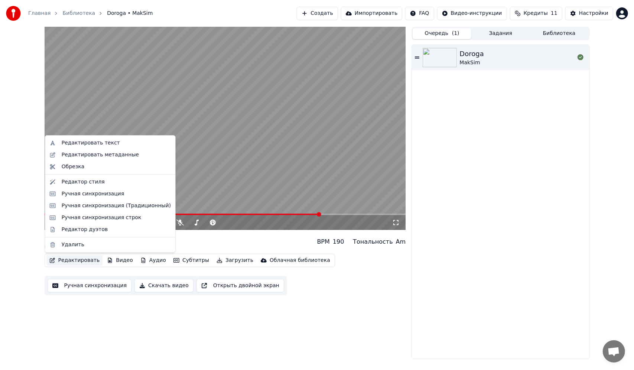
click at [64, 263] on button "Редактировать" at bounding box center [74, 260] width 56 height 10
click at [93, 229] on div "Редактор дуэтов" at bounding box center [85, 229] width 46 height 7
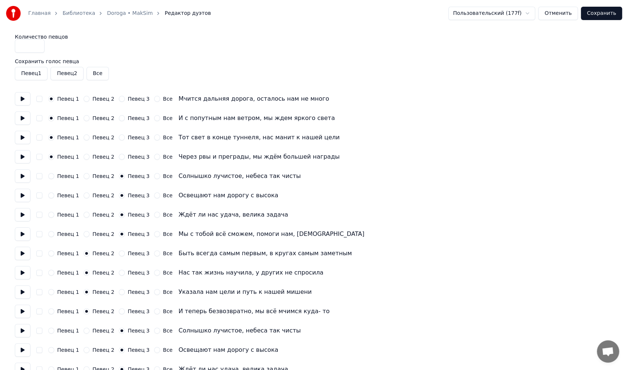
click at [20, 97] on button at bounding box center [23, 98] width 16 height 13
click at [512, 11] on html "Главная Библиотека Doroga • MakSim Редактор дуэтов Пользовательский (177f) Отме…" at bounding box center [314, 336] width 628 height 673
click at [482, 12] on html "Главная Библиотека Doroga • MakSim Редактор дуэтов AudioShakeAI (Ручные слова) …" at bounding box center [314, 336] width 628 height 673
click at [39, 49] on input "*" at bounding box center [30, 45] width 30 height 13
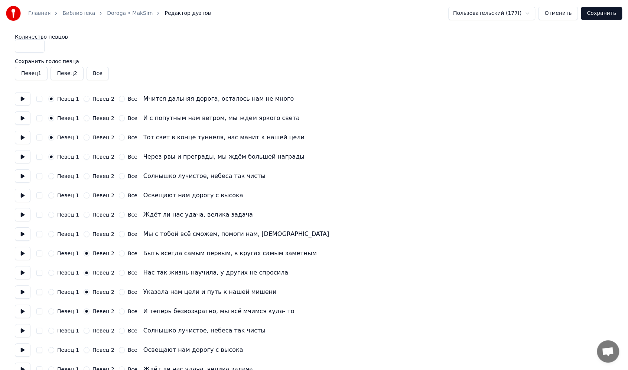
click at [39, 49] on input "*" at bounding box center [30, 45] width 30 height 13
click at [37, 48] on input "*" at bounding box center [30, 45] width 30 height 13
click at [120, 41] on div "Количество певцов *" at bounding box center [314, 43] width 599 height 19
click at [30, 70] on button "Певец 1" at bounding box center [31, 73] width 33 height 13
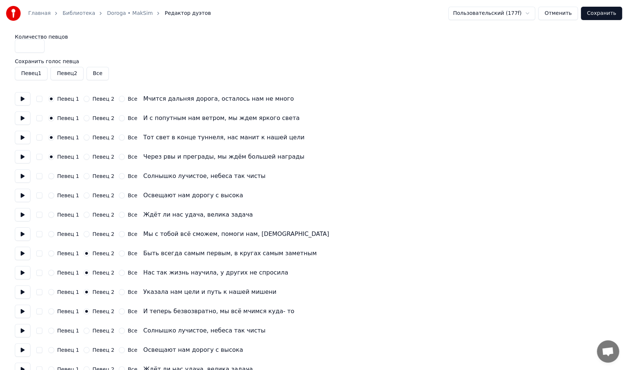
type input "*"
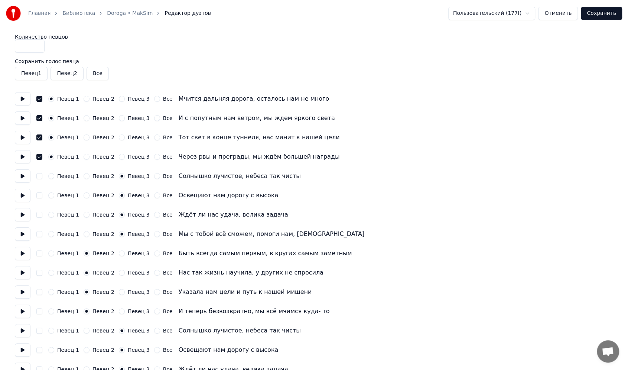
drag, startPoint x: 453, startPoint y: 124, endPoint x: 462, endPoint y: 125, distance: 9.7
click at [462, 125] on div "Количество певцов * Сохранить голос певца Певец 1 Певец 2 Все Певец 1 Певец 2 П…" at bounding box center [314, 350] width 599 height 632
click at [571, 13] on button "Отменить" at bounding box center [558, 13] width 40 height 13
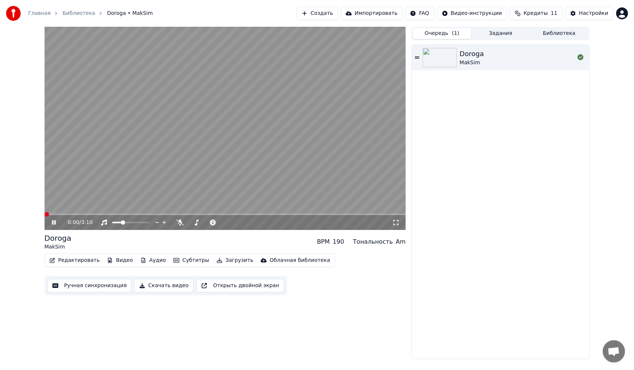
click at [256, 157] on video at bounding box center [226, 128] width 362 height 203
click at [67, 212] on video at bounding box center [226, 128] width 362 height 203
click at [69, 214] on span at bounding box center [226, 214] width 362 height 1
click at [51, 224] on icon at bounding box center [59, 223] width 17 height 6
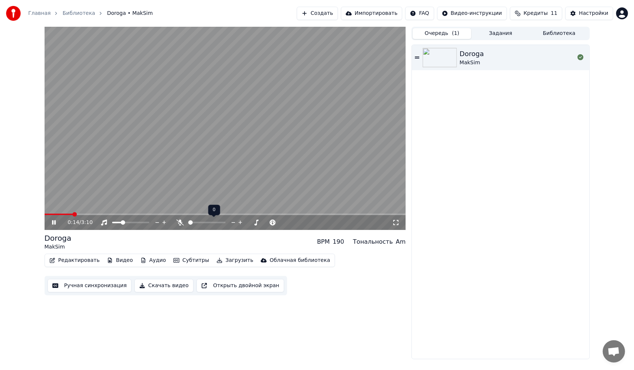
drag, startPoint x: 199, startPoint y: 221, endPoint x: 217, endPoint y: 224, distance: 18.7
click at [217, 224] on div at bounding box center [214, 222] width 60 height 7
click at [188, 225] on span at bounding box center [190, 222] width 4 height 4
click at [54, 222] on icon at bounding box center [54, 222] width 4 height 4
click at [150, 257] on button "Аудио" at bounding box center [153, 260] width 32 height 10
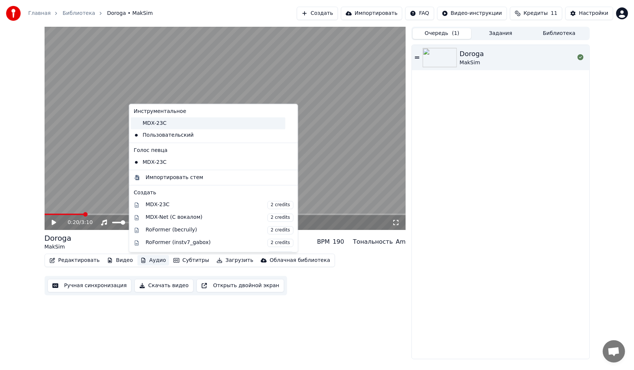
click at [164, 123] on div "MDX-23C" at bounding box center [208, 123] width 155 height 12
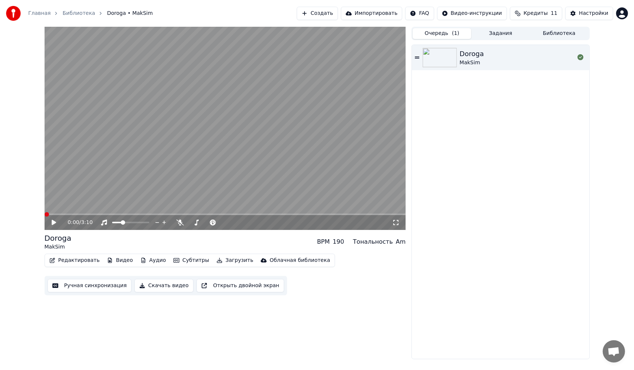
click at [153, 149] on video at bounding box center [226, 128] width 362 height 203
click at [188, 225] on span at bounding box center [190, 222] width 4 height 4
click at [138, 177] on video at bounding box center [226, 128] width 362 height 203
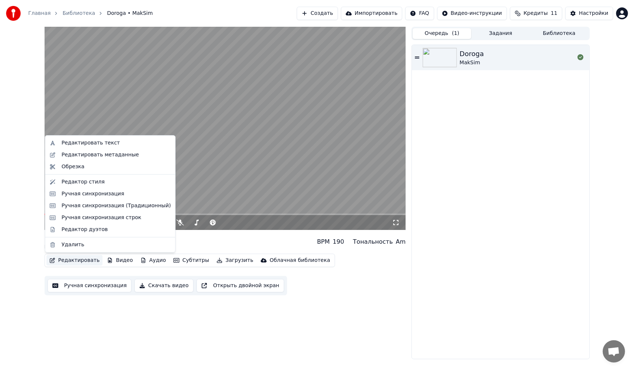
click at [74, 257] on button "Редактировать" at bounding box center [74, 260] width 56 height 10
click at [87, 229] on div "Редактор дуэтов" at bounding box center [85, 229] width 46 height 7
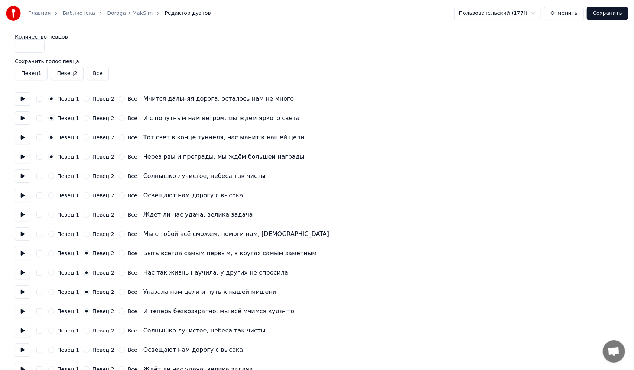
type input "*"
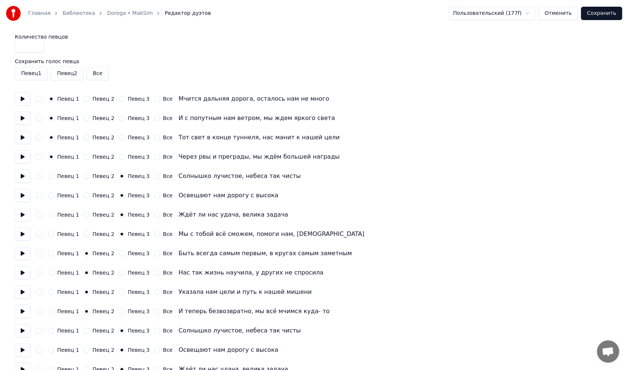
click at [601, 13] on button "Сохранить" at bounding box center [601, 13] width 41 height 13
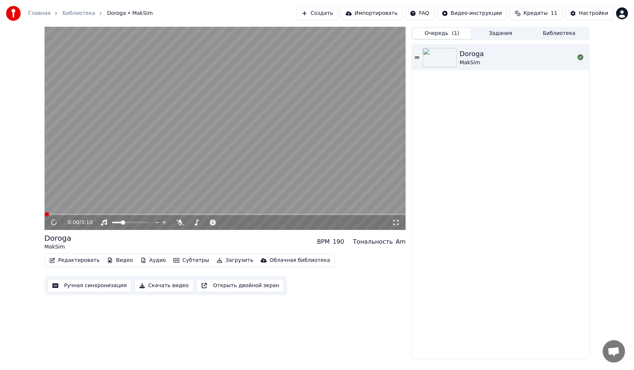
click at [218, 123] on video at bounding box center [226, 128] width 362 height 203
click at [194, 222] on span at bounding box center [195, 222] width 4 height 4
click at [188, 221] on span at bounding box center [190, 222] width 4 height 4
click at [195, 223] on span at bounding box center [196, 222] width 4 height 4
click at [69, 259] on button "Редактировать" at bounding box center [74, 260] width 56 height 10
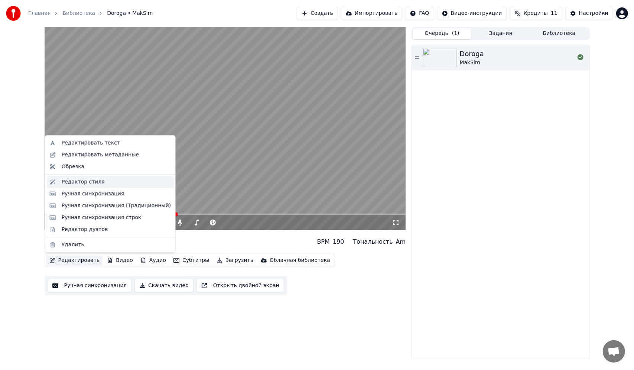
click at [80, 183] on div "Редактор стиля" at bounding box center [83, 181] width 43 height 7
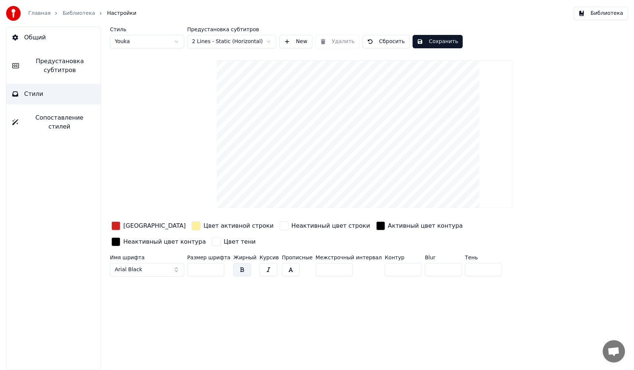
click at [148, 42] on html "Главная Библиотека Настройки Библиотека Общий Предустановка субтитров Стили Соп…" at bounding box center [317, 185] width 634 height 370
click at [155, 39] on html "Главная Библиотека Настройки Библиотека Общий Предустановка субтитров Стили Соп…" at bounding box center [317, 185] width 634 height 370
click at [149, 40] on html "Главная Библиотека Настройки Библиотека Общий Предустановка субтитров Стили Соп…" at bounding box center [317, 185] width 634 height 370
click at [83, 114] on span "Сопоставление стилей" at bounding box center [59, 122] width 71 height 18
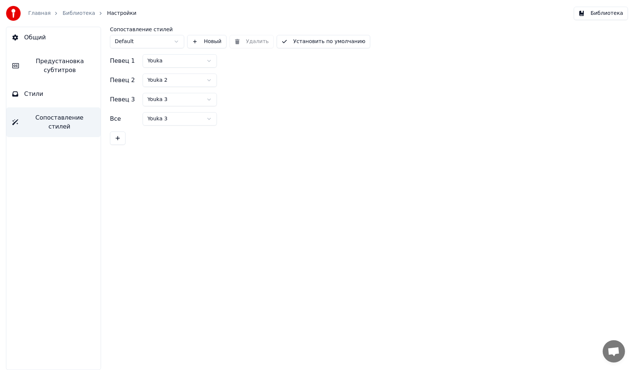
click at [169, 78] on html "Главная Библиотека Настройки Библиотека Общий Предустановка субтитров Стили Соп…" at bounding box center [317, 185] width 634 height 370
click at [155, 40] on html "Главная Библиотека Настройки Библиотека Общий Предустановка субтитров Стили Соп…" at bounding box center [317, 185] width 634 height 370
click at [199, 42] on button "Новый" at bounding box center [206, 41] width 39 height 13
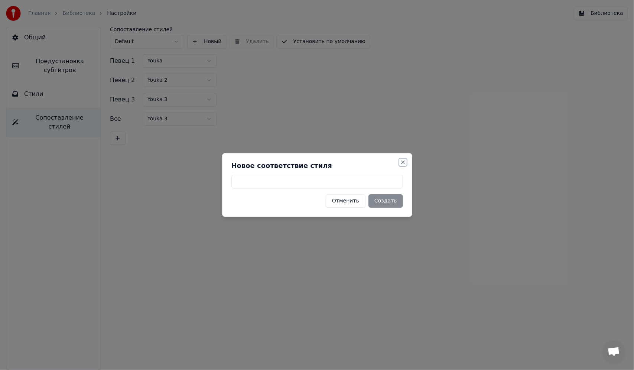
click at [406, 162] on button "Close" at bounding box center [403, 162] width 6 height 6
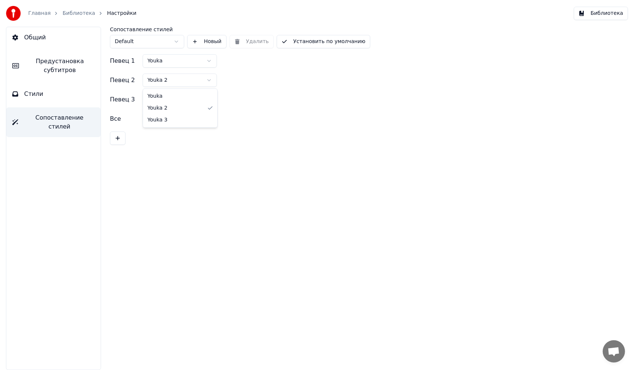
click at [170, 80] on html "Главная Библиотека Настройки Библиотека Общий Предустановка субтитров Стили Соп…" at bounding box center [317, 185] width 634 height 370
click at [56, 96] on button "Стили" at bounding box center [53, 94] width 94 height 21
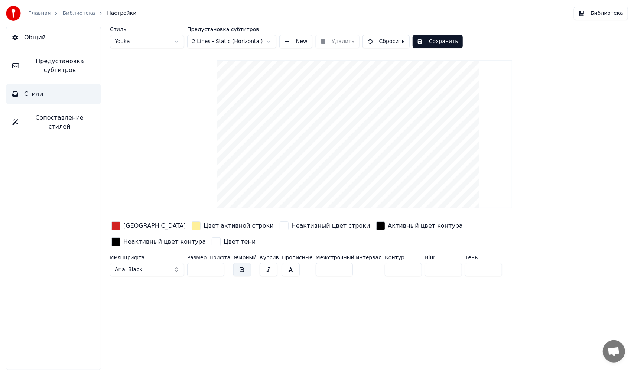
click at [150, 42] on html "Главная Библиотека Настройки Библиотека Общий Предустановка субтитров Стили Соп…" at bounding box center [317, 185] width 634 height 370
click at [145, 42] on html "Главная Библиотека Настройки Библиотека Общий Предустановка субтитров Стили Соп…" at bounding box center [317, 185] width 634 height 370
click at [64, 65] on span "Предустановка субтитров" at bounding box center [60, 66] width 70 height 18
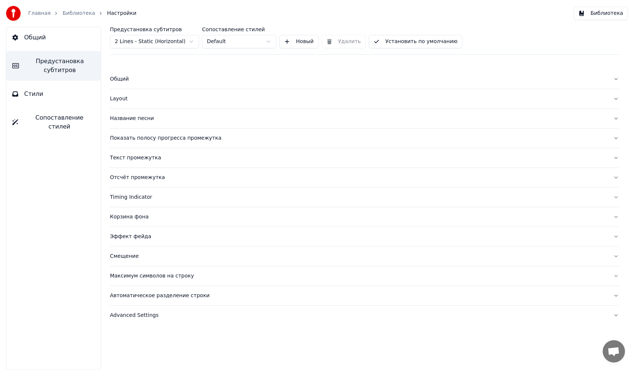
click at [154, 40] on html "Главная Библиотека Настройки Библиотека Общий Предустановка субтитров Стили Соп…" at bounding box center [317, 185] width 634 height 370
click at [57, 44] on button "Общий" at bounding box center [53, 37] width 94 height 21
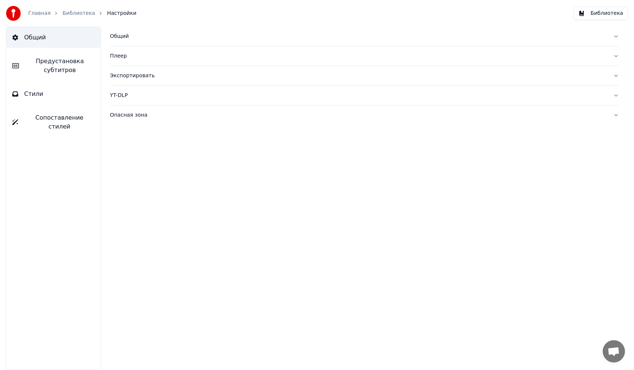
click at [119, 34] on div "Общий" at bounding box center [359, 36] width 498 height 7
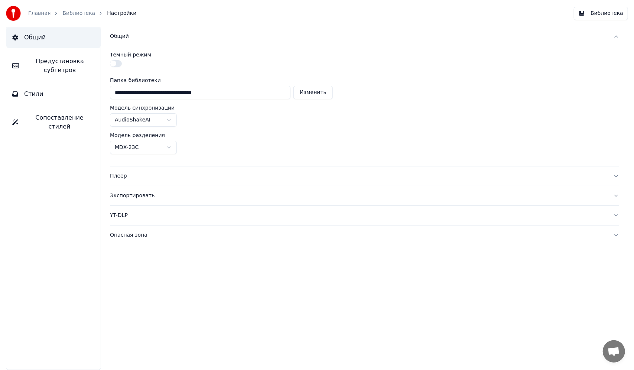
click at [58, 97] on button "Стили" at bounding box center [53, 94] width 94 height 21
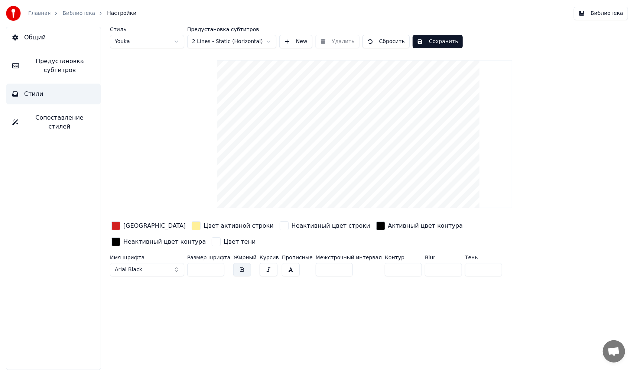
click at [83, 11] on link "Библиотека" at bounding box center [78, 13] width 33 height 7
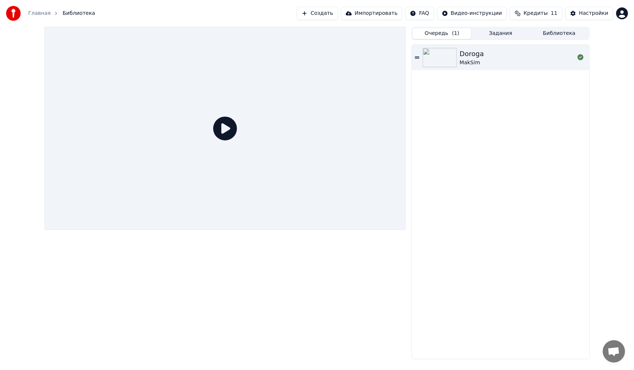
click at [547, 58] on div "[PERSON_NAME]" at bounding box center [517, 58] width 115 height 18
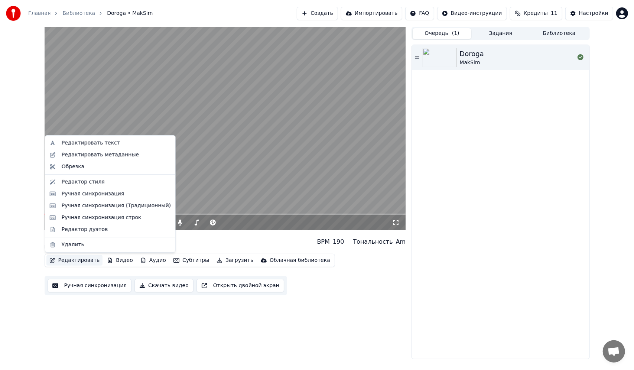
click at [78, 259] on button "Редактировать" at bounding box center [74, 260] width 56 height 10
click at [84, 143] on div "Редактировать текст" at bounding box center [91, 142] width 58 height 7
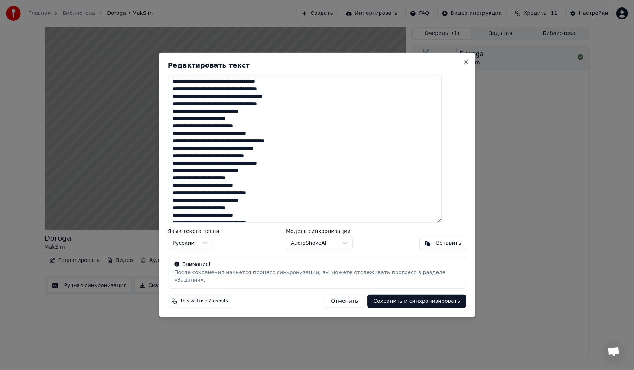
click at [209, 108] on textarea at bounding box center [305, 149] width 274 height 148
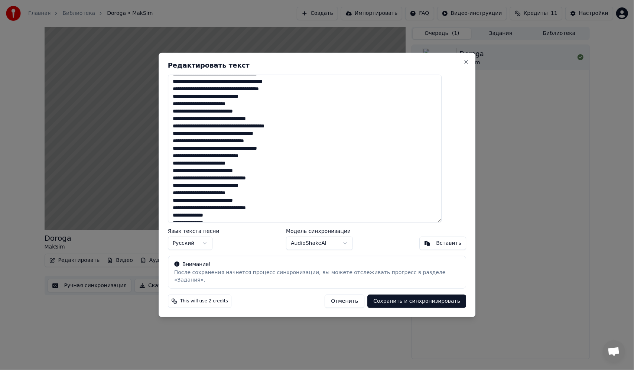
scroll to position [37, 0]
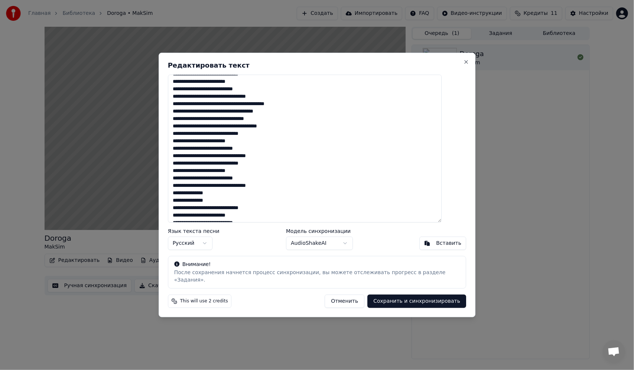
click at [318, 106] on textarea at bounding box center [305, 149] width 274 height 148
click at [288, 122] on textarea at bounding box center [305, 149] width 274 height 148
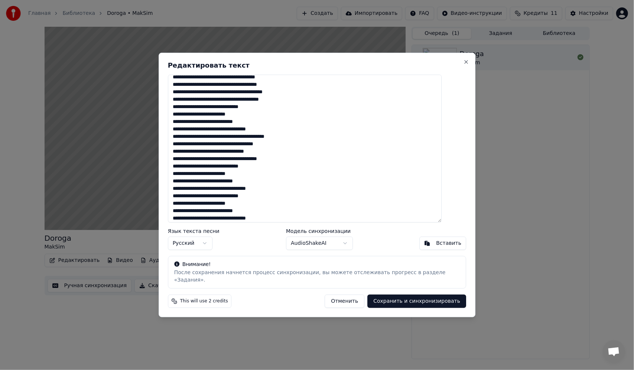
scroll to position [0, 0]
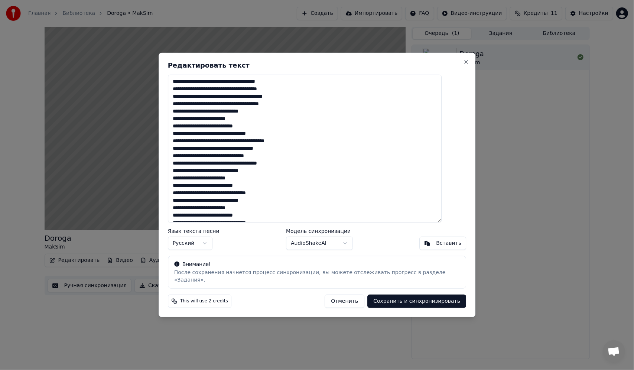
click at [227, 129] on textarea at bounding box center [305, 149] width 274 height 148
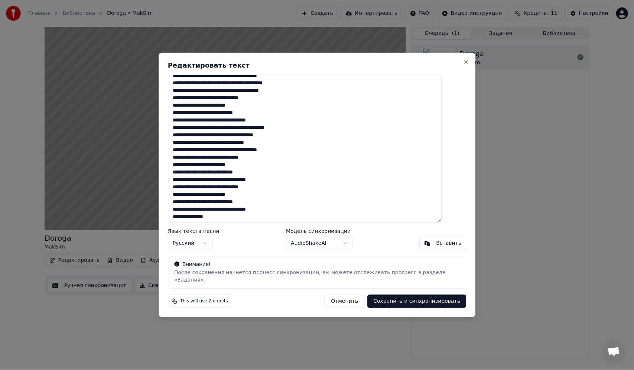
scroll to position [37, 0]
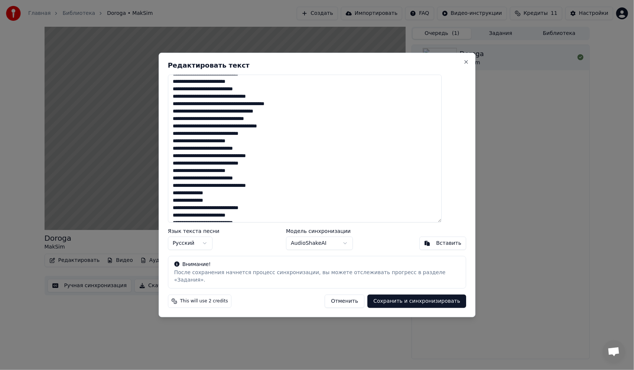
click at [227, 182] on textarea at bounding box center [305, 149] width 274 height 148
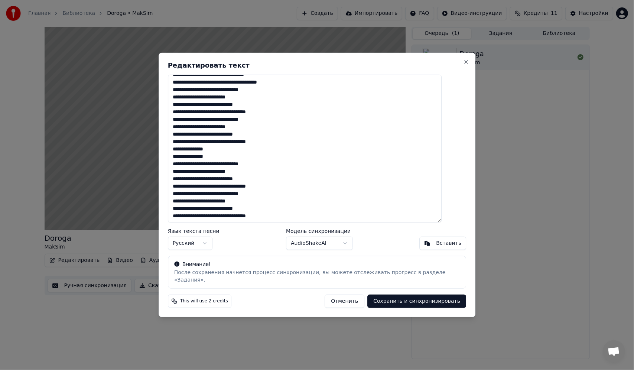
scroll to position [81, 0]
click at [227, 181] on textarea at bounding box center [305, 149] width 274 height 148
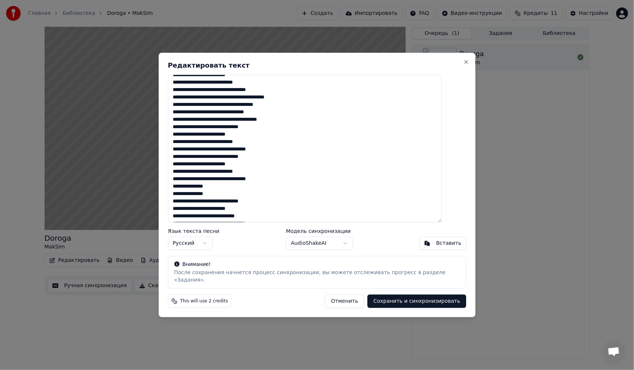
type textarea "**********"
click at [404, 297] on button "Сохранить и синхронизировать" at bounding box center [416, 301] width 99 height 13
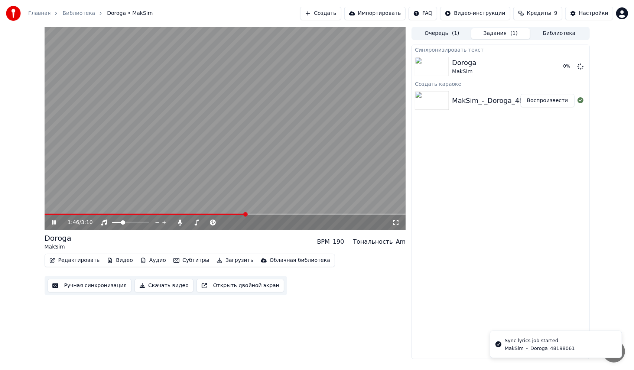
click at [112, 213] on video at bounding box center [226, 128] width 362 height 203
click at [121, 187] on video at bounding box center [226, 128] width 362 height 203
click at [94, 215] on span at bounding box center [146, 214] width 203 height 1
click at [108, 192] on video at bounding box center [226, 128] width 362 height 203
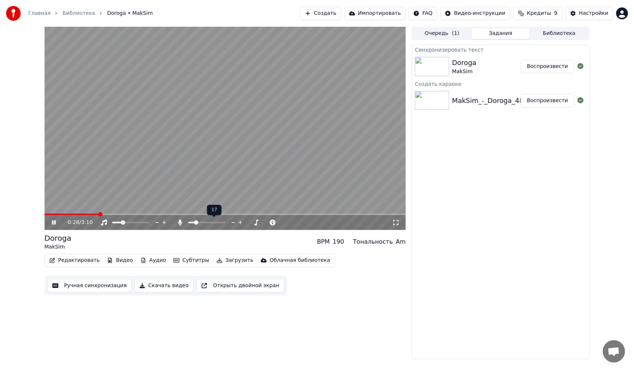
click at [194, 220] on span at bounding box center [196, 222] width 4 height 4
click at [171, 152] on video at bounding box center [226, 128] width 362 height 203
click at [60, 257] on button "Редактировать" at bounding box center [74, 260] width 56 height 10
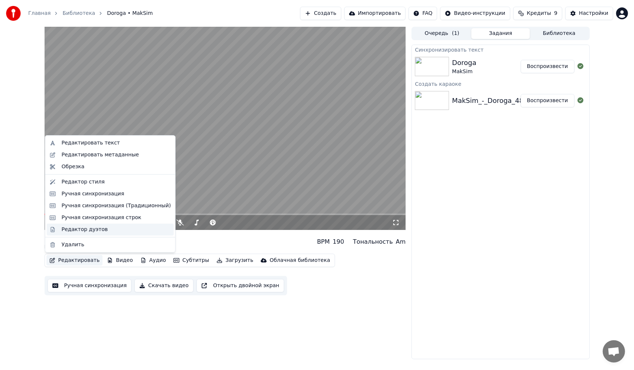
click at [77, 234] on div "Редактор дуэтов" at bounding box center [110, 230] width 127 height 12
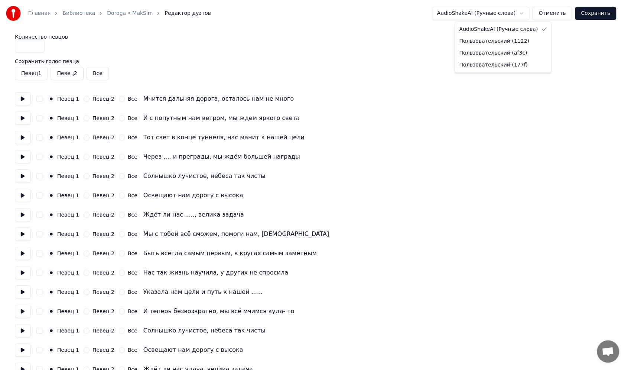
click at [470, 12] on html "Главная Библиотека Doroga • MakSim Редактор дуэтов AudioShakeAI (Ручные слова) …" at bounding box center [314, 336] width 628 height 673
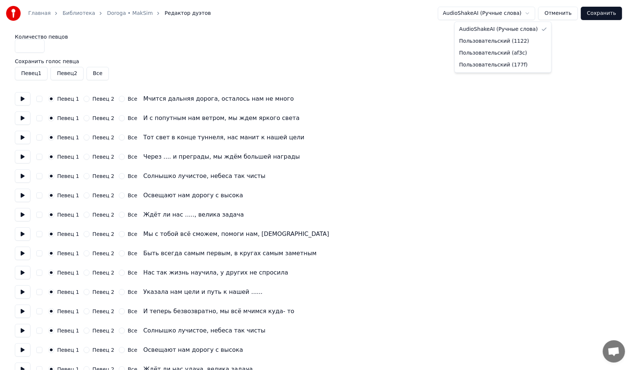
type input "*"
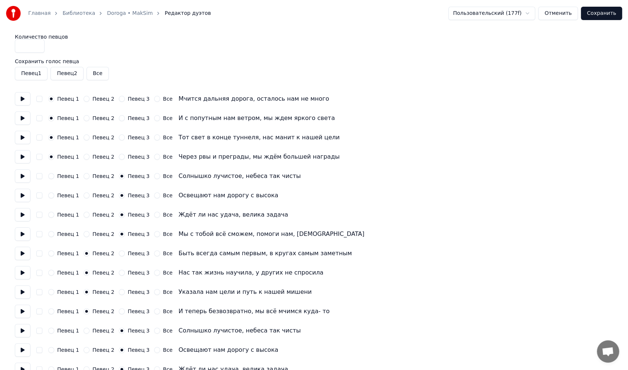
click at [490, 117] on div "Певец 1 Певец 2 Певец 3 Все И с попутным нам ветром, мы ждем яркого света" at bounding box center [314, 117] width 599 height 13
click at [606, 12] on button "Сохранить" at bounding box center [601, 13] width 41 height 13
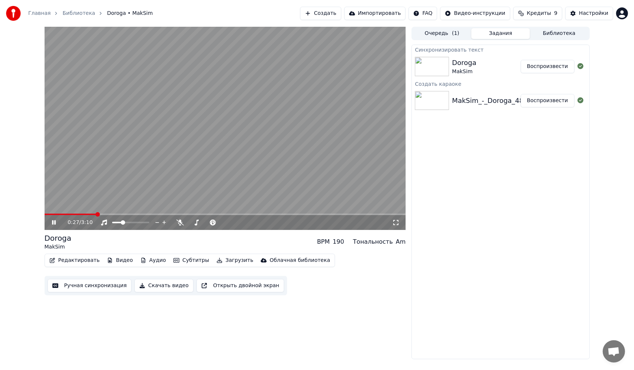
click at [267, 153] on video at bounding box center [226, 128] width 362 height 203
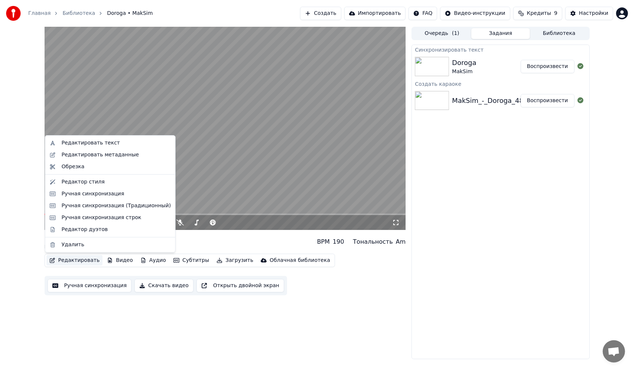
click at [83, 261] on button "Редактировать" at bounding box center [74, 260] width 56 height 10
click at [99, 144] on div "Редактировать текст" at bounding box center [91, 142] width 58 height 7
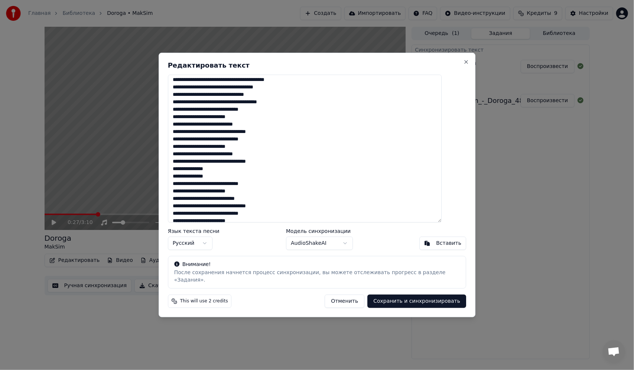
scroll to position [81, 0]
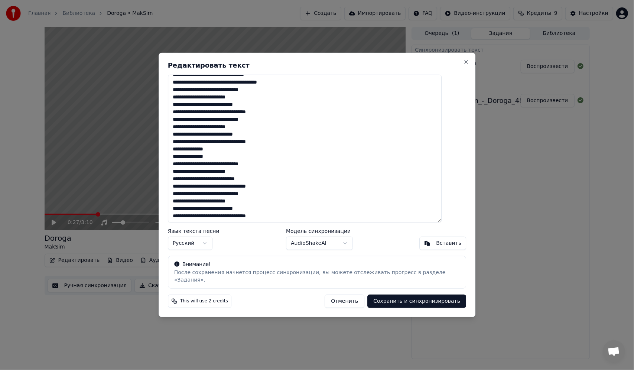
click at [453, 62] on div "Редактировать текст Язык текста песни Русский Модель синхронизации AudioShakeAI…" at bounding box center [317, 185] width 317 height 265
click at [463, 65] on button "Close" at bounding box center [466, 62] width 6 height 6
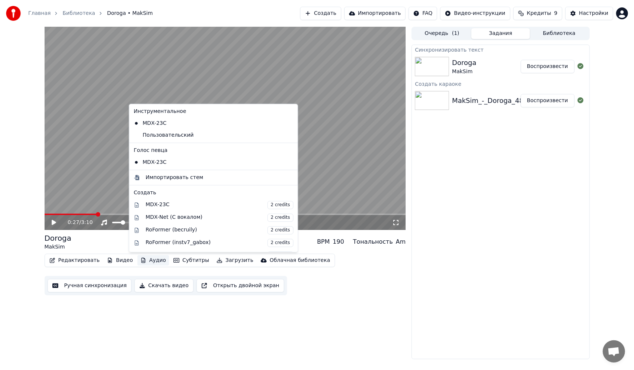
click at [142, 258] on button "Аудио" at bounding box center [153, 260] width 32 height 10
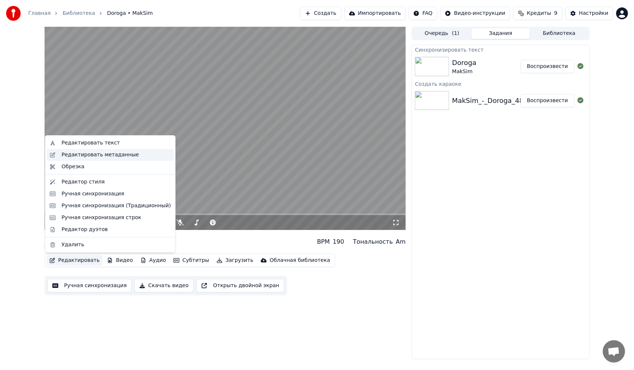
click at [97, 158] on div "Редактировать метаданные" at bounding box center [100, 154] width 77 height 7
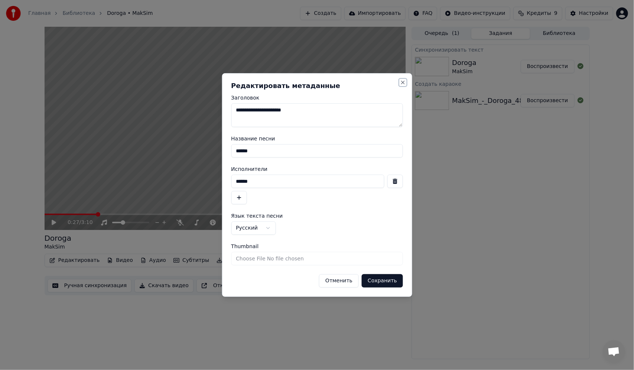
click at [405, 82] on button "Close" at bounding box center [403, 83] width 6 height 6
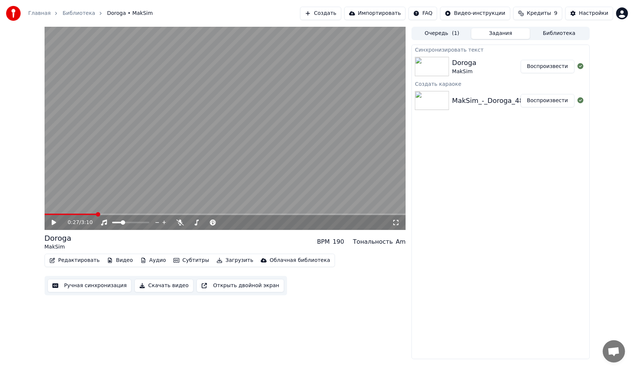
click at [59, 262] on button "Редактировать" at bounding box center [74, 260] width 56 height 10
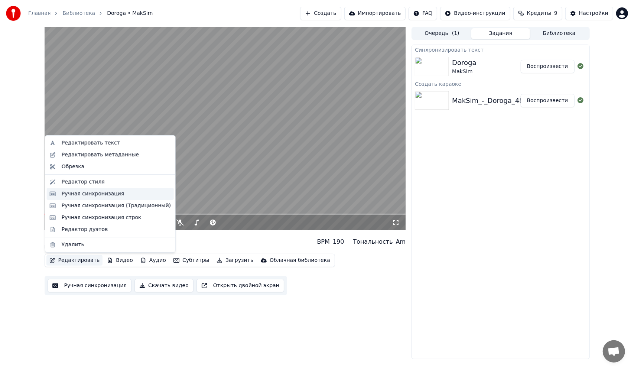
click at [104, 194] on div "Ручная синхронизация" at bounding box center [93, 193] width 63 height 7
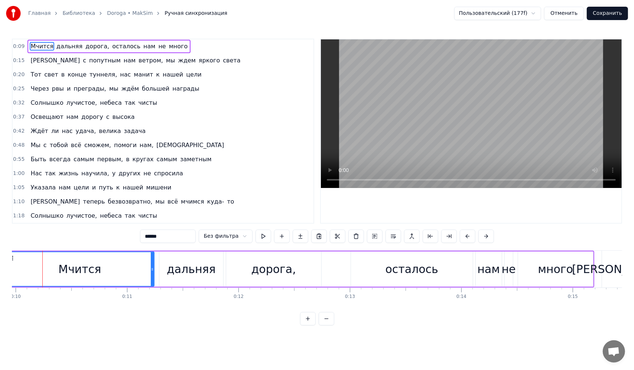
scroll to position [0, 1104]
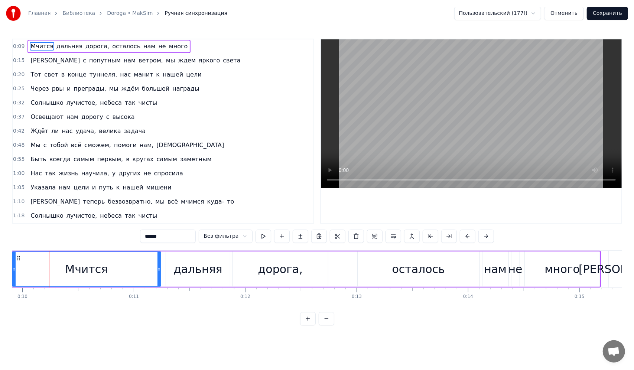
drag, startPoint x: 495, startPoint y: 296, endPoint x: 424, endPoint y: 297, distance: 71.3
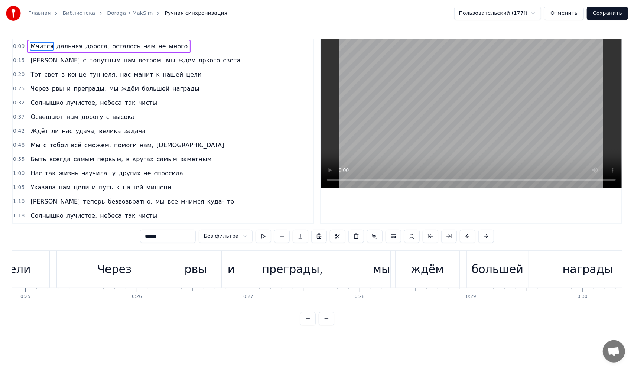
scroll to position [0, 2782]
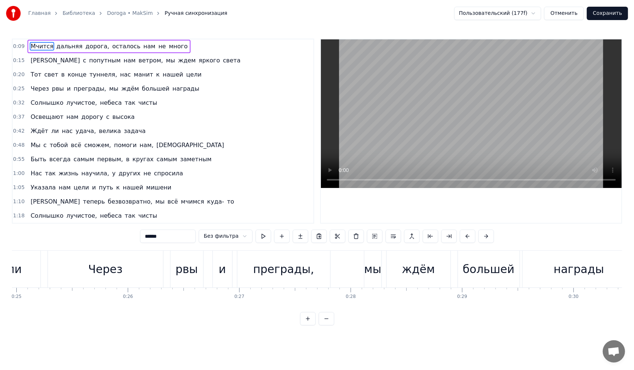
click at [171, 277] on div "рвы" at bounding box center [187, 269] width 33 height 37
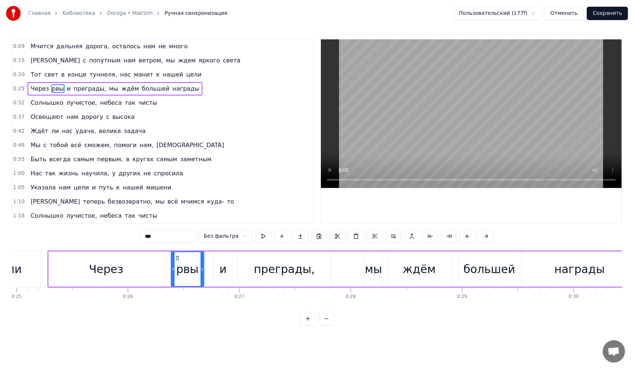
click at [163, 236] on input "***" at bounding box center [168, 236] width 56 height 13
type input "*"
click at [176, 324] on div "0:09 Мчится дальняя дорога, осталось нам не много 0:15 И с попутным нам ветром,…" at bounding box center [317, 182] width 610 height 287
click at [141, 260] on div "Через" at bounding box center [106, 269] width 115 height 35
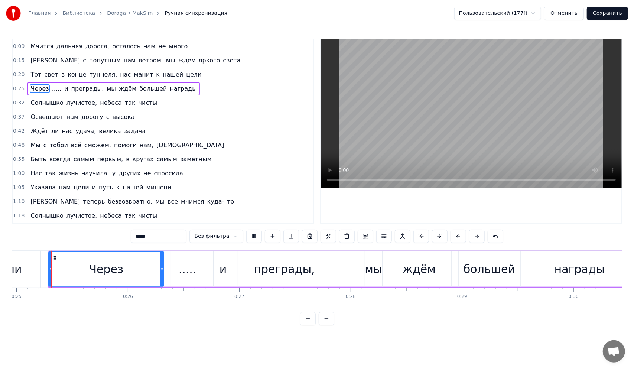
scroll to position [0, 2781]
click at [187, 271] on div "....." at bounding box center [189, 269] width 18 height 17
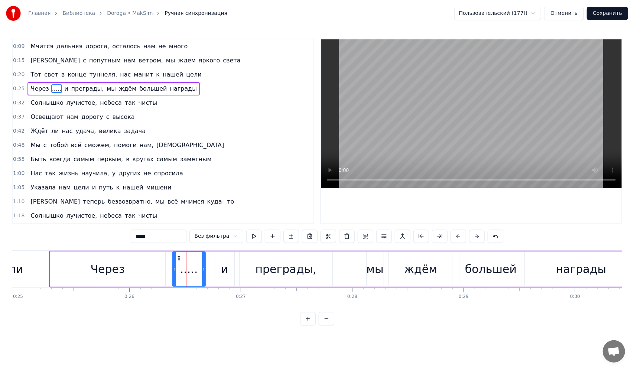
drag, startPoint x: 185, startPoint y: 272, endPoint x: 175, endPoint y: 271, distance: 9.7
click at [175, 271] on div "....." at bounding box center [189, 269] width 32 height 34
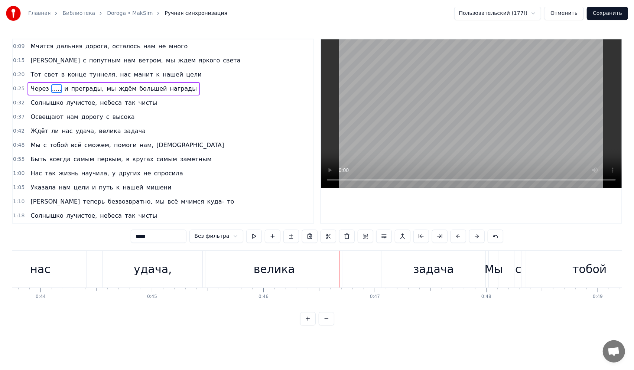
scroll to position [0, 4823]
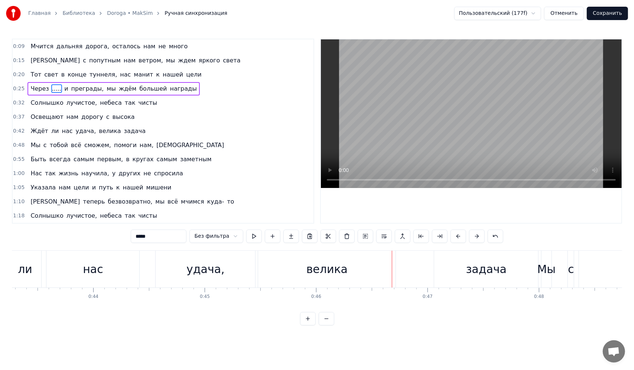
click at [212, 269] on div "удача," at bounding box center [206, 269] width 38 height 17
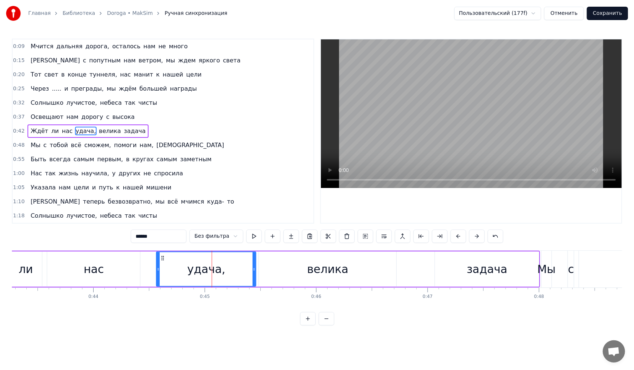
click at [219, 268] on div "удача," at bounding box center [206, 269] width 38 height 17
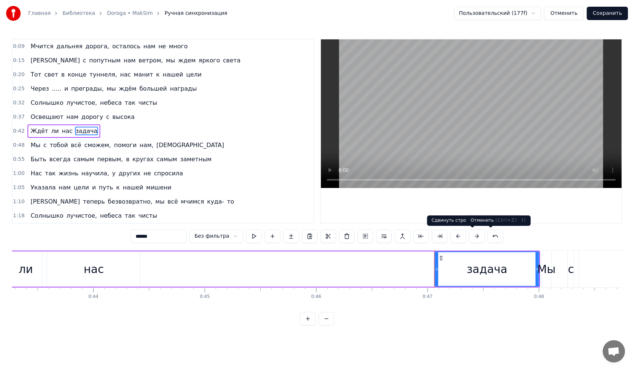
click at [488, 233] on button at bounding box center [496, 236] width 16 height 13
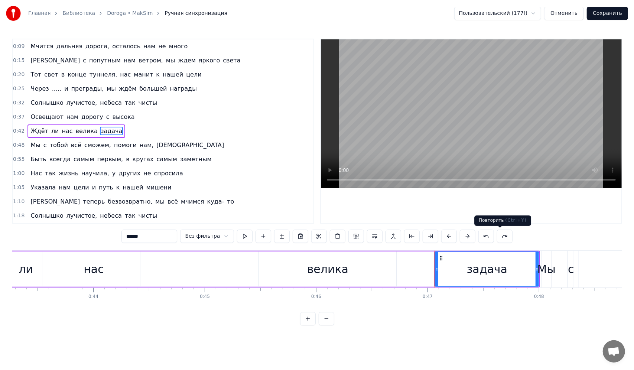
click at [506, 237] on button at bounding box center [505, 236] width 16 height 13
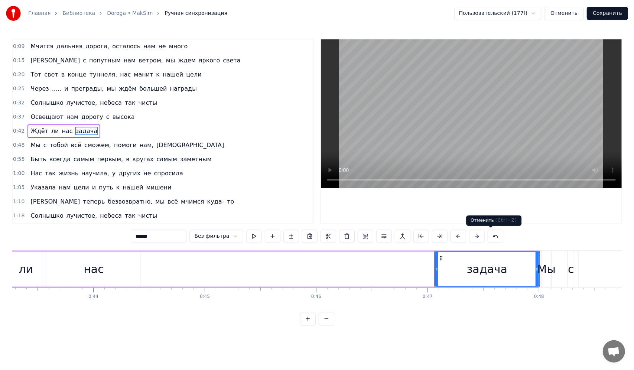
click at [488, 237] on button at bounding box center [496, 236] width 16 height 13
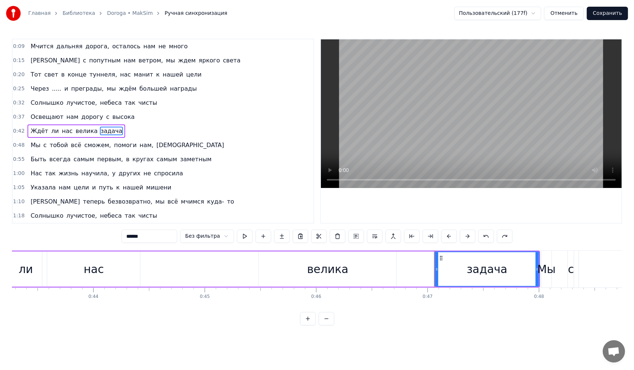
click at [487, 237] on button at bounding box center [487, 236] width 16 height 13
click at [206, 277] on div "удача," at bounding box center [206, 269] width 38 height 17
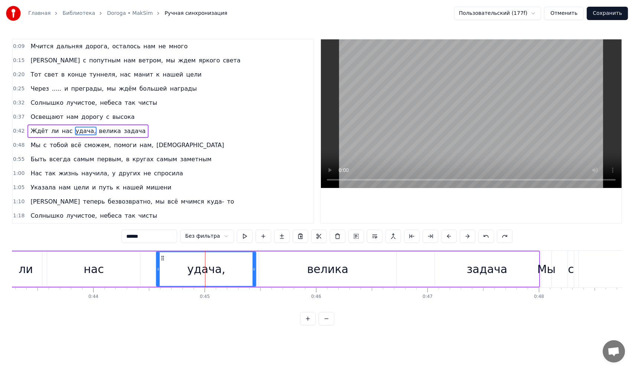
drag, startPoint x: 151, startPoint y: 236, endPoint x: 88, endPoint y: 222, distance: 64.8
click at [88, 222] on div "0:09 Мчится дальняя дорога, осталось нам не много 0:15 И с попутным нам ветром,…" at bounding box center [317, 182] width 610 height 287
click at [405, 324] on div "0:09 Мчится дальняя дорога, осталось нам не много 0:15 И с попутным нам ветром,…" at bounding box center [317, 182] width 610 height 287
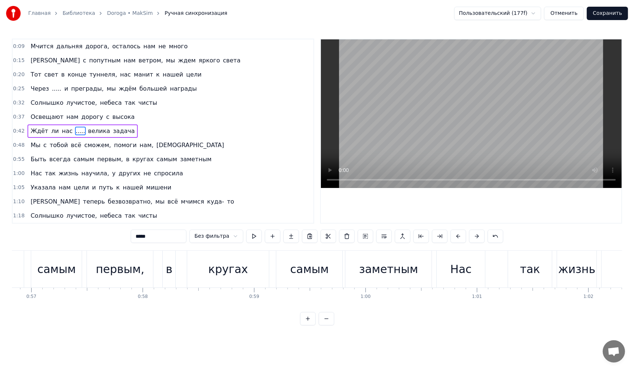
scroll to position [0, 6352]
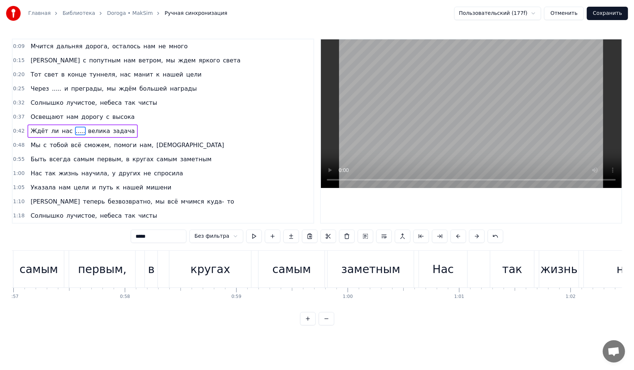
click at [363, 270] on div "заметным" at bounding box center [370, 269] width 59 height 17
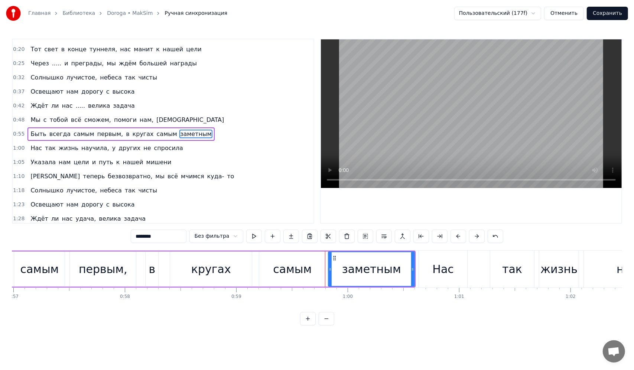
scroll to position [26, 0]
drag, startPoint x: 178, startPoint y: 236, endPoint x: 88, endPoint y: 224, distance: 90.7
click at [88, 224] on div "0:09 Мчится дальняя дорога, осталось нам не много 0:15 И с попутным нам ветром,…" at bounding box center [317, 182] width 610 height 287
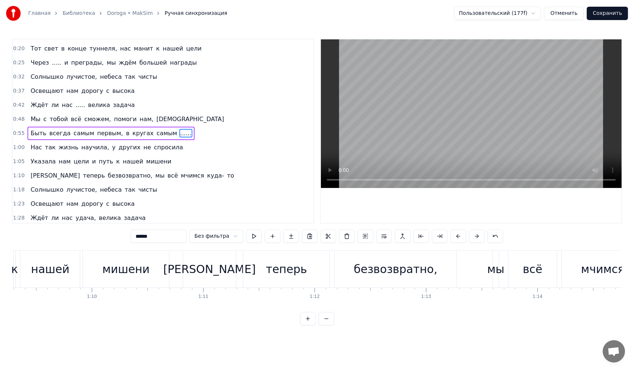
scroll to position [0, 7652]
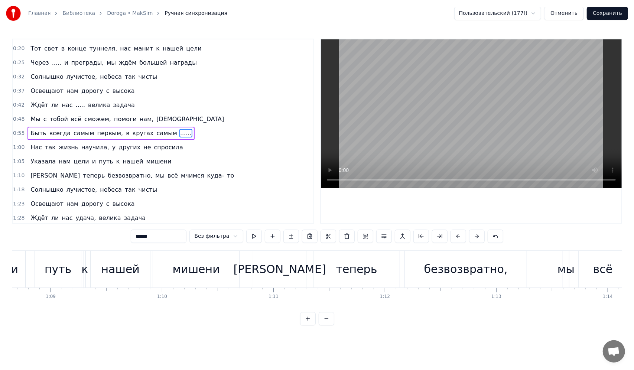
click at [203, 270] on div "мишени" at bounding box center [196, 269] width 47 height 17
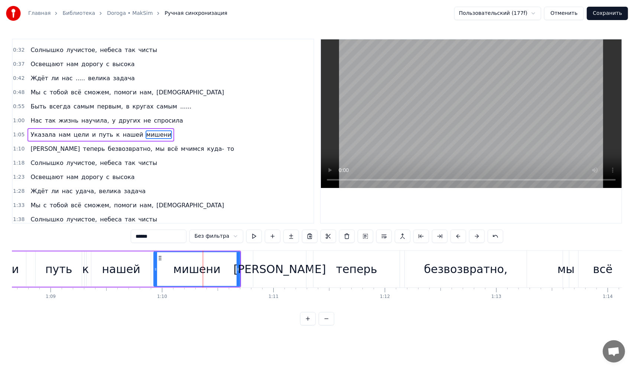
scroll to position [54, 0]
drag, startPoint x: 180, startPoint y: 238, endPoint x: 127, endPoint y: 230, distance: 53.8
click at [127, 230] on div "0:09 Мчится дальняя дорога, осталось нам не много 0:15 И с попутным нам ветром,…" at bounding box center [317, 182] width 610 height 287
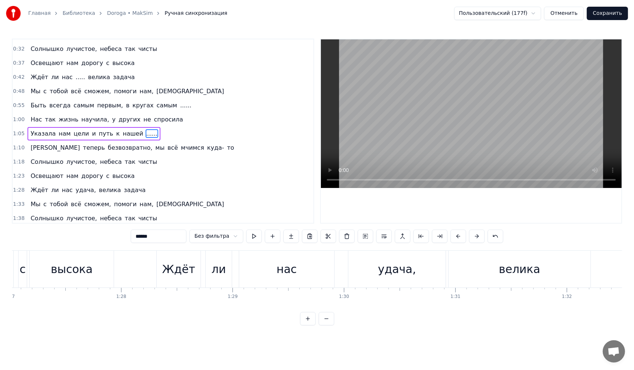
scroll to position [0, 9708]
click at [370, 278] on div "удача," at bounding box center [388, 269] width 97 height 37
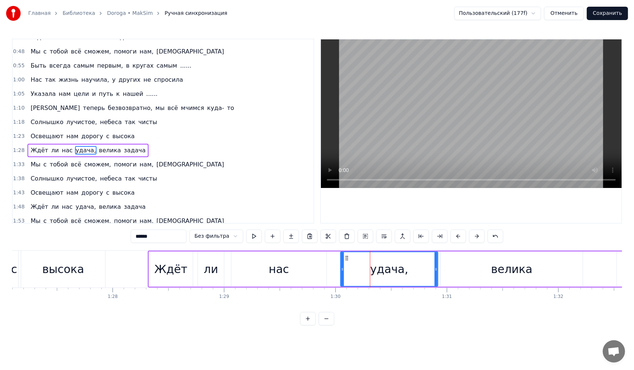
scroll to position [109, 0]
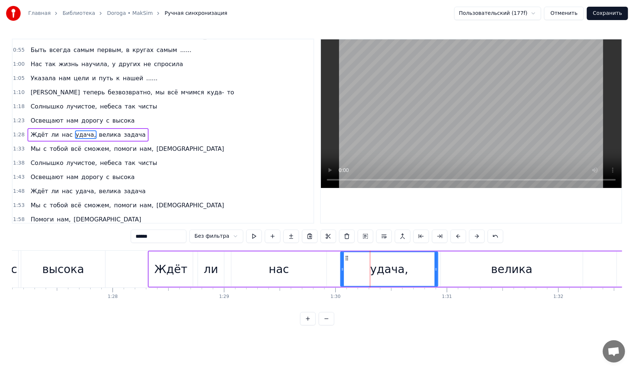
drag, startPoint x: 181, startPoint y: 240, endPoint x: 0, endPoint y: 210, distance: 183.1
click at [2, 210] on div "Главная Библиотека Doroga • MakSim Ручная синхронизация Пользовательский (177f)…" at bounding box center [317, 162] width 634 height 325
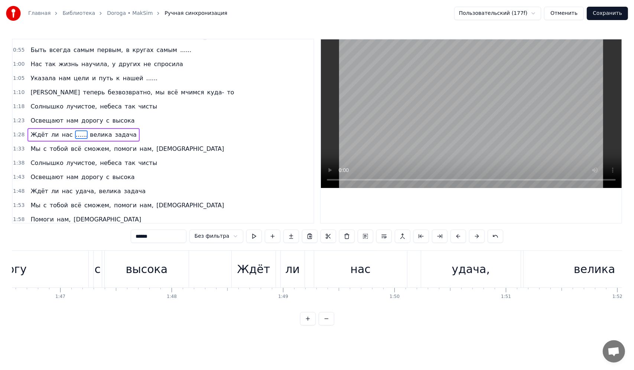
scroll to position [0, 11887]
click at [435, 280] on div "удача," at bounding box center [462, 269] width 100 height 37
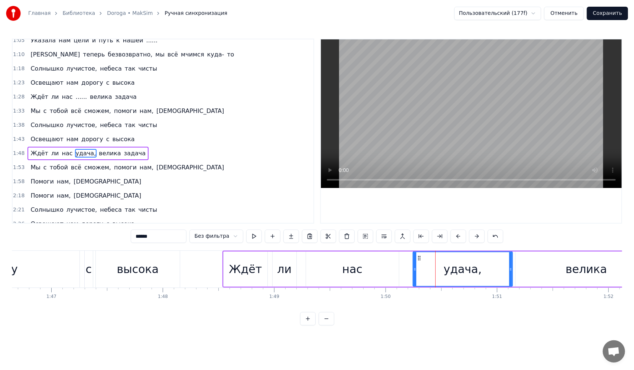
scroll to position [165, 0]
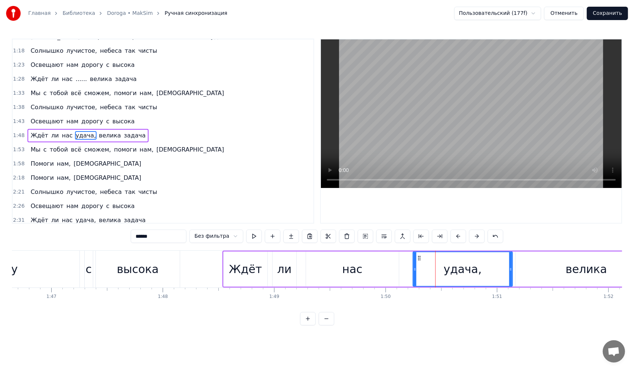
drag, startPoint x: 173, startPoint y: 236, endPoint x: 0, endPoint y: 189, distance: 179.1
click at [0, 190] on div "Главная Библиотека Doroga • MakSim Ручная синхронизация Пользовательский (177f)…" at bounding box center [317, 162] width 634 height 325
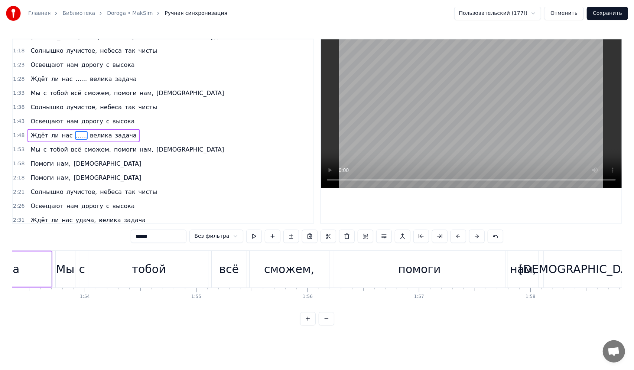
scroll to position [0, 12625]
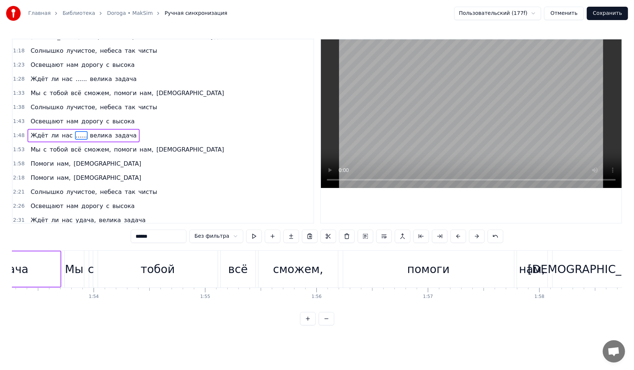
click at [344, 276] on div "помоги" at bounding box center [428, 269] width 171 height 37
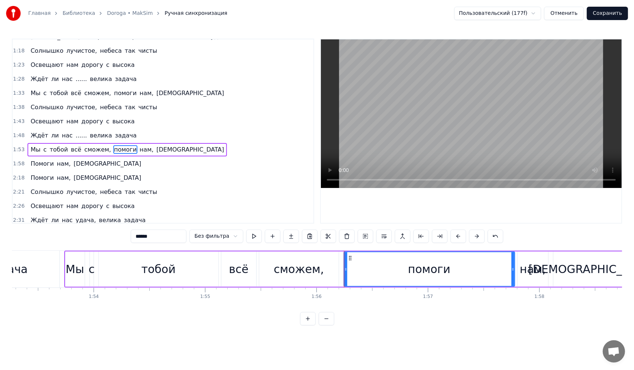
scroll to position [179, 0]
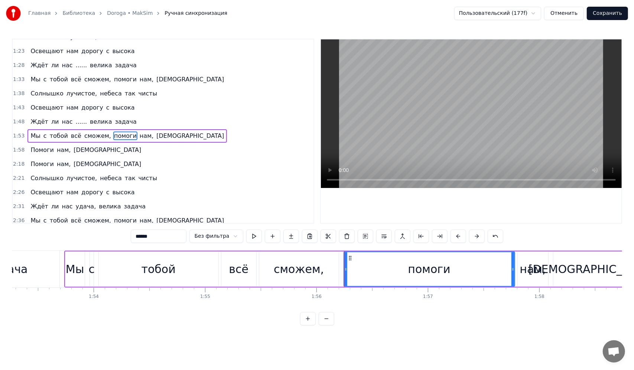
click at [370, 269] on div "помоги" at bounding box center [429, 269] width 170 height 34
click at [308, 276] on div "сможем," at bounding box center [299, 269] width 50 height 17
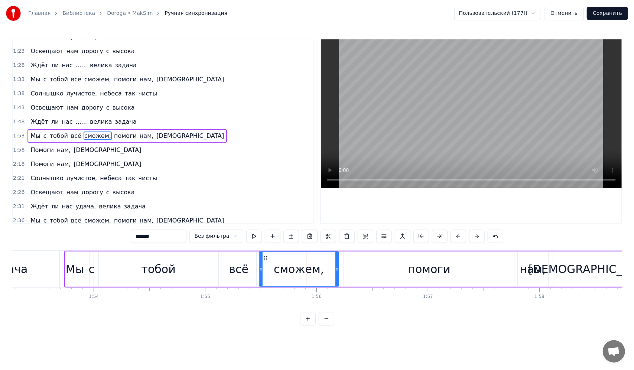
click at [223, 334] on html "Главная Библиотека Doroga • MakSim Ручная синхронизация Пользовательский (177f)…" at bounding box center [317, 168] width 634 height 337
click at [281, 268] on div "сможем," at bounding box center [299, 269] width 50 height 17
click at [243, 230] on div "******* Без фильтра" at bounding box center [317, 236] width 372 height 13
click at [249, 233] on button at bounding box center [254, 236] width 16 height 13
click at [216, 269] on div "тобой" at bounding box center [159, 269] width 120 height 35
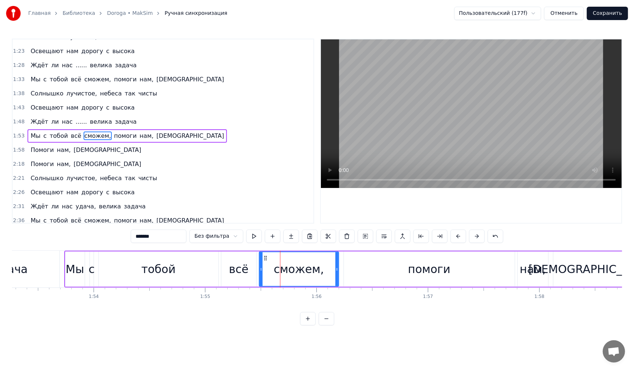
type input "*****"
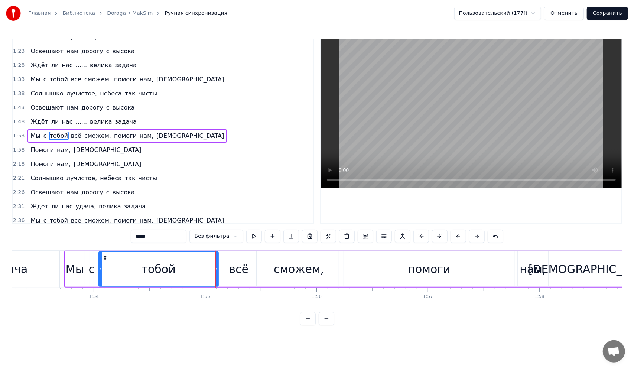
click at [361, 148] on video at bounding box center [471, 113] width 301 height 149
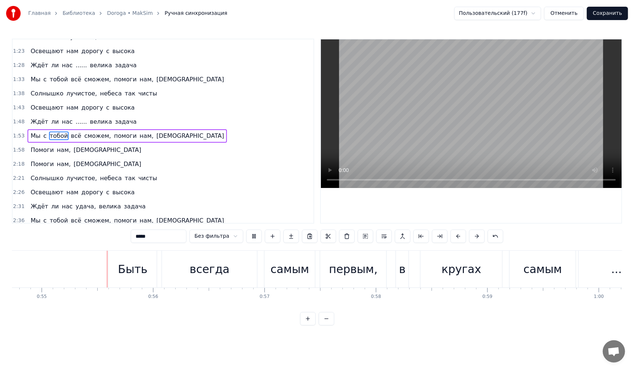
scroll to position [0, 6105]
click at [579, 273] on div "......" at bounding box center [618, 269] width 86 height 37
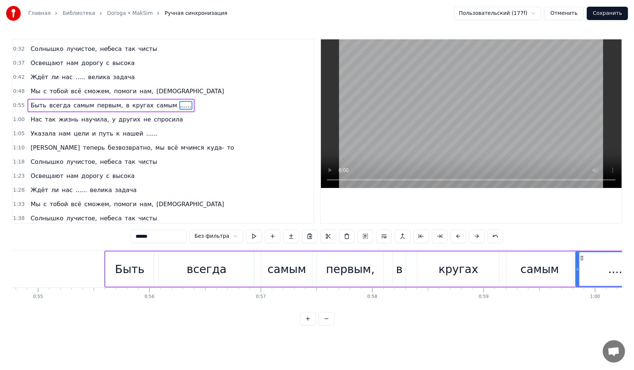
scroll to position [26, 0]
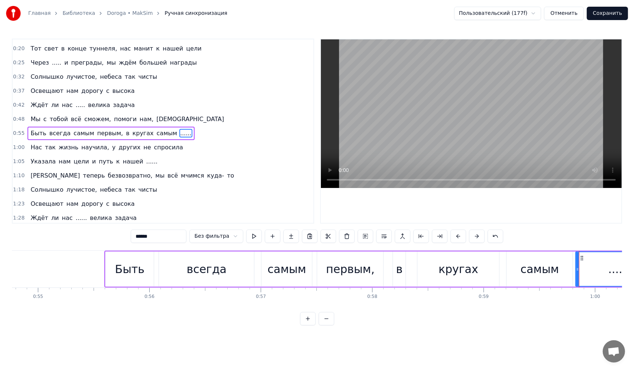
click at [395, 158] on video at bounding box center [471, 113] width 301 height 149
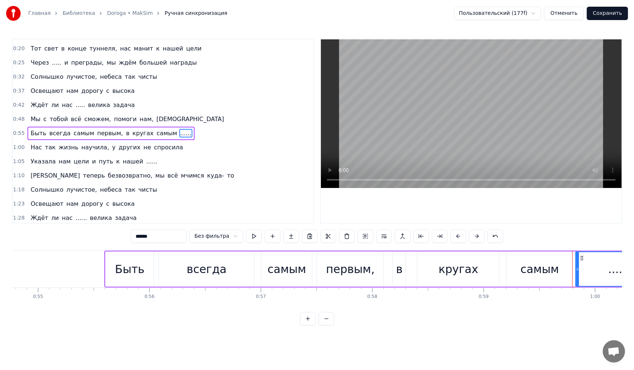
click at [395, 158] on video at bounding box center [471, 113] width 301 height 149
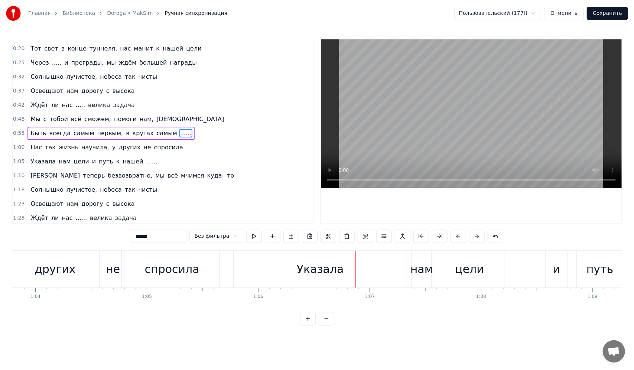
scroll to position [0, 5652]
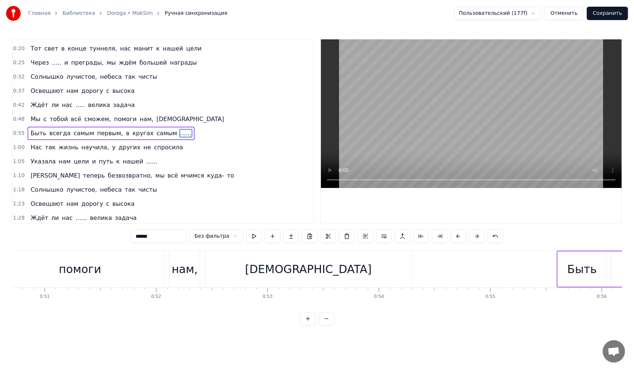
click at [254, 257] on div "[DEMOGRAPHIC_DATA]" at bounding box center [308, 269] width 207 height 37
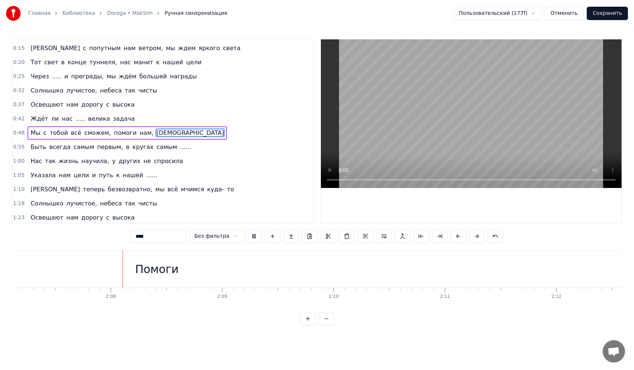
scroll to position [0, 14172]
click at [166, 273] on div "Помоги" at bounding box center [153, 269] width 43 height 17
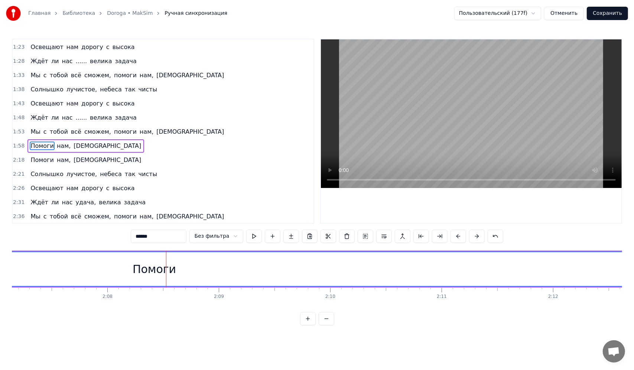
scroll to position [192, 0]
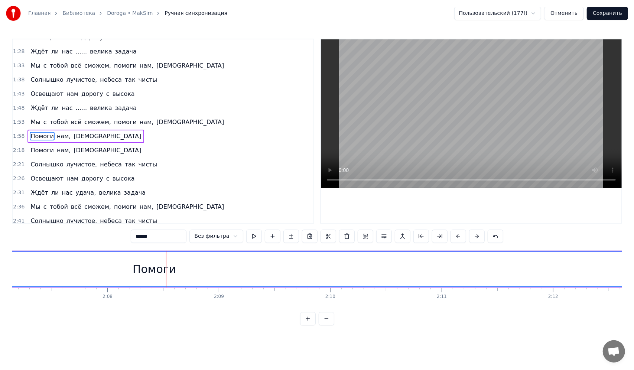
click at [175, 271] on div "Помоги" at bounding box center [155, 269] width 2130 height 34
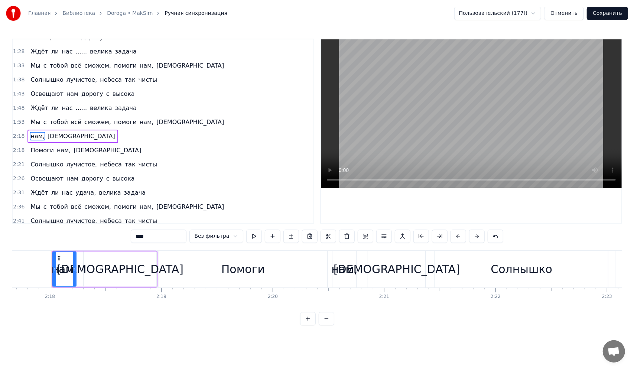
scroll to position [0, 15346]
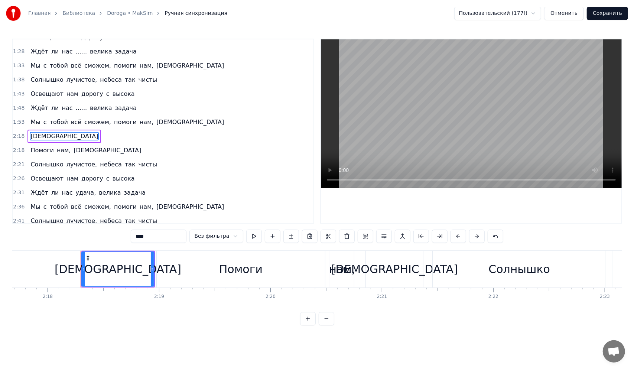
type input "******"
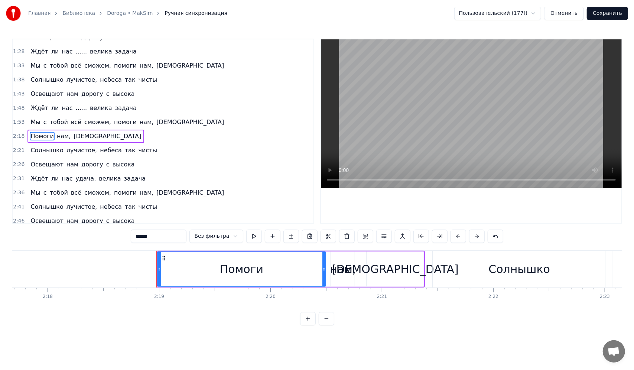
click at [166, 337] on html "Главная Библиотека Doroga • MakSim Ручная синхронизация Пользовательский (177f)…" at bounding box center [317, 168] width 634 height 337
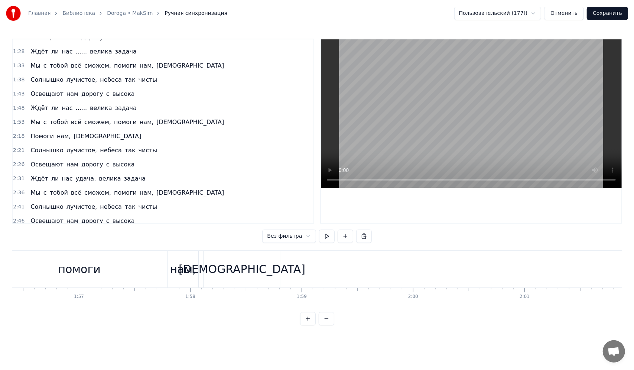
scroll to position [0, 13062]
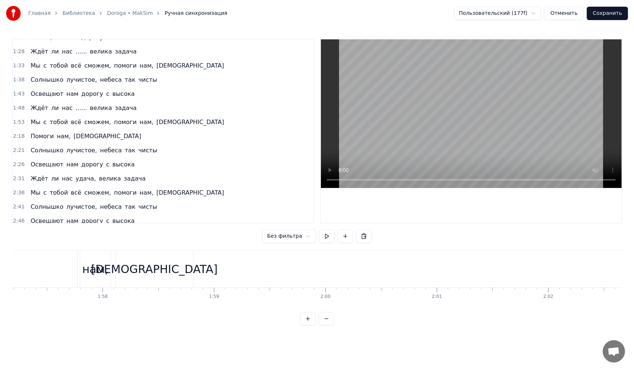
click at [190, 273] on div "[DEMOGRAPHIC_DATA]" at bounding box center [154, 269] width 77 height 37
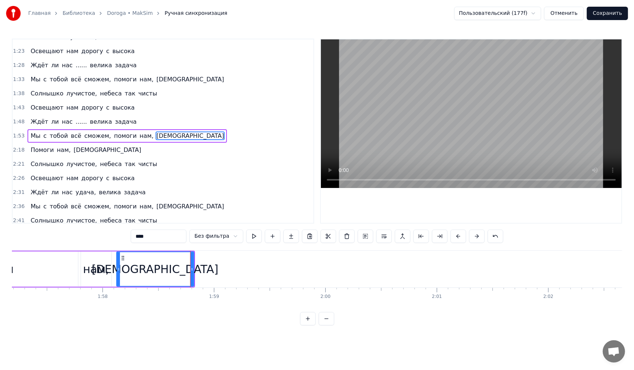
click at [194, 320] on div "0:09 Мчится дальняя дорога, осталось нам не много 0:15 И с попутным нам ветром,…" at bounding box center [317, 182] width 610 height 287
click at [194, 321] on div "0:09 Мчится дальняя дорога, осталось нам не много 0:15 И с попутным нам ветром,…" at bounding box center [317, 182] width 610 height 287
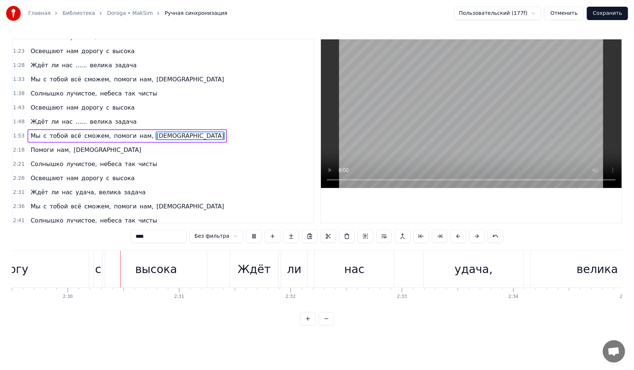
scroll to position [0, 16668]
click at [470, 273] on div "удача," at bounding box center [470, 269] width 38 height 17
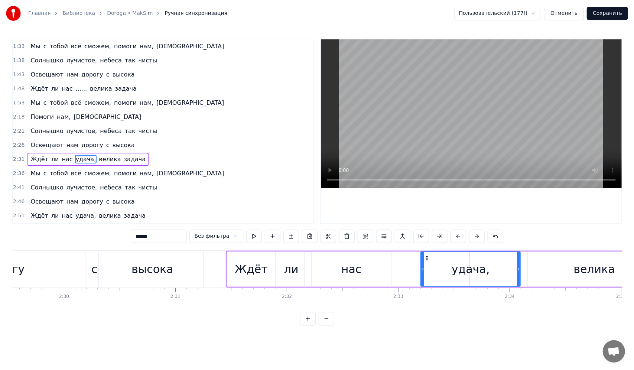
scroll to position [218, 0]
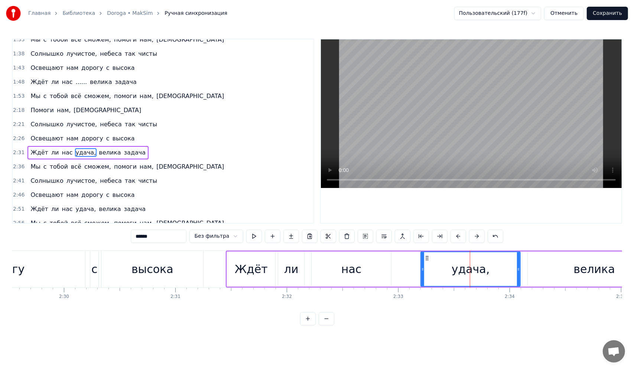
drag, startPoint x: 165, startPoint y: 233, endPoint x: 95, endPoint y: 236, distance: 69.5
click at [95, 236] on div "0:09 Мчится дальняя дорога, осталось нам не много 0:15 И с попутным нам ветром,…" at bounding box center [317, 182] width 610 height 287
click at [432, 337] on html "Главная Библиотека Doroga • MakSim Ручная синхронизация Пользовательский (177f)…" at bounding box center [317, 168] width 634 height 337
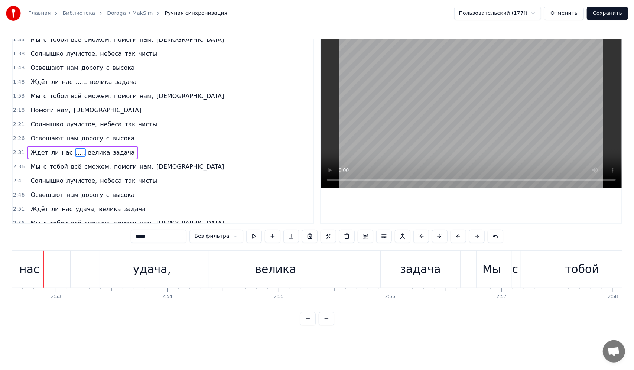
scroll to position [0, 19234]
click at [178, 269] on div "удача," at bounding box center [158, 269] width 104 height 37
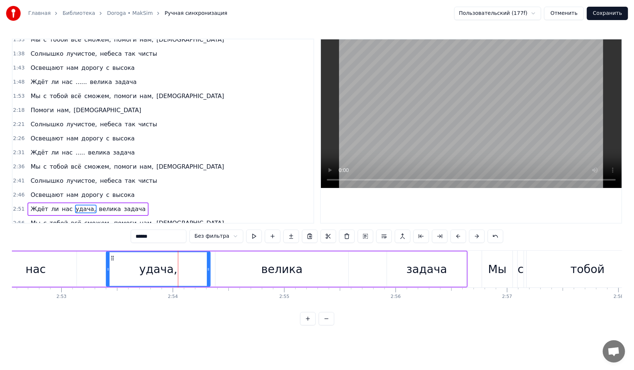
drag, startPoint x: 170, startPoint y: 237, endPoint x: 69, endPoint y: 228, distance: 101.1
click at [55, 228] on div "0:09 Мчится дальняя дорога, осталось нам не много 0:15 И с попутным нам ветром,…" at bounding box center [317, 182] width 610 height 287
type input "*****"
click at [216, 337] on html "Главная Библиотека Doroga • MakSim Ручная синхронизация Пользовательский (177f)…" at bounding box center [317, 168] width 634 height 337
click at [612, 13] on button "Сохранить" at bounding box center [607, 13] width 41 height 13
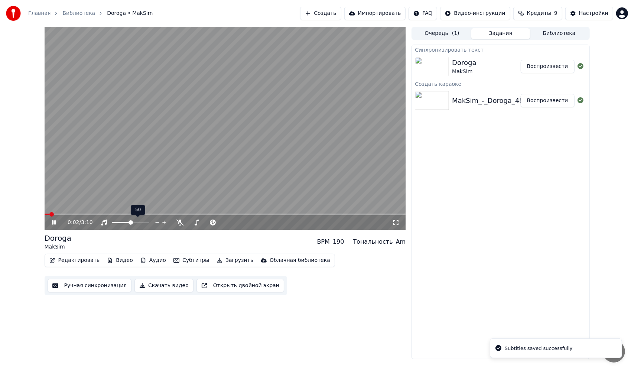
click at [131, 222] on span at bounding box center [130, 222] width 37 height 1
click at [385, 19] on button "Импортировать" at bounding box center [375, 13] width 62 height 13
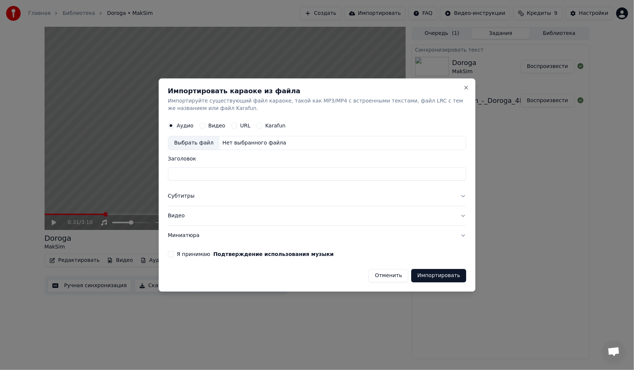
click at [252, 174] on input "Заголовок" at bounding box center [317, 173] width 299 height 13
type input "**********"
click at [200, 126] on button "Видео" at bounding box center [203, 126] width 6 height 6
click at [184, 197] on button "Субтитры" at bounding box center [317, 196] width 299 height 19
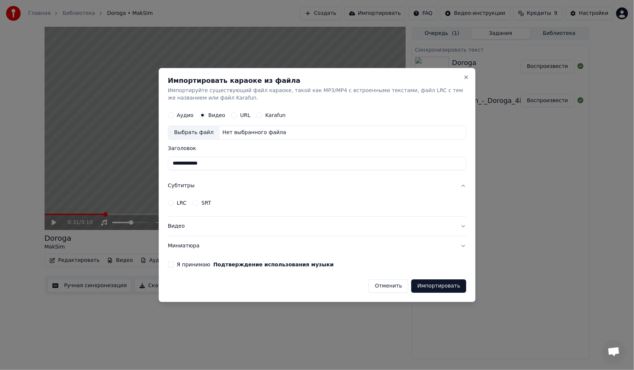
click at [186, 224] on button "Видео" at bounding box center [317, 226] width 299 height 19
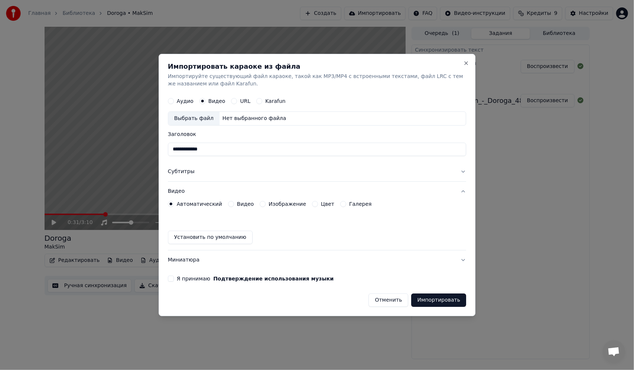
click at [177, 279] on label "Я принимаю Подтверждение использования музыки" at bounding box center [255, 278] width 157 height 5
click at [174, 279] on button "Я принимаю Подтверждение использования музыки" at bounding box center [171, 279] width 6 height 6
click at [463, 64] on h2 "Импортировать караоке из файла" at bounding box center [317, 66] width 299 height 7
click at [470, 64] on div "**********" at bounding box center [317, 185] width 317 height 262
click at [470, 65] on div "**********" at bounding box center [317, 185] width 317 height 262
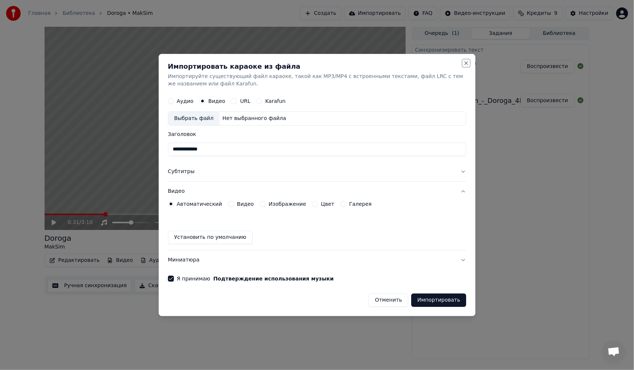
click at [466, 64] on button "Close" at bounding box center [466, 63] width 6 height 6
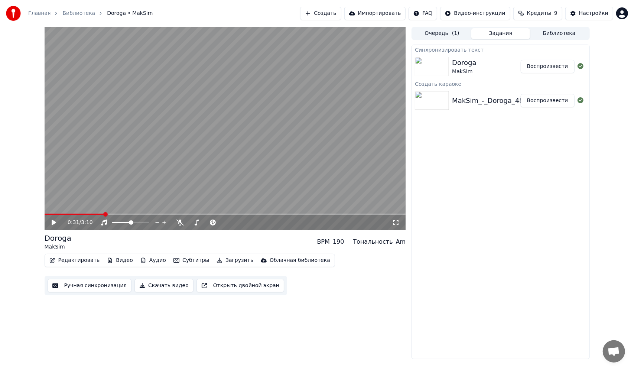
click at [159, 287] on button "Скачать видео" at bounding box center [163, 285] width 59 height 13
click at [561, 68] on button "Показать" at bounding box center [556, 66] width 38 height 13
